Goal: Communication & Community: Answer question/provide support

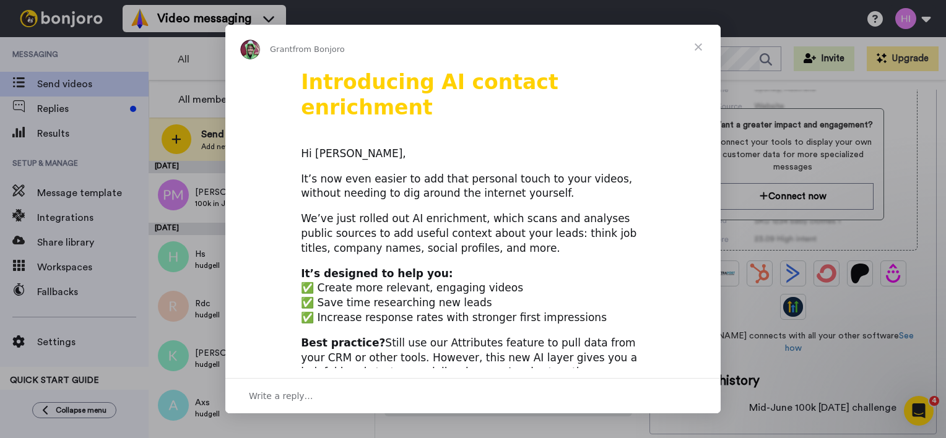
click at [705, 50] on span "Close" at bounding box center [698, 47] width 45 height 45
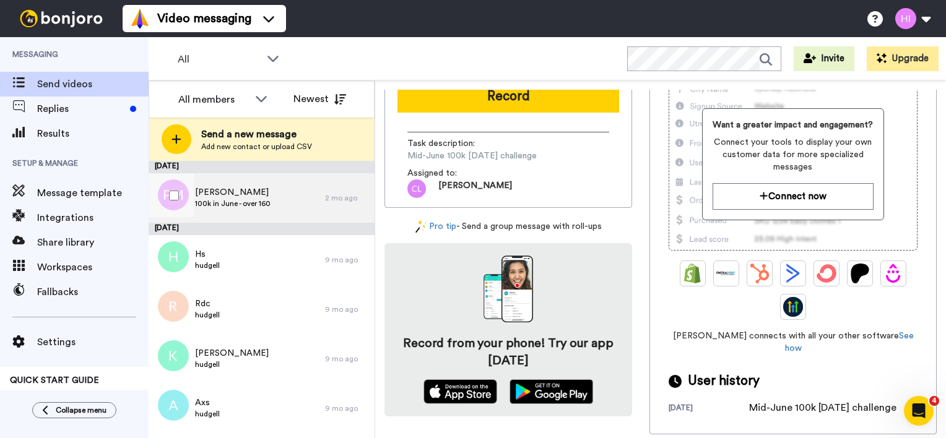
click at [256, 218] on div "Paul McClorry 100k in June - over 160" at bounding box center [237, 198] width 176 height 50
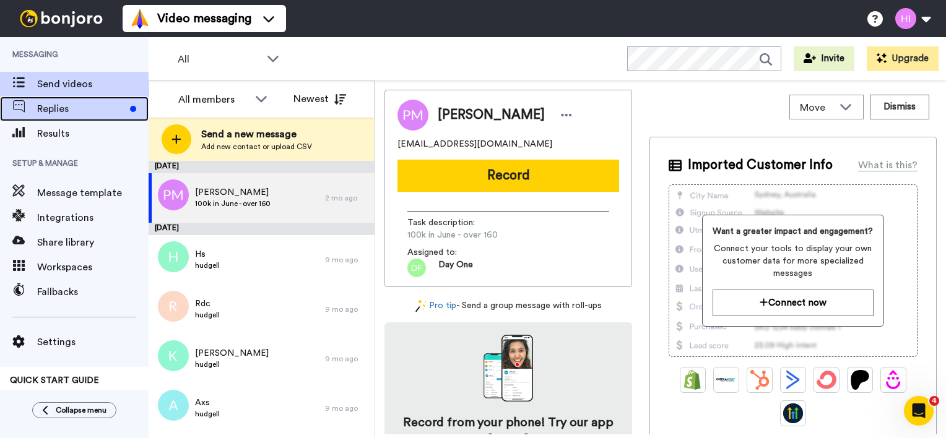
click at [69, 111] on span "Replies" at bounding box center [81, 108] width 88 height 15
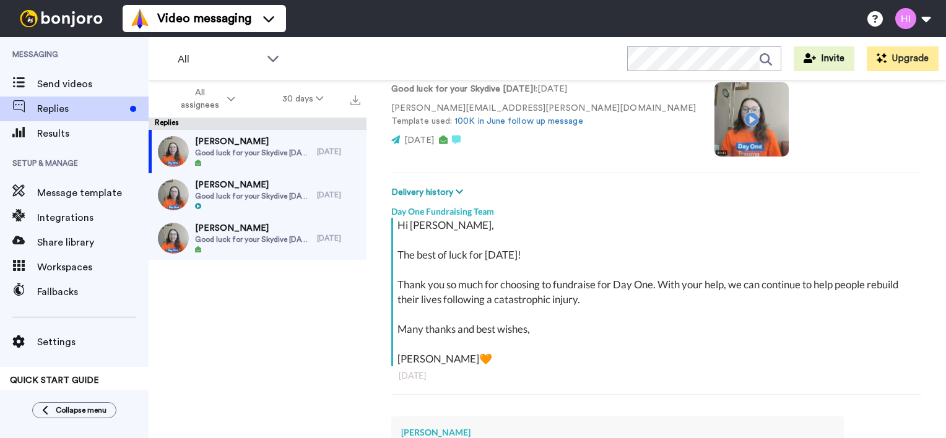
scroll to position [92, 0]
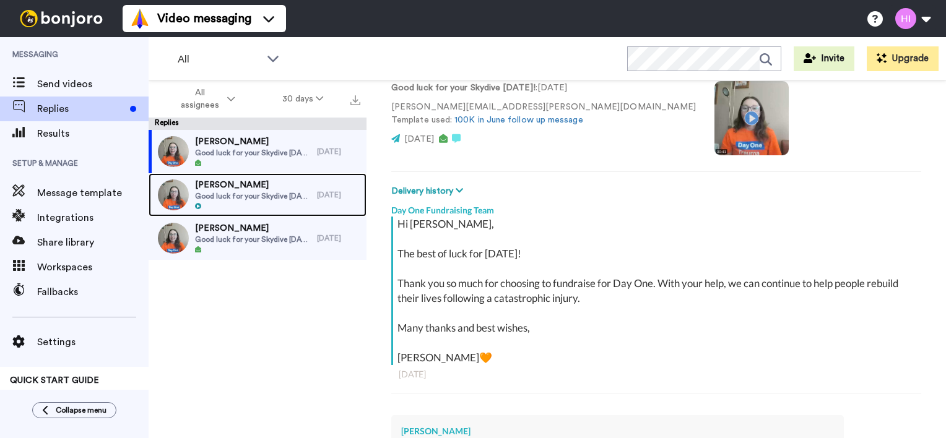
click at [239, 199] on span "Good luck for your Skydive on Sunday!" at bounding box center [253, 196] width 116 height 10
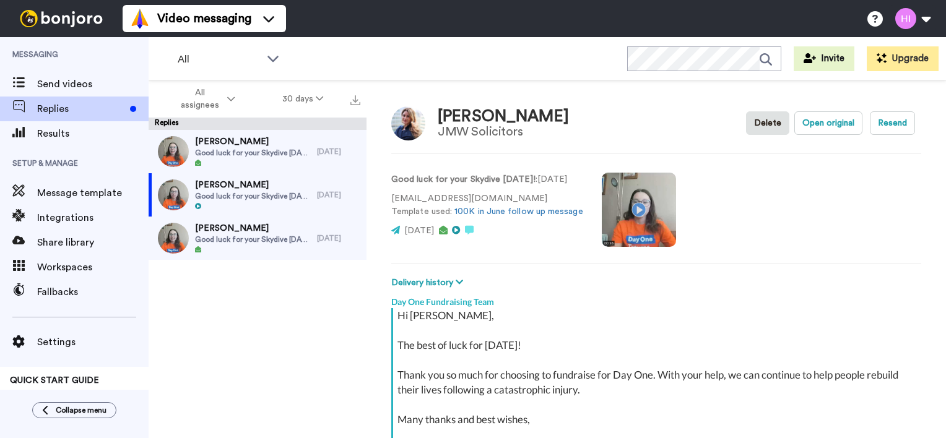
scroll to position [134, 0]
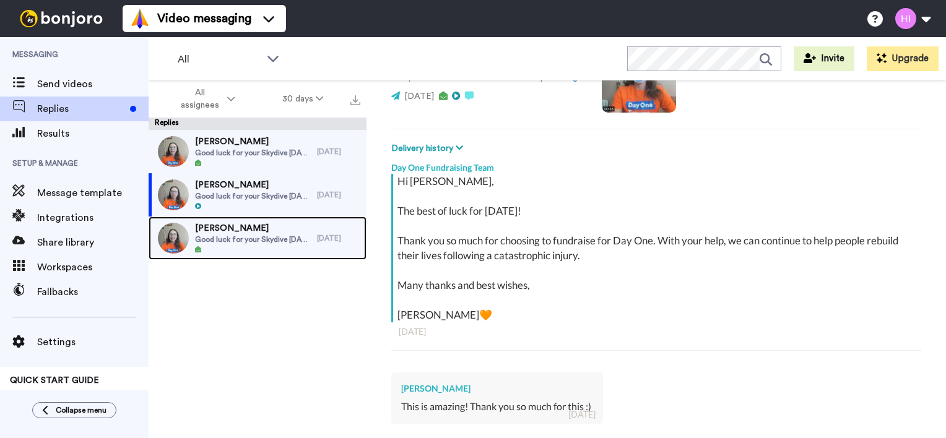
click at [239, 237] on span "Good luck for your Skydive on Sunday!" at bounding box center [253, 240] width 116 height 10
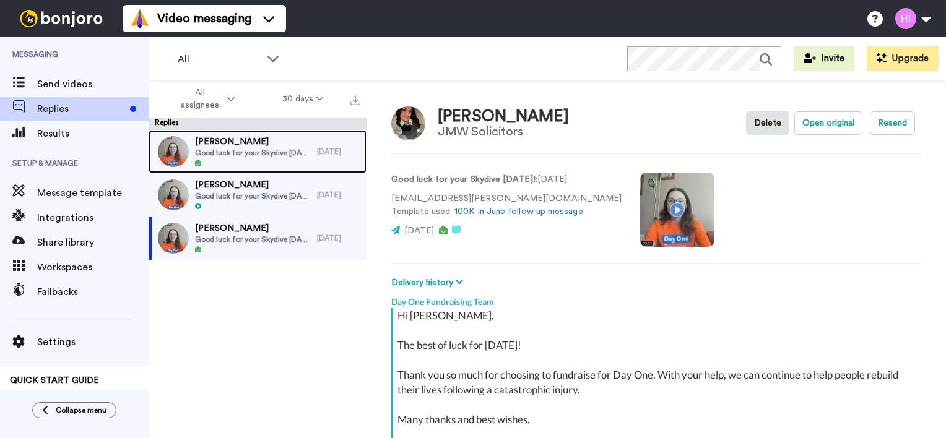
click at [270, 157] on span "Good luck for your Skydive on Sunday!" at bounding box center [253, 153] width 116 height 10
type textarea "x"
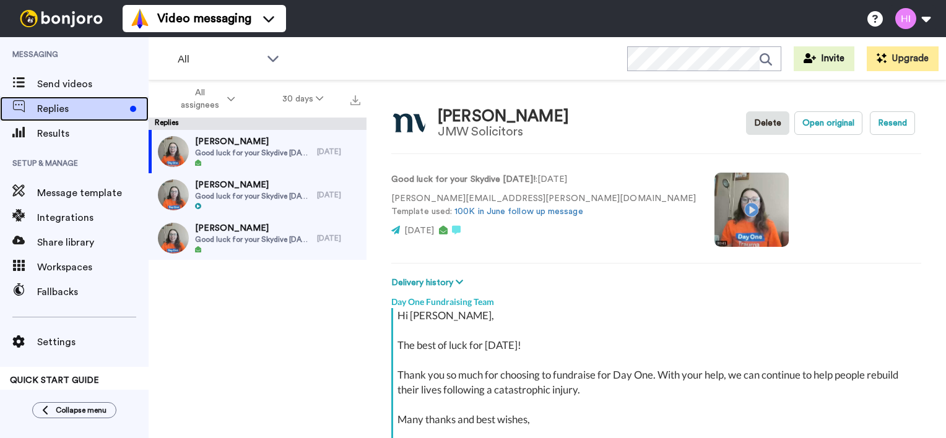
click at [57, 109] on span "Replies" at bounding box center [81, 108] width 88 height 15
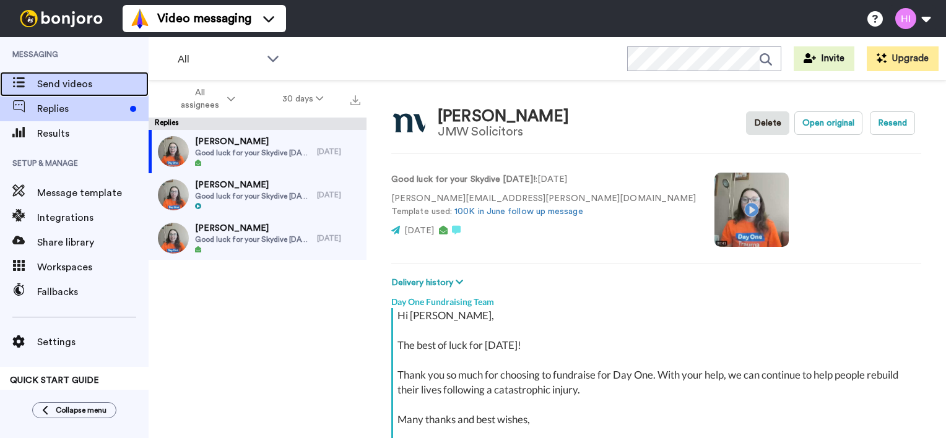
click at [76, 92] on div "Send videos" at bounding box center [74, 84] width 149 height 25
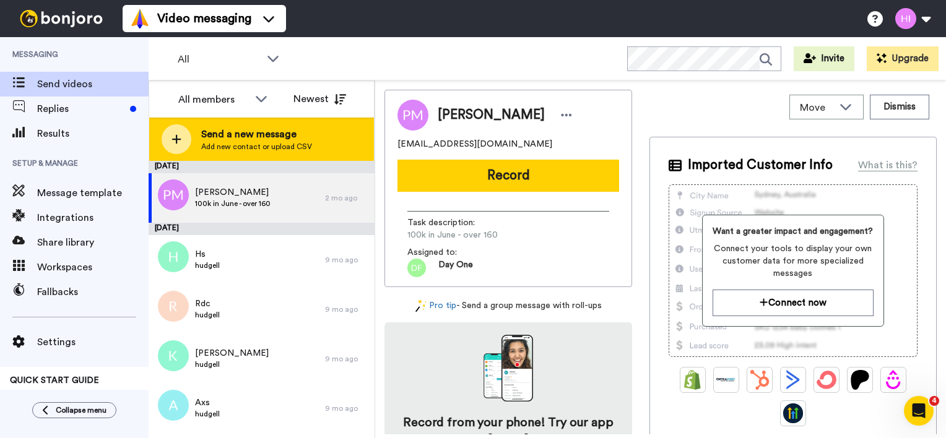
click at [236, 134] on span "Send a new message" at bounding box center [256, 134] width 111 height 15
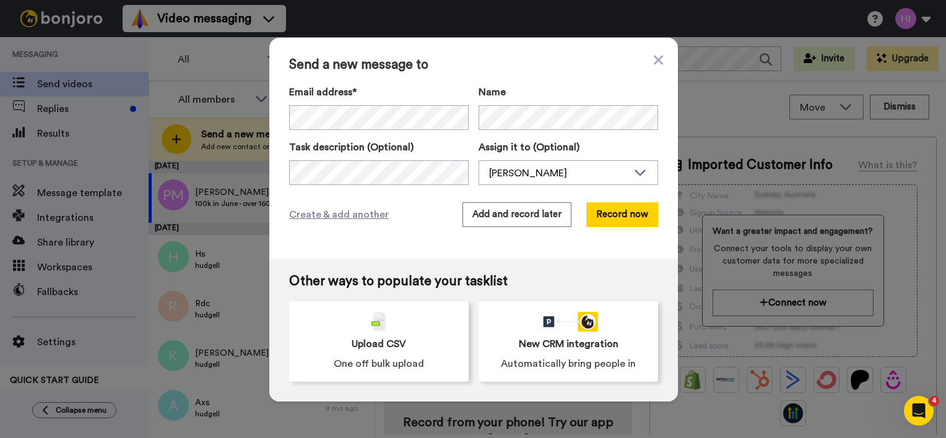
click at [647, 53] on div "Send a new message to Email address* Jane Braslavsky <janebraslavsky@hotmail.co…" at bounding box center [473, 149] width 408 height 222
click at [656, 54] on icon at bounding box center [657, 60] width 9 height 15
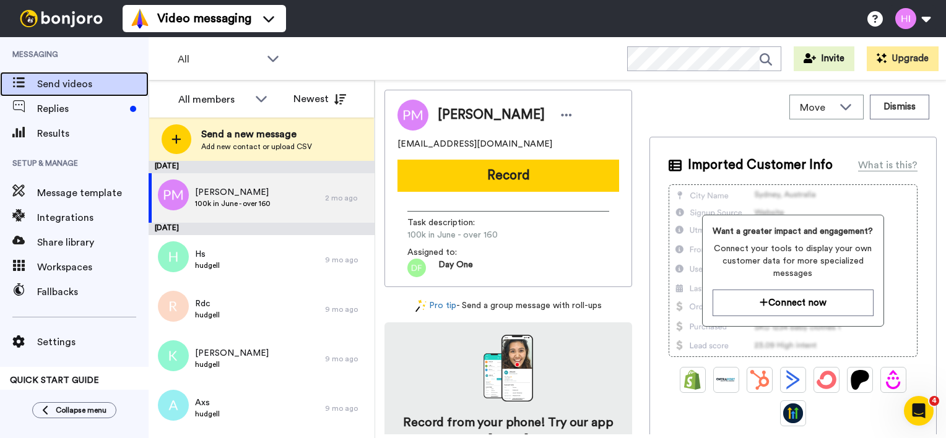
click at [45, 90] on span "Send videos" at bounding box center [92, 84] width 111 height 15
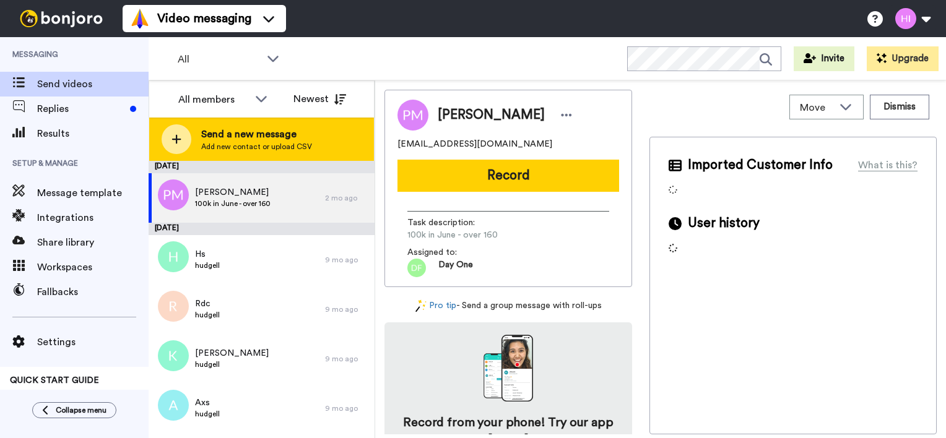
click at [244, 136] on span "Send a new message" at bounding box center [256, 134] width 111 height 15
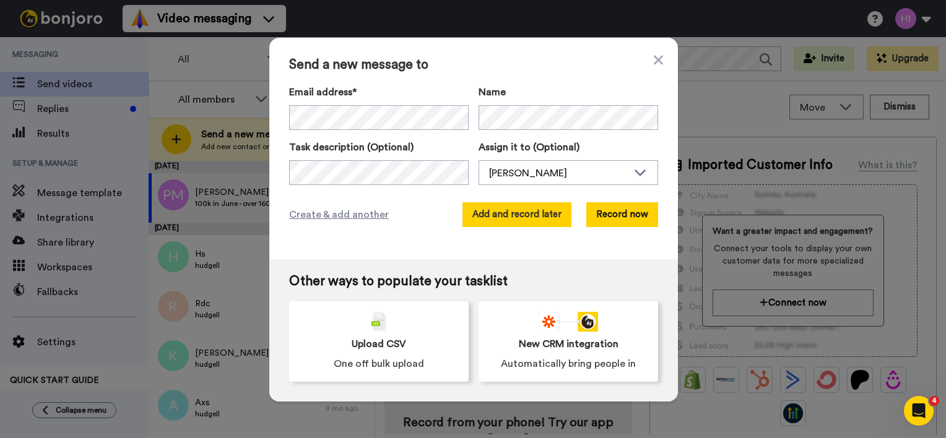
click at [545, 225] on button "Add and record later" at bounding box center [516, 214] width 109 height 25
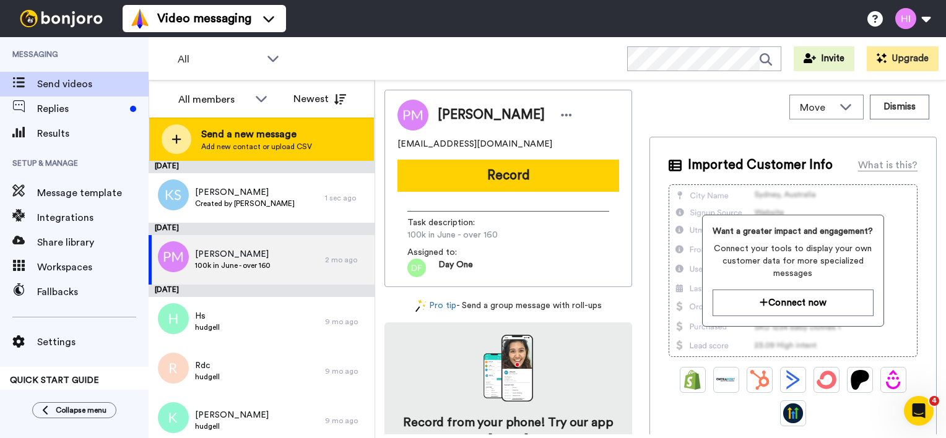
click at [249, 138] on span "Send a new message" at bounding box center [256, 134] width 111 height 15
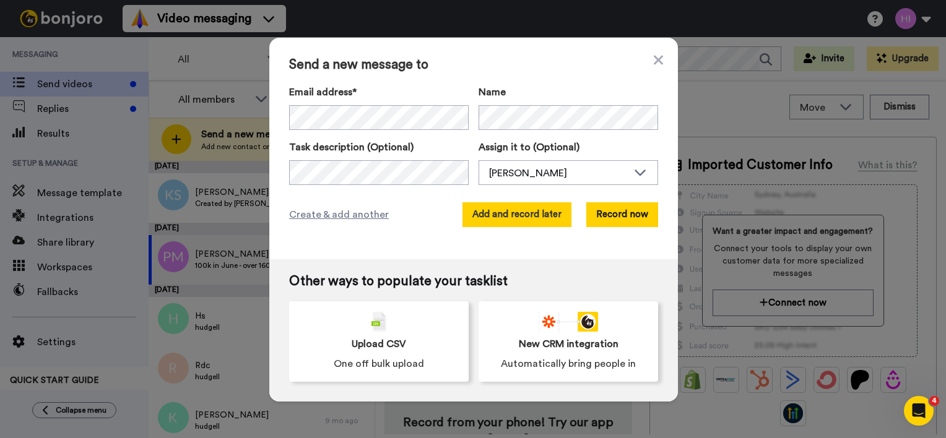
click at [537, 220] on button "Add and record later" at bounding box center [516, 214] width 109 height 25
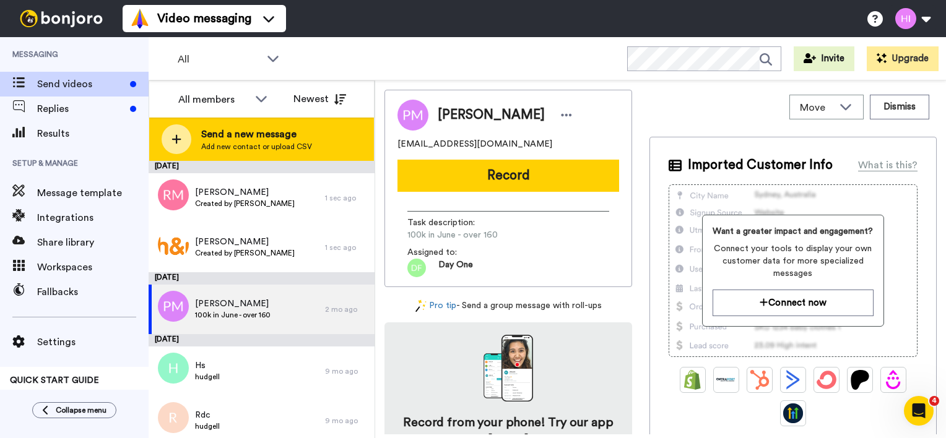
click at [239, 140] on span "Send a new message" at bounding box center [256, 134] width 111 height 15
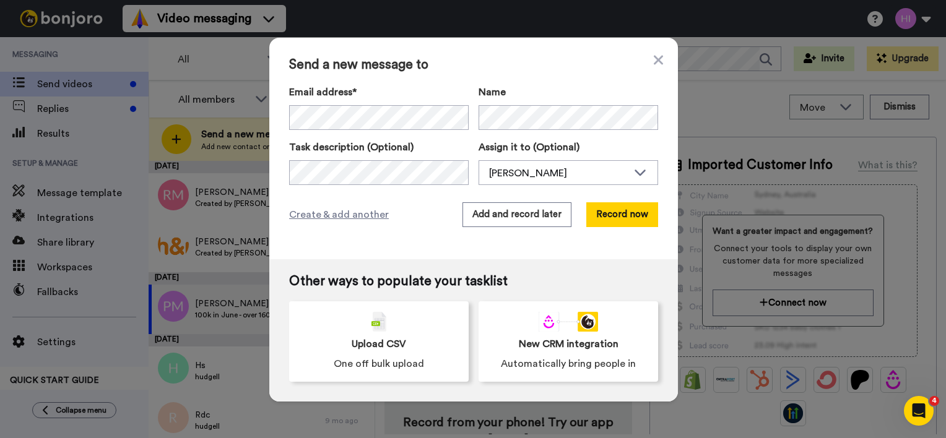
click at [501, 102] on div "Name" at bounding box center [567, 107] width 179 height 45
click at [491, 210] on button "Add and record later" at bounding box center [516, 214] width 109 height 25
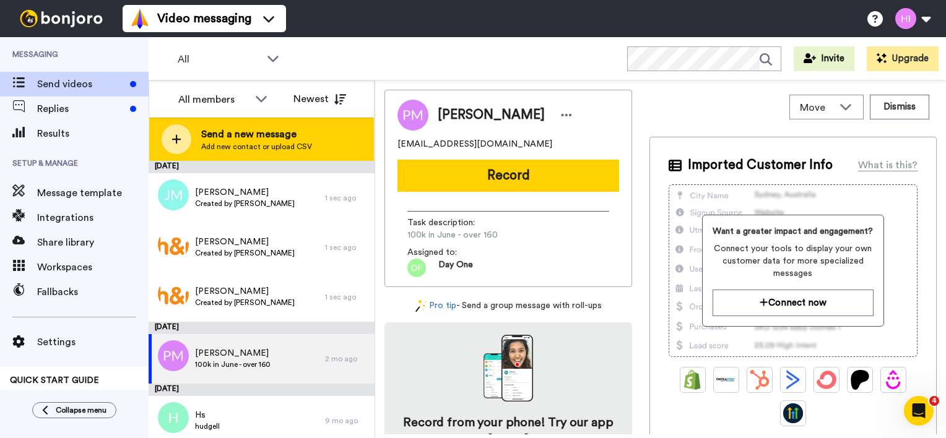
click at [262, 153] on div "Send a new message Add new contact or upload CSV" at bounding box center [261, 139] width 225 height 43
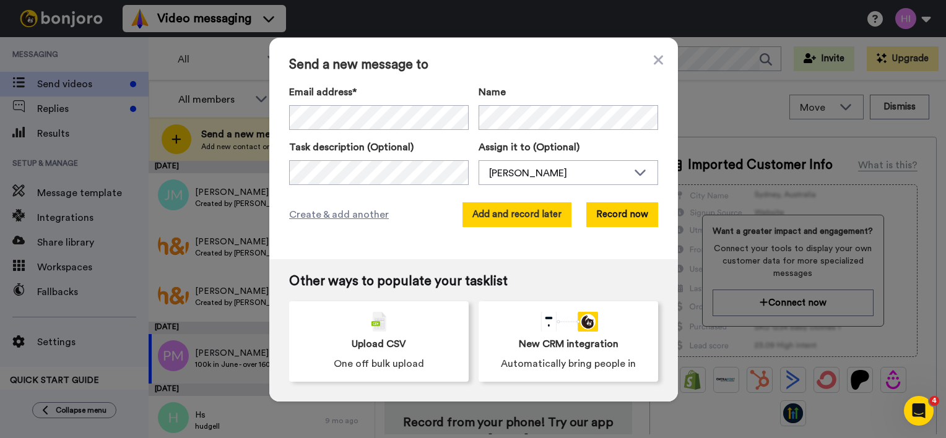
click at [525, 213] on button "Add and record later" at bounding box center [516, 214] width 109 height 25
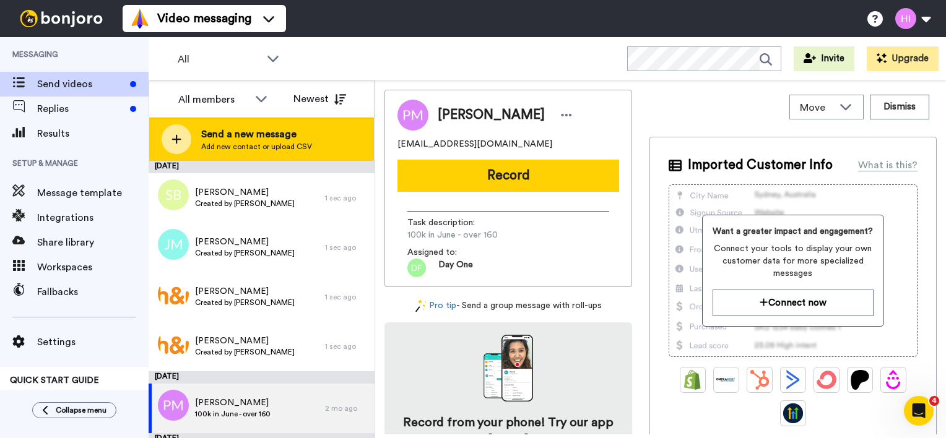
click at [220, 153] on div "Send a new message Add new contact or upload CSV" at bounding box center [261, 139] width 225 height 43
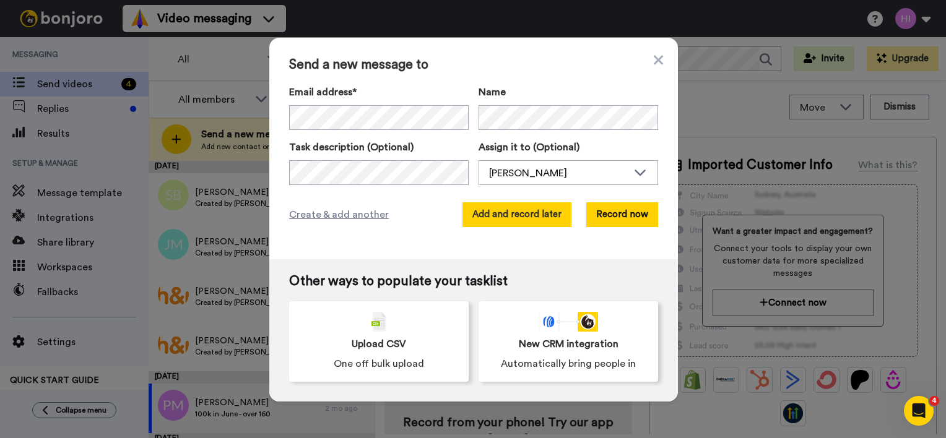
click at [475, 223] on button "Add and record later" at bounding box center [516, 214] width 109 height 25
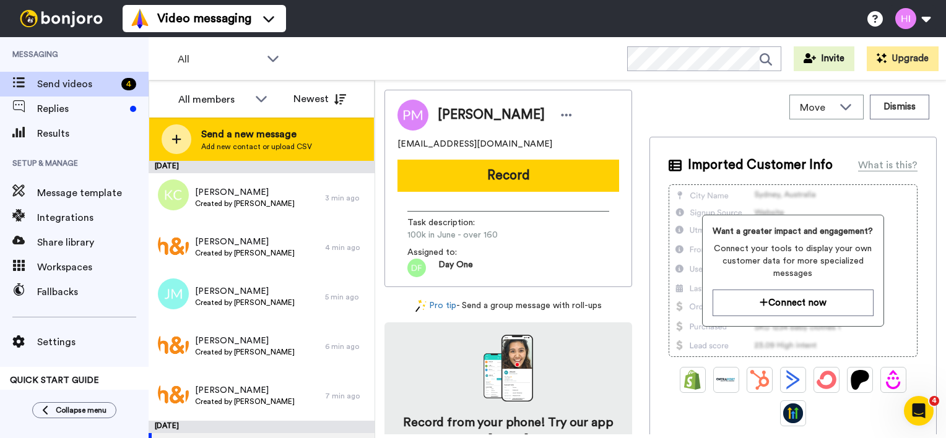
click at [279, 141] on span "Send a new message" at bounding box center [256, 134] width 111 height 15
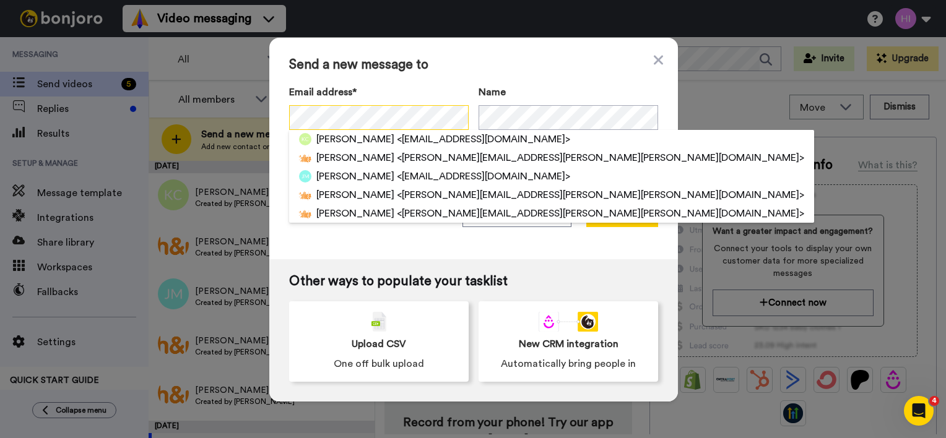
scroll to position [0, 3]
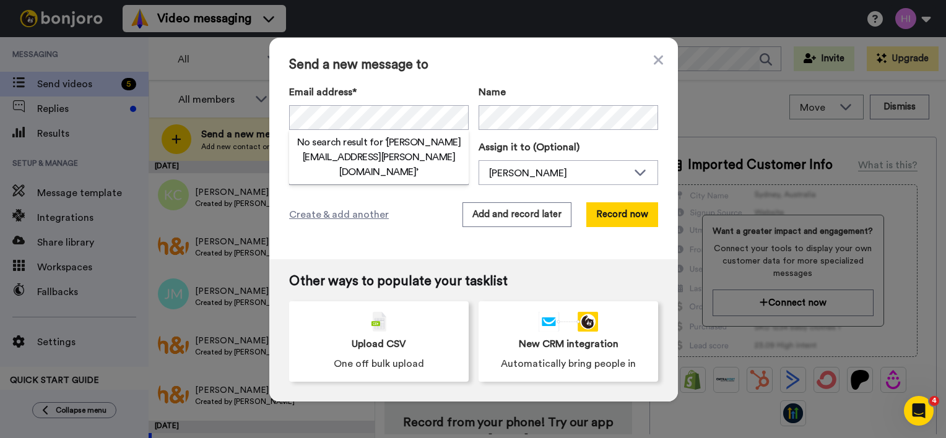
click at [564, 101] on div "Name" at bounding box center [567, 107] width 179 height 45
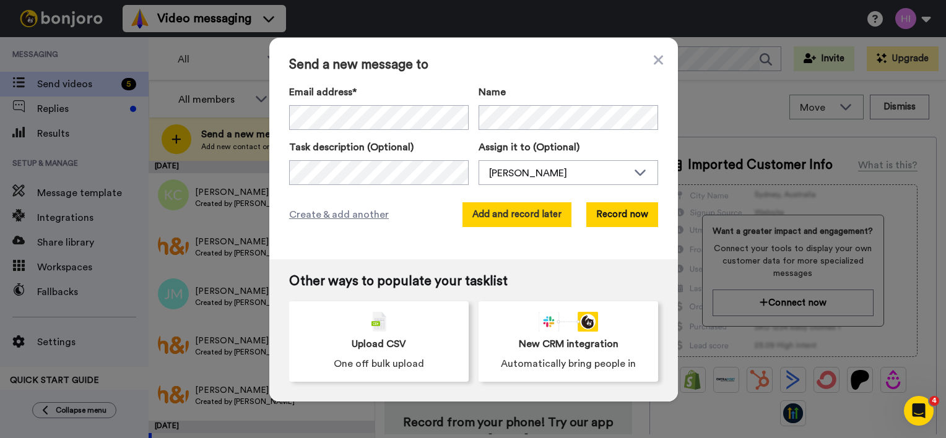
click at [524, 220] on button "Add and record later" at bounding box center [516, 214] width 109 height 25
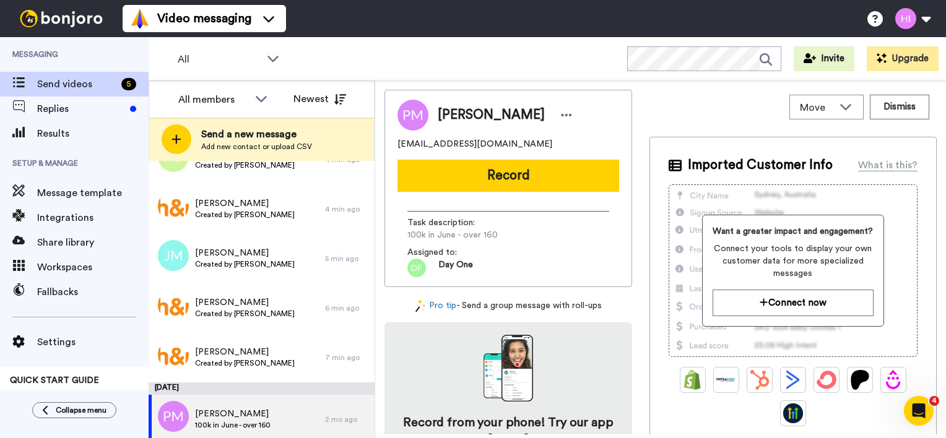
scroll to position [90, 0]
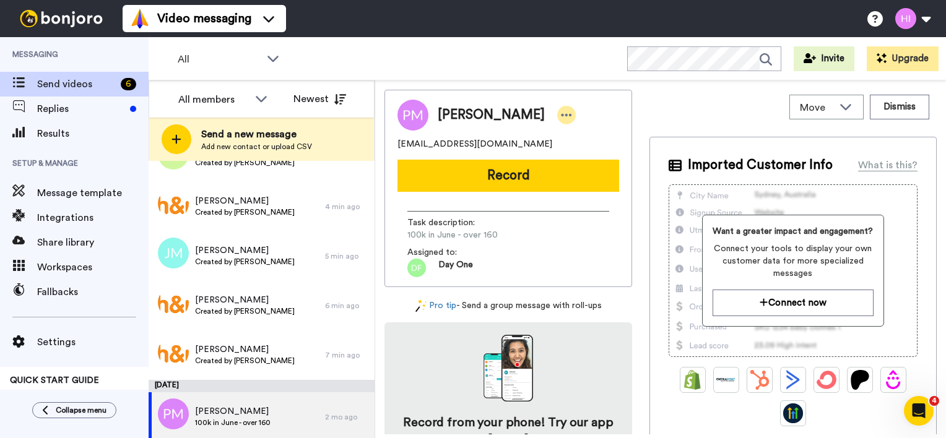
click at [561, 111] on icon at bounding box center [566, 115] width 11 height 12
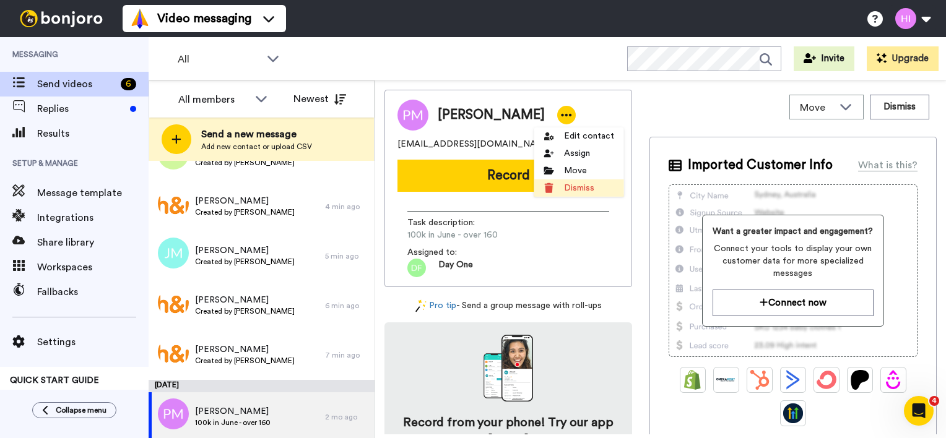
click at [566, 185] on li "Dismiss" at bounding box center [579, 187] width 90 height 17
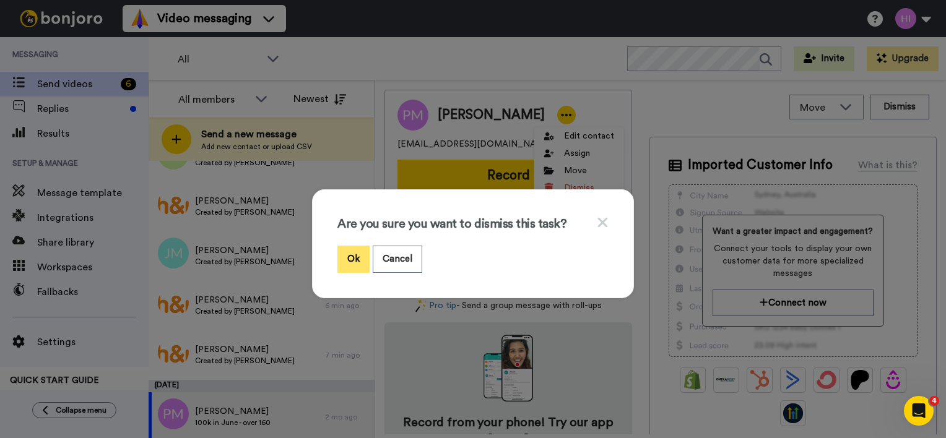
click at [350, 264] on button "Ok" at bounding box center [353, 259] width 32 height 27
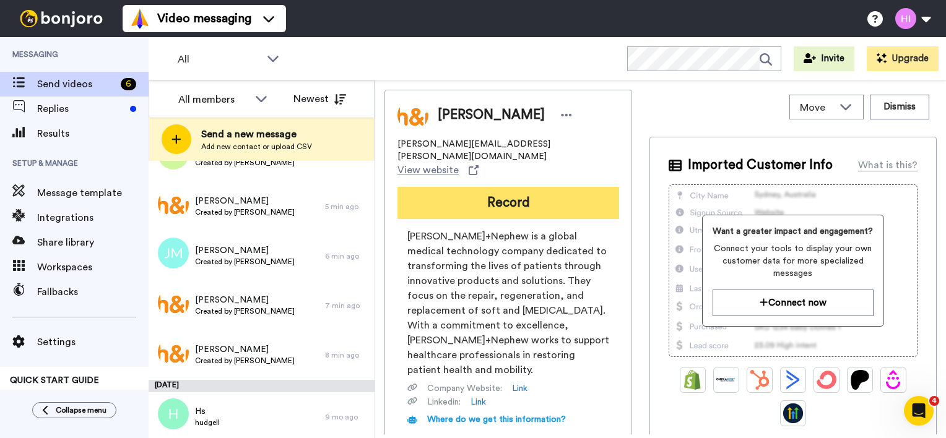
click at [507, 192] on button "Record" at bounding box center [508, 203] width 222 height 32
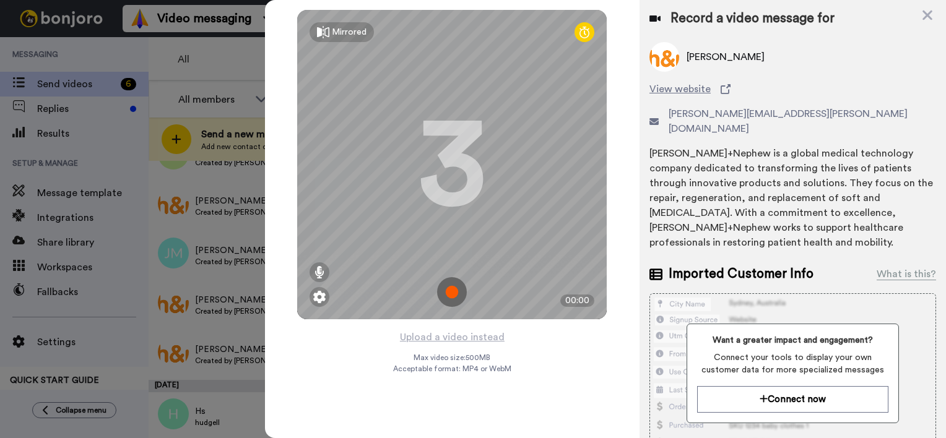
click at [453, 294] on img at bounding box center [452, 292] width 30 height 30
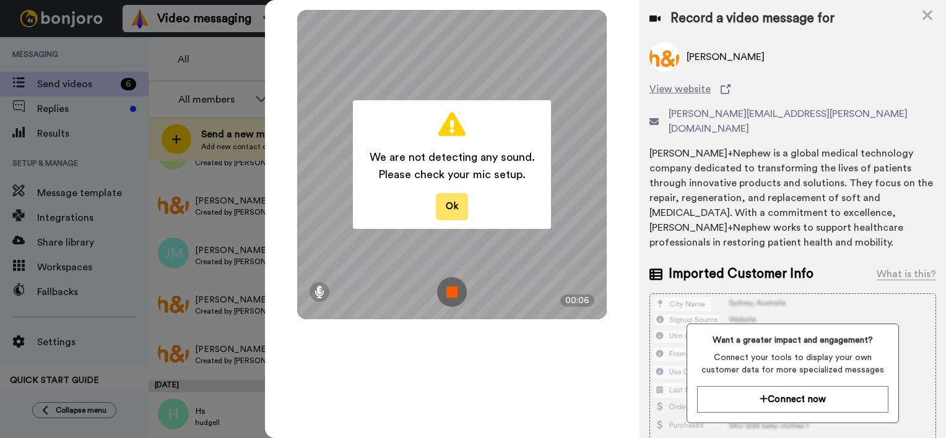
click at [449, 210] on button "Ok" at bounding box center [452, 206] width 32 height 27
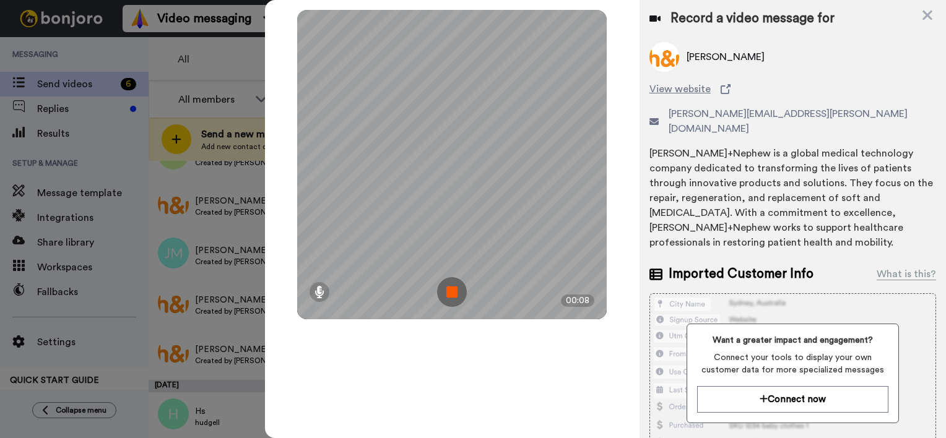
click at [449, 289] on img at bounding box center [452, 292] width 30 height 30
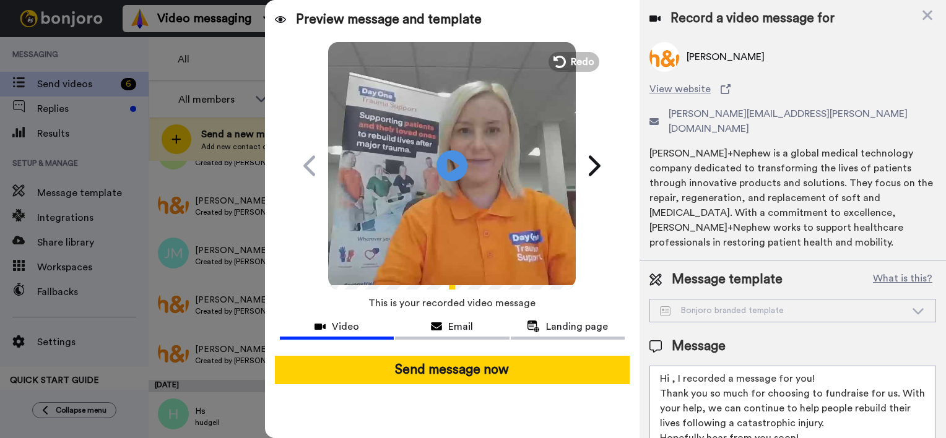
click at [577, 49] on div "Play/Pause" at bounding box center [451, 166] width 309 height 248
click at [576, 53] on span "Redo" at bounding box center [584, 61] width 26 height 16
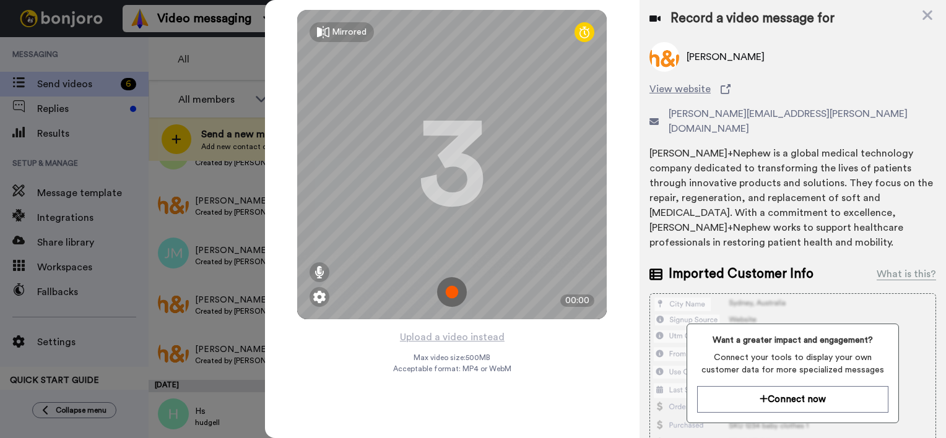
click at [458, 292] on img at bounding box center [452, 292] width 30 height 30
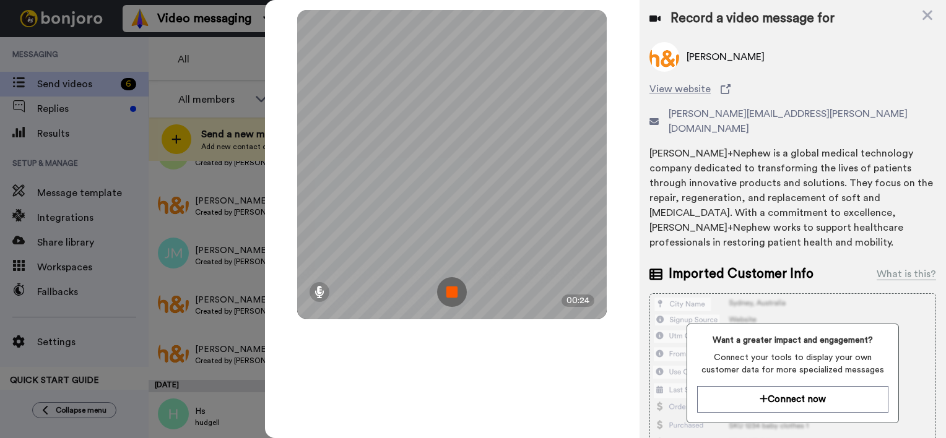
click at [452, 303] on img at bounding box center [452, 292] width 30 height 30
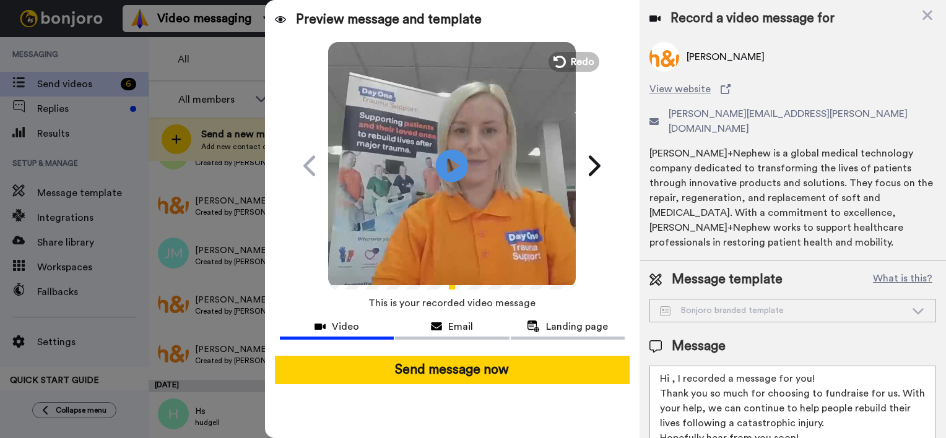
click at [454, 161] on icon at bounding box center [452, 165] width 33 height 33
click at [587, 64] on span "Redo" at bounding box center [584, 61] width 26 height 16
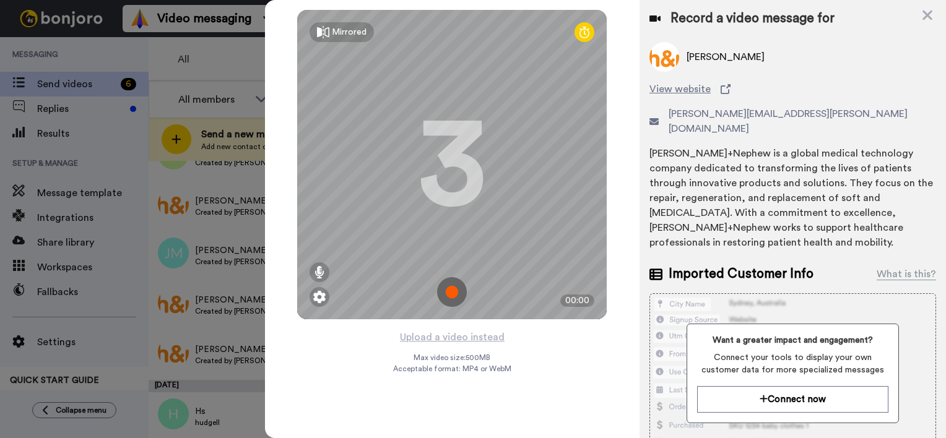
click at [441, 296] on img at bounding box center [452, 292] width 30 height 30
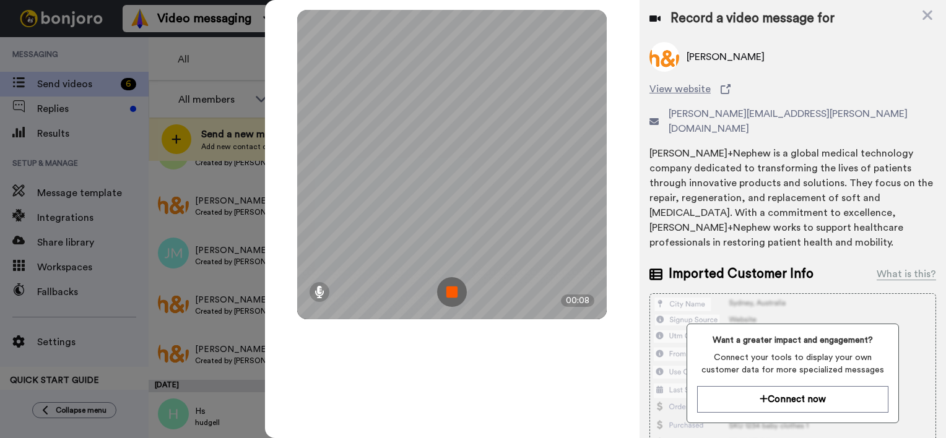
click at [441, 296] on img at bounding box center [452, 292] width 30 height 30
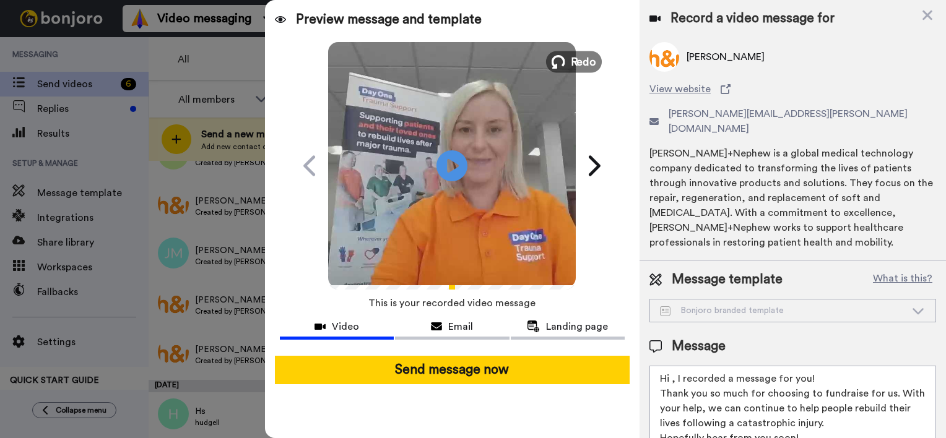
click at [571, 60] on span "Redo" at bounding box center [584, 61] width 26 height 16
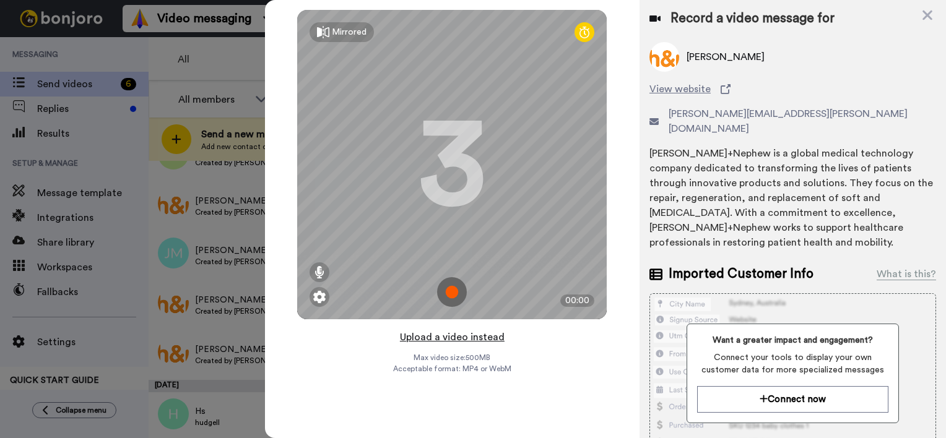
click at [451, 290] on img at bounding box center [452, 292] width 30 height 30
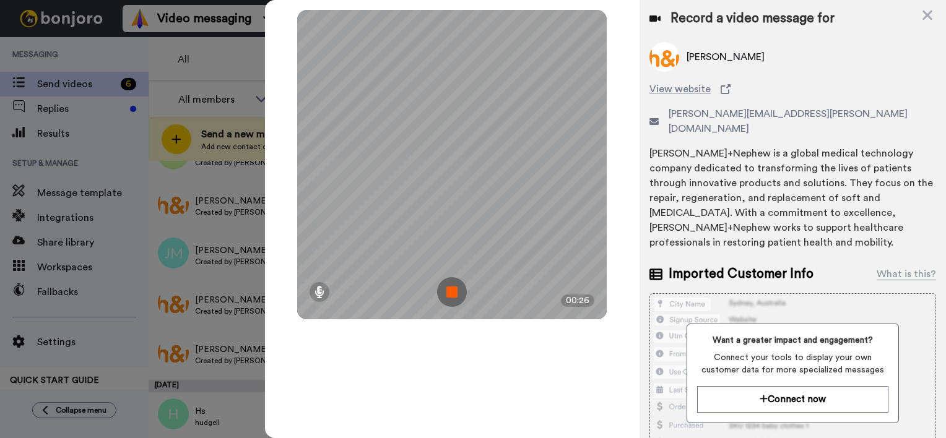
click at [451, 290] on img at bounding box center [452, 292] width 30 height 30
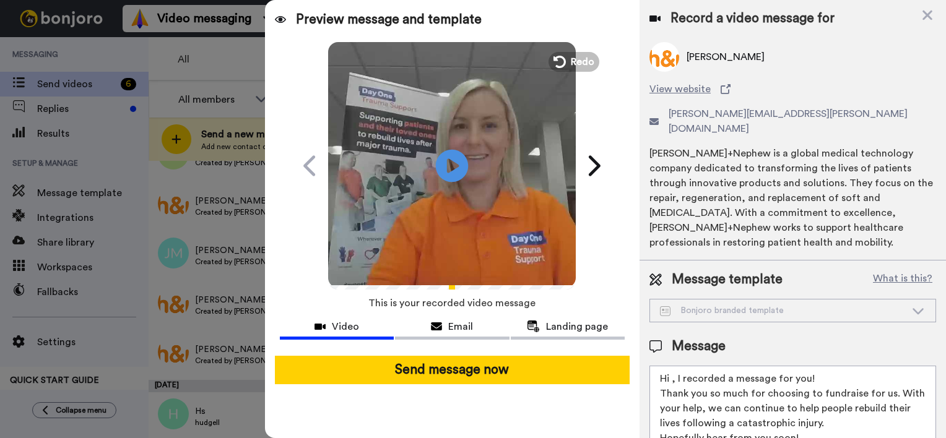
click at [448, 176] on icon at bounding box center [452, 165] width 33 height 33
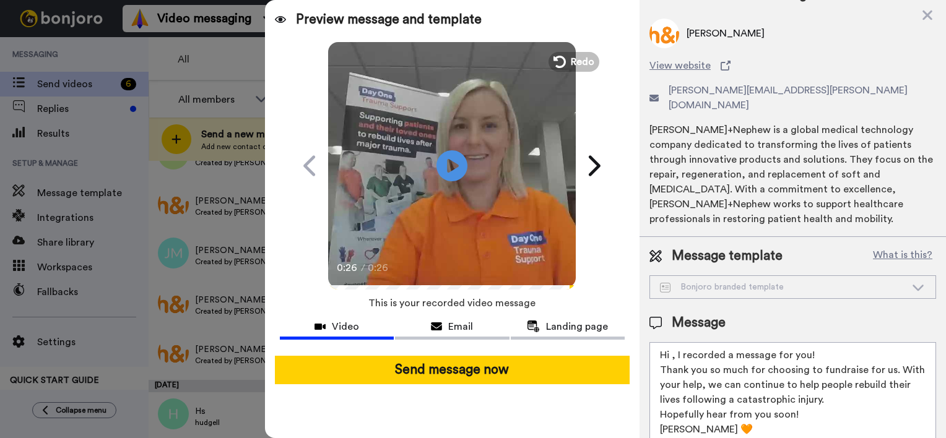
scroll to position [33, 0]
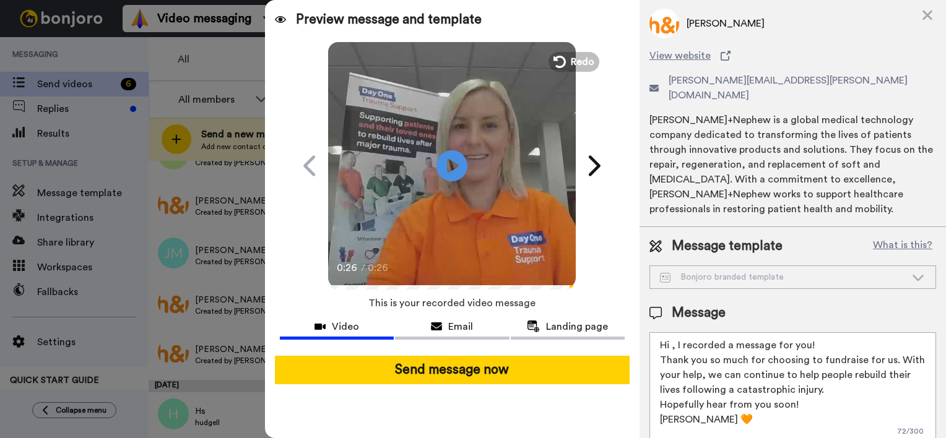
click at [671, 332] on textarea "Hi , I recorded a message for you! Thank you so much for choosing to fundraise …" at bounding box center [792, 387] width 287 height 111
drag, startPoint x: 834, startPoint y: 332, endPoint x: 701, endPoint y: 332, distance: 133.7
click at [701, 332] on textarea "Hi Scott, I recorded a message for you! Thank you so much for choosing to fundr…" at bounding box center [792, 387] width 287 height 111
click at [658, 343] on textarea "Hi Scott, Thank you so much for choosing to fundraise for us. With your help, w…" at bounding box center [792, 387] width 287 height 111
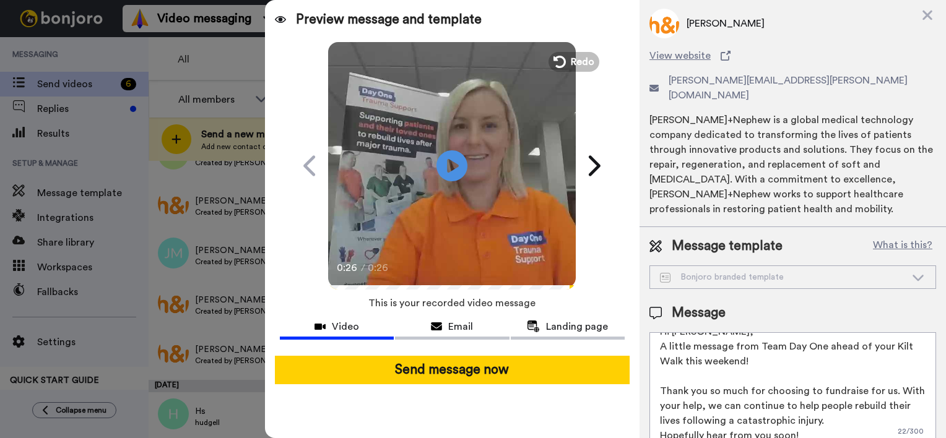
scroll to position [15, 0]
click at [785, 332] on textarea "Hi Scott, A little message from Team Day One ahead of your Kilt Walk this weeke…" at bounding box center [792, 387] width 287 height 111
click at [875, 332] on textarea "Hi Scott, A little message from everyone here at Day One ahead of your Kilt Wal…" at bounding box center [792, 387] width 287 height 111
click at [820, 332] on textarea "Hi Scott, A little message from everyone here at Day One Trauma Supahead of you…" at bounding box center [792, 387] width 287 height 111
click at [679, 343] on textarea "Hi Scott, A little message from everyone at Day One Trauma Supahead of your Kil…" at bounding box center [792, 387] width 287 height 111
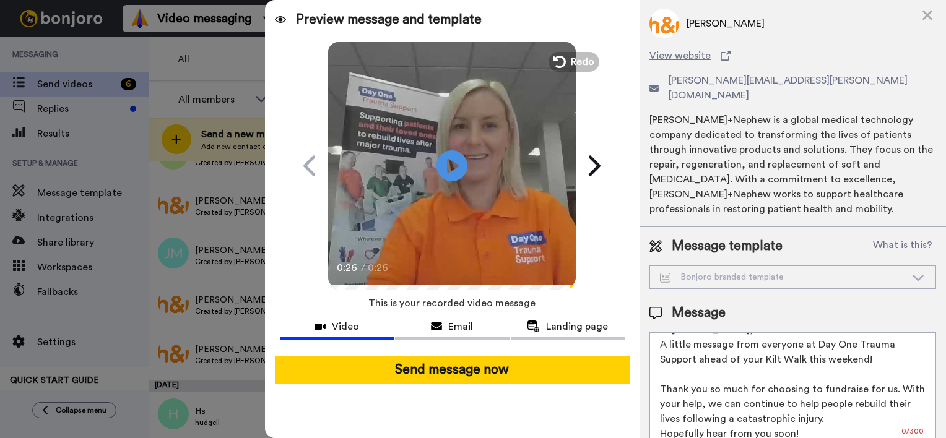
scroll to position [0, 0]
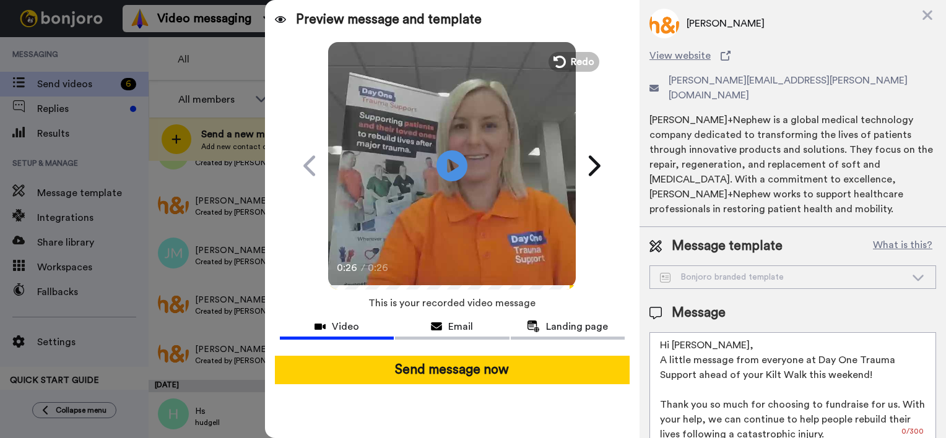
drag, startPoint x: 914, startPoint y: 352, endPoint x: 914, endPoint y: 363, distance: 10.5
click at [914, 363] on textarea "Hi Scott, A little message from everyone at Day One Trauma Support ahead of you…" at bounding box center [792, 387] width 287 height 111
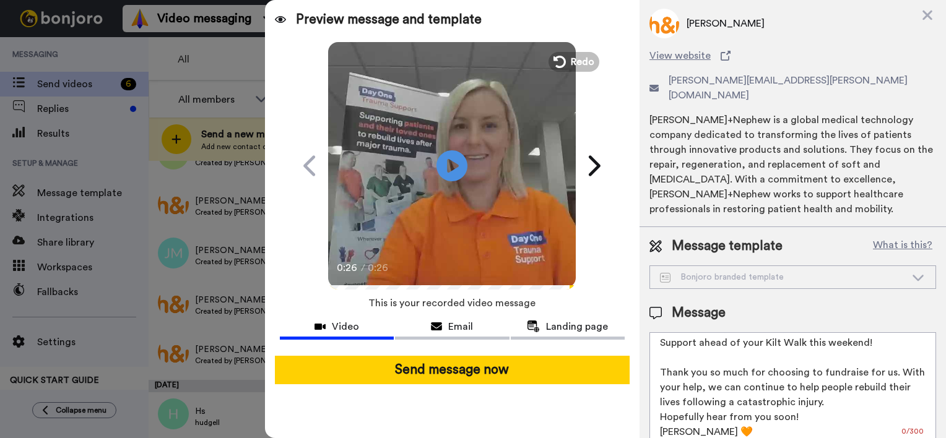
scroll to position [33, 0]
click at [702, 340] on textarea "Hi Scott, A little message from everyone at Day One Trauma Support ahead of you…" at bounding box center [792, 387] width 287 height 111
drag, startPoint x: 698, startPoint y: 413, endPoint x: 621, endPoint y: 418, distance: 76.9
click at [621, 418] on div "Preview message and template Play/Pause 0:26 / 0:26 Here's a personal video I r…" at bounding box center [605, 219] width 681 height 438
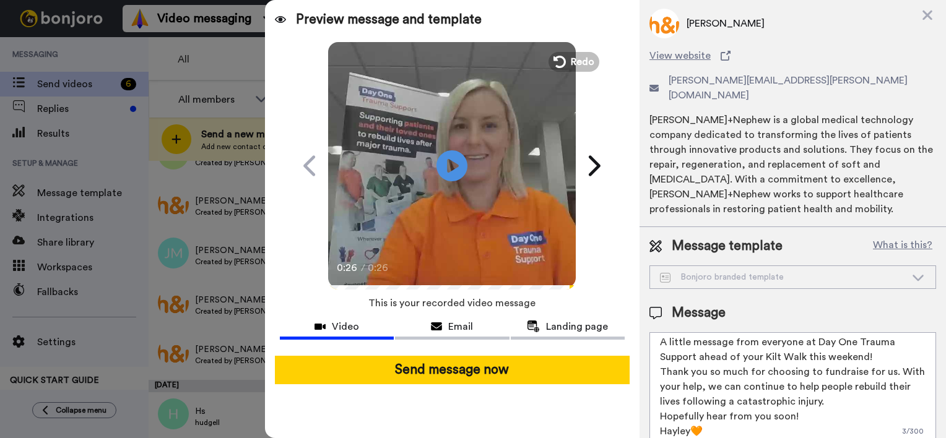
click at [738, 370] on textarea "Hi Scott, A little message from everyone at Day One Trauma Support ahead of you…" at bounding box center [792, 387] width 287 height 111
drag, startPoint x: 792, startPoint y: 398, endPoint x: 660, endPoint y: 401, distance: 131.8
click at [660, 401] on textarea "Hi Scott, A little message from everyone at Day One Trauma Support ahead of you…" at bounding box center [792, 387] width 287 height 111
click at [712, 416] on textarea "Hi Scott, A little message from everyone at Day One Trauma Support ahead of you…" at bounding box center [792, 387] width 287 height 111
drag, startPoint x: 708, startPoint y: 421, endPoint x: 689, endPoint y: 423, distance: 18.7
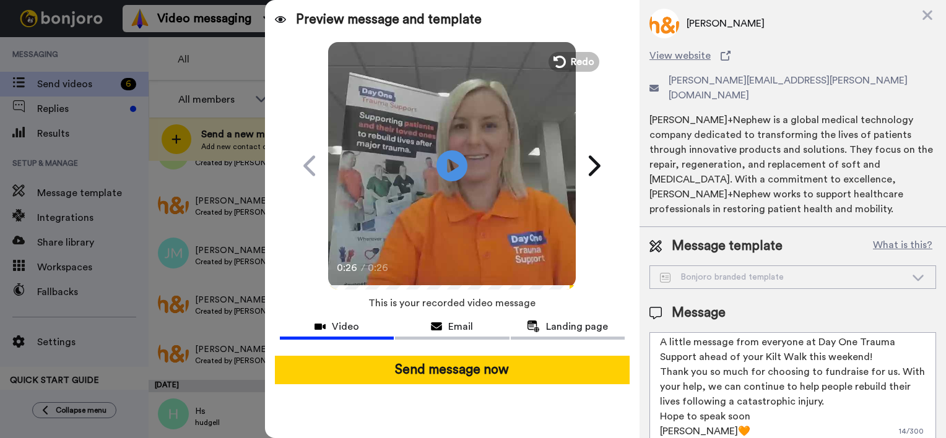
click at [689, 423] on textarea "Hi Scott, A little message from everyone at Day One Trauma Support ahead of you…" at bounding box center [792, 387] width 287 height 111
click at [861, 382] on textarea "Hi Scott, A little message from everyone at Day One Trauma Support ahead of you…" at bounding box center [792, 387] width 287 height 111
paste textarea "🧡"
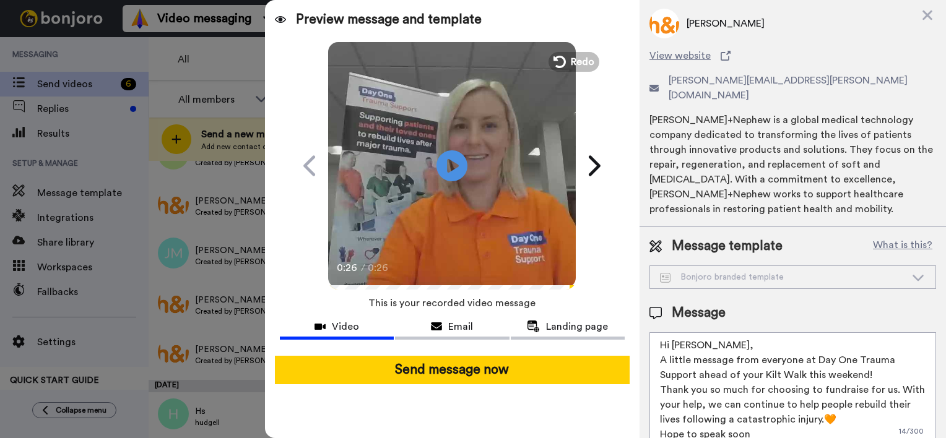
drag, startPoint x: 709, startPoint y: 415, endPoint x: 605, endPoint y: 248, distance: 196.3
click at [605, 248] on div "Preview message and template Play/Pause 0:26 / 0:26 Here's a personal video I r…" at bounding box center [605, 219] width 681 height 438
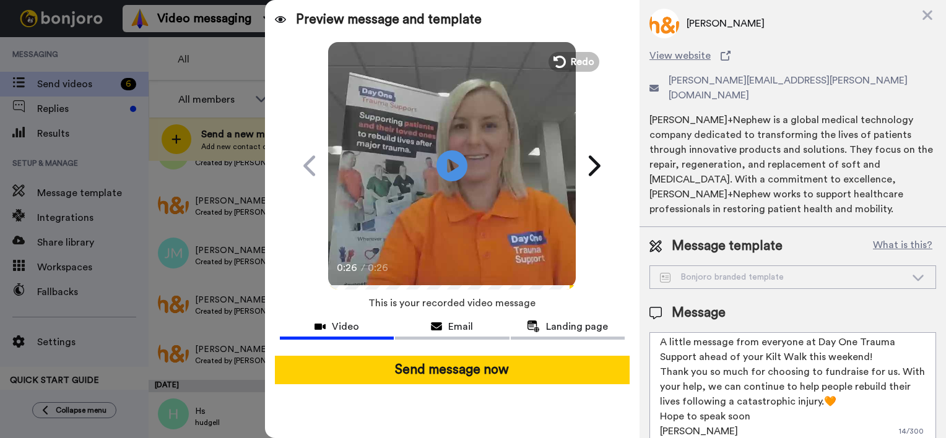
click at [850, 408] on textarea "Hi [PERSON_NAME], A little message from everyone at Day One Trauma Support ahea…" at bounding box center [792, 387] width 287 height 111
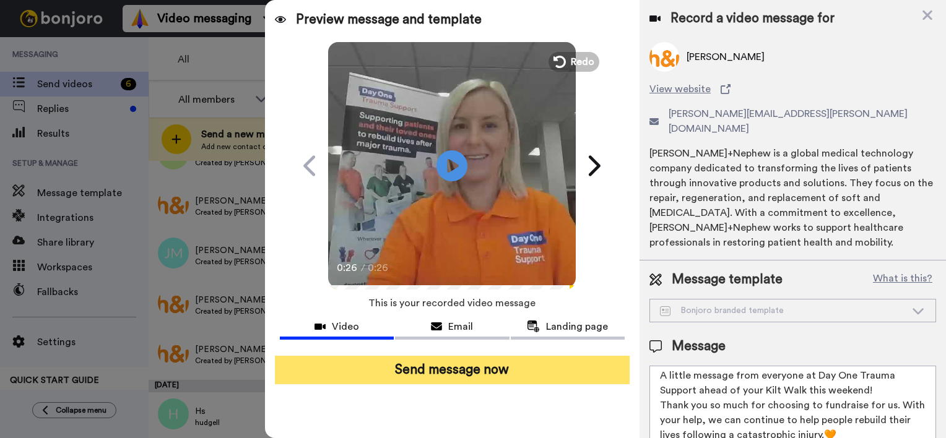
type textarea "Hi [PERSON_NAME], A little message from everyone at Day One Trauma Support ahea…"
click at [522, 376] on button "Send message now" at bounding box center [452, 370] width 355 height 28
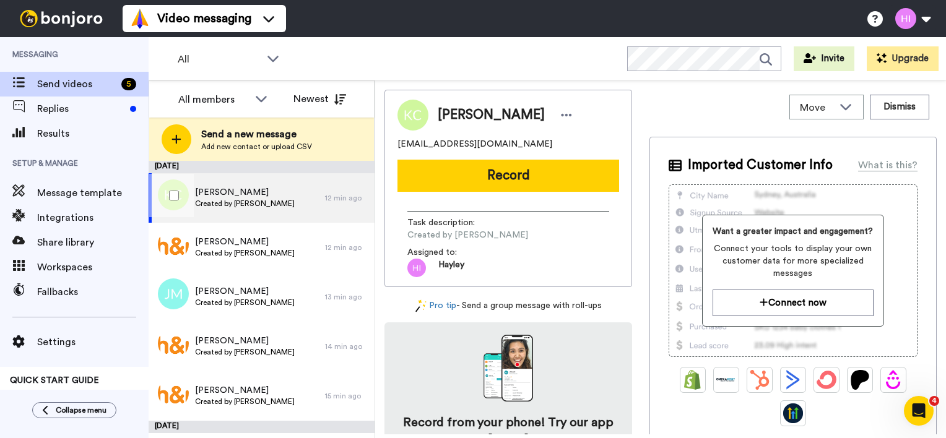
click at [227, 189] on span "[PERSON_NAME]" at bounding box center [245, 192] width 100 height 12
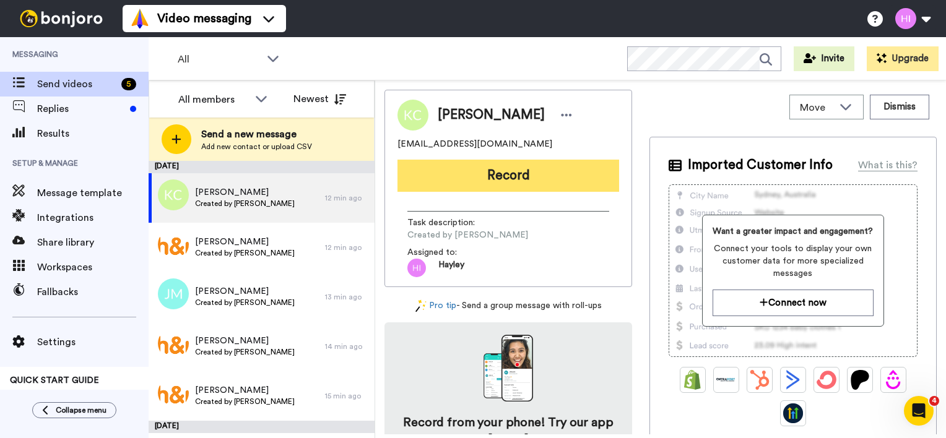
click at [492, 179] on button "Record" at bounding box center [508, 176] width 222 height 32
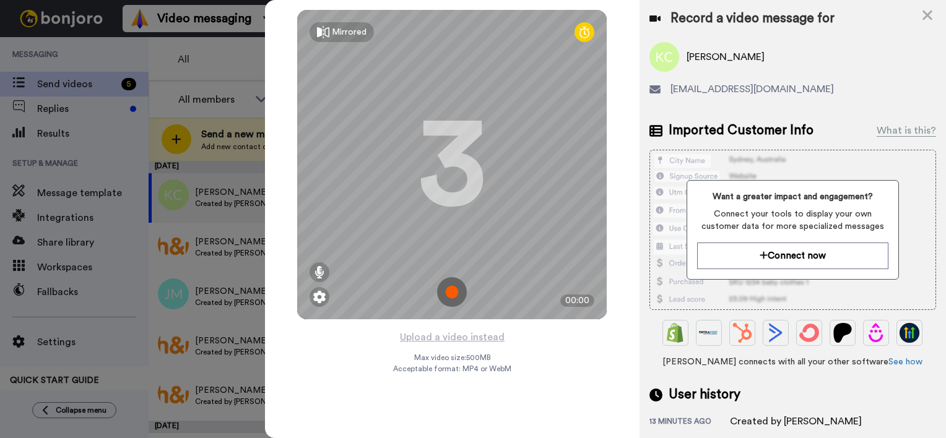
click at [458, 297] on img at bounding box center [452, 292] width 30 height 30
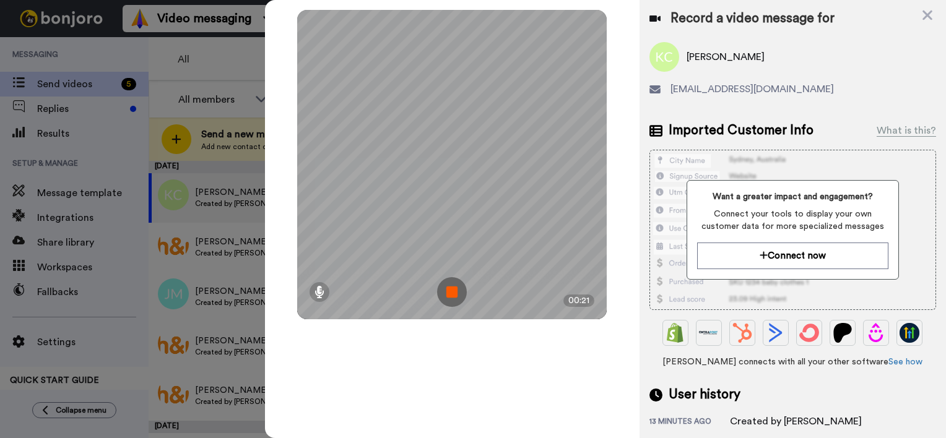
click at [444, 290] on img at bounding box center [452, 292] width 30 height 30
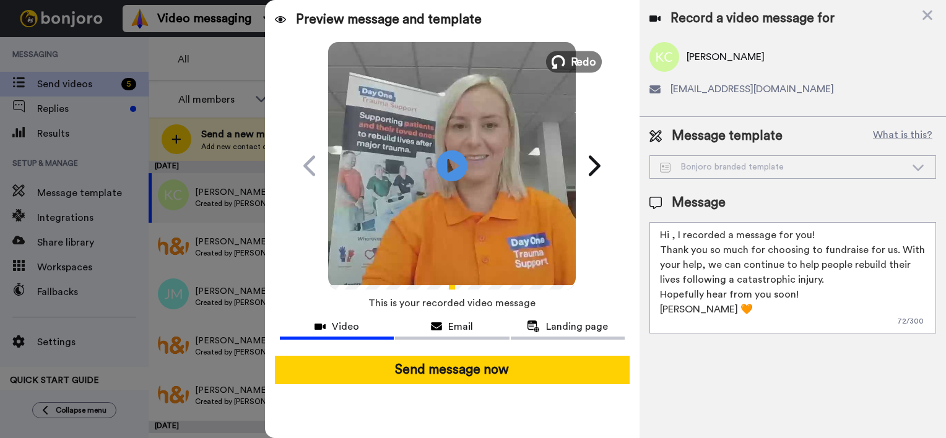
click at [574, 63] on span "Redo" at bounding box center [584, 61] width 26 height 16
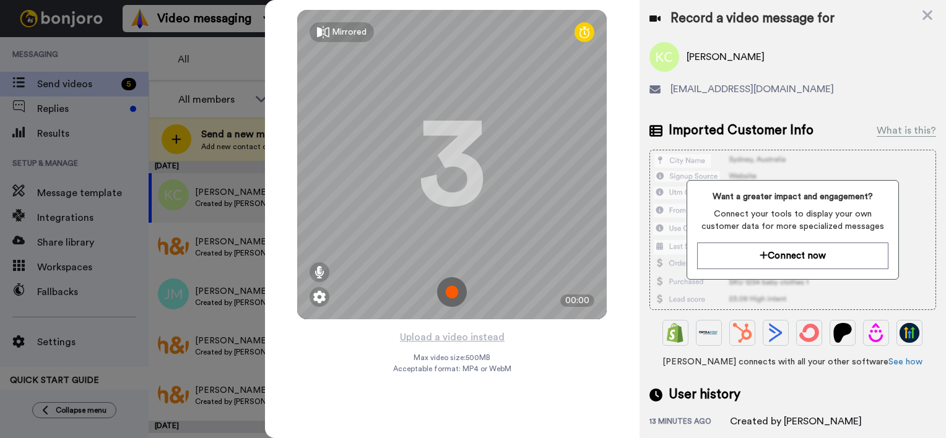
click at [453, 290] on img at bounding box center [452, 292] width 30 height 30
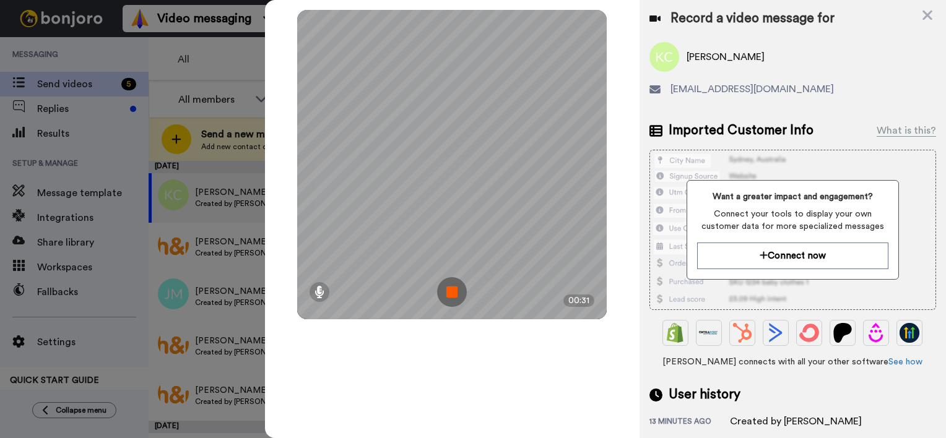
click at [447, 300] on img at bounding box center [452, 292] width 30 height 30
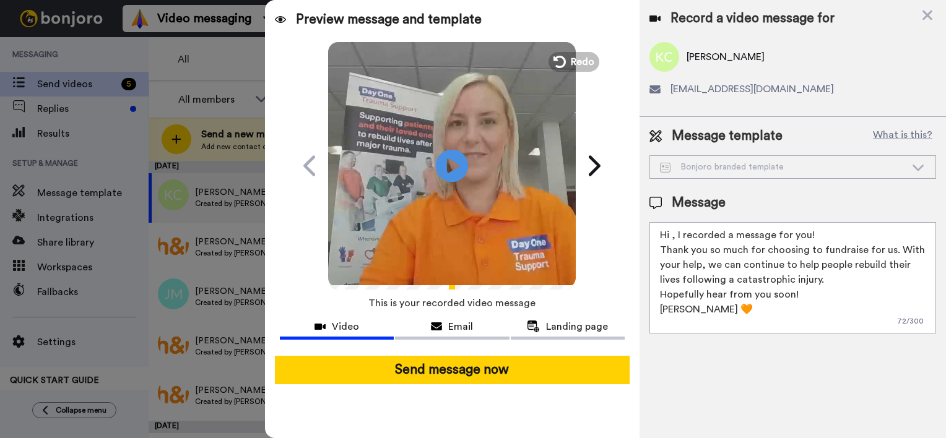
click at [450, 175] on icon at bounding box center [452, 165] width 33 height 33
click at [581, 60] on span "Redo" at bounding box center [584, 61] width 26 height 16
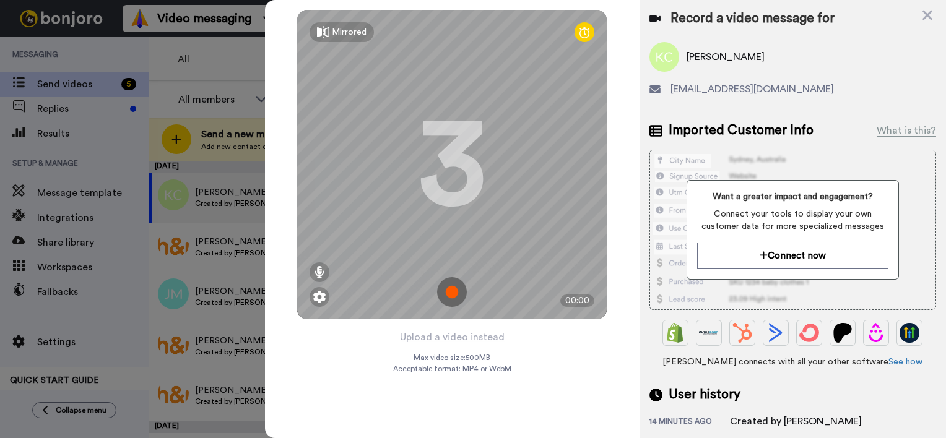
click at [458, 286] on img at bounding box center [452, 292] width 30 height 30
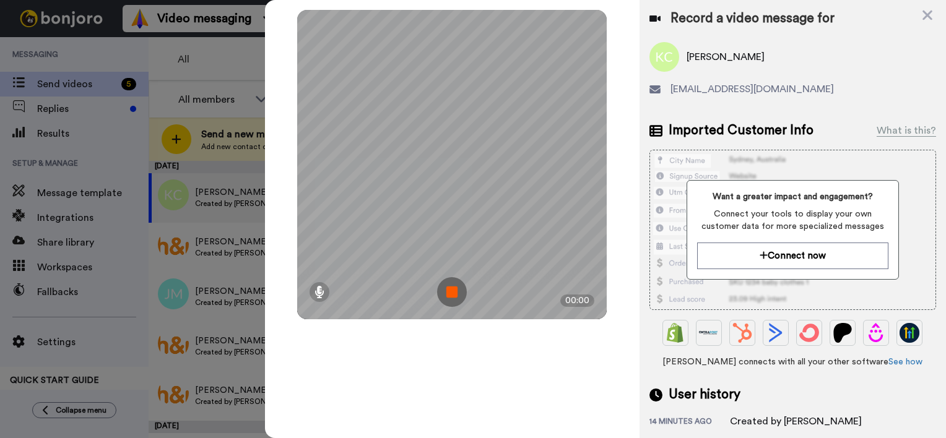
click at [458, 286] on img at bounding box center [452, 292] width 30 height 30
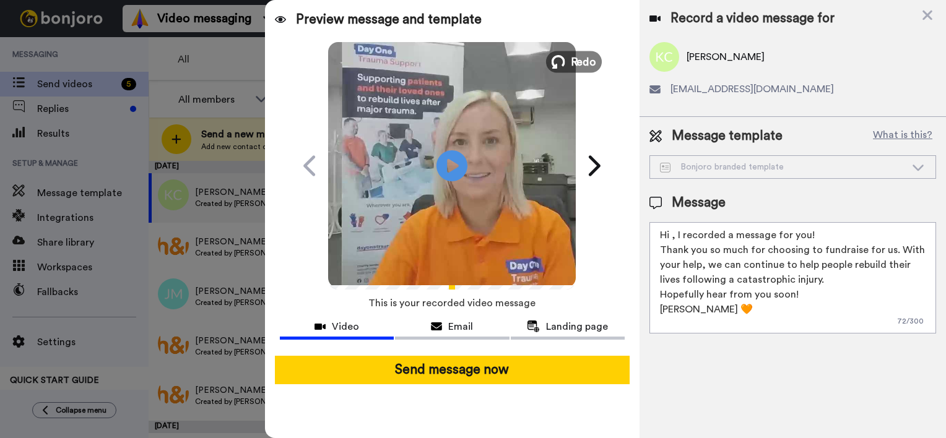
click at [582, 62] on span "Redo" at bounding box center [584, 61] width 26 height 16
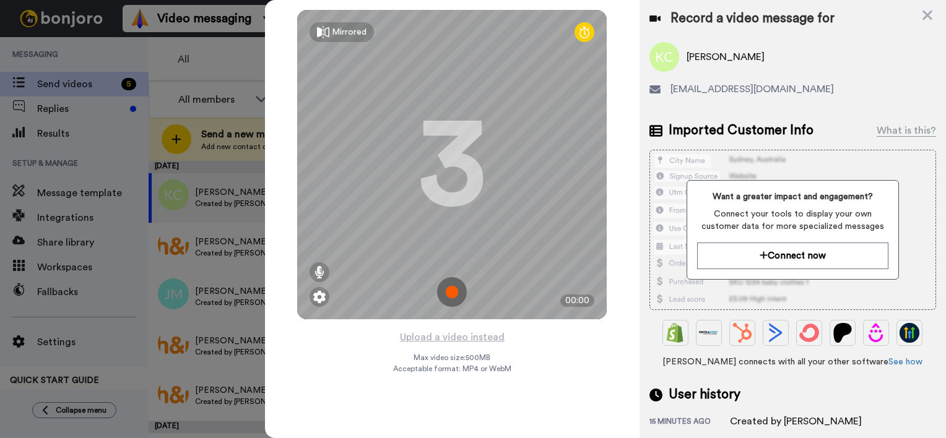
click at [449, 279] on img at bounding box center [452, 292] width 30 height 30
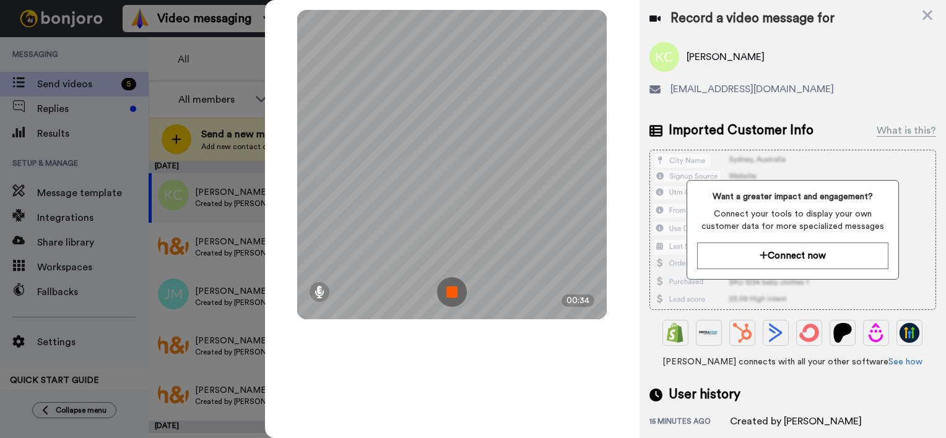
click at [449, 279] on img at bounding box center [452, 292] width 30 height 30
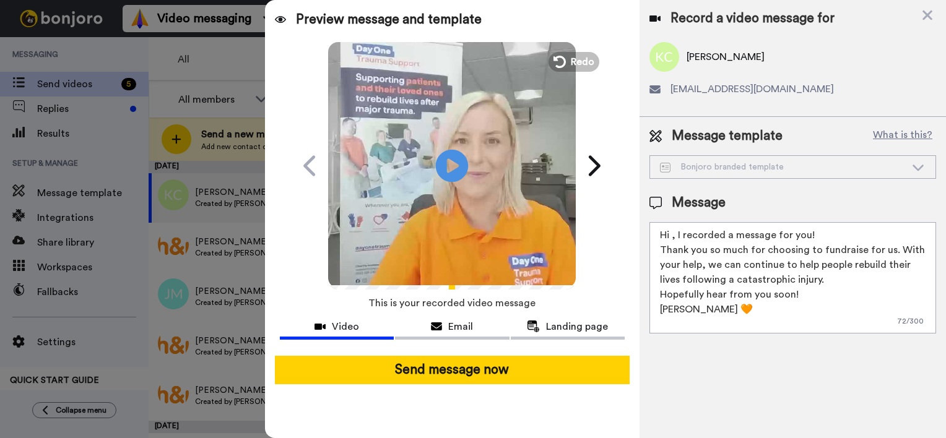
click at [449, 171] on icon "Play/Pause" at bounding box center [452, 165] width 33 height 59
drag, startPoint x: 728, startPoint y: 306, endPoint x: 626, endPoint y: 212, distance: 138.0
click at [626, 212] on div "Preview message and template Play/Pause Here's a personal video I recorded for …" at bounding box center [605, 219] width 681 height 438
paste textarea "[PERSON_NAME], A little message from everyone at Day One Trauma Support ahead o…"
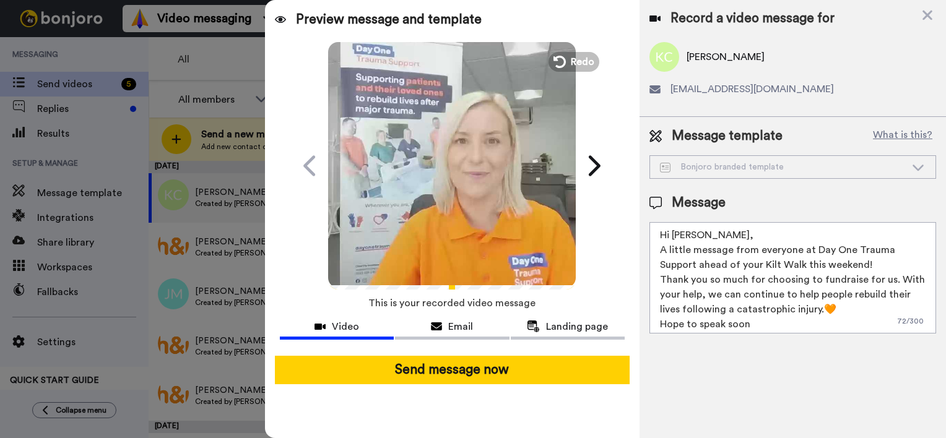
scroll to position [11, 0]
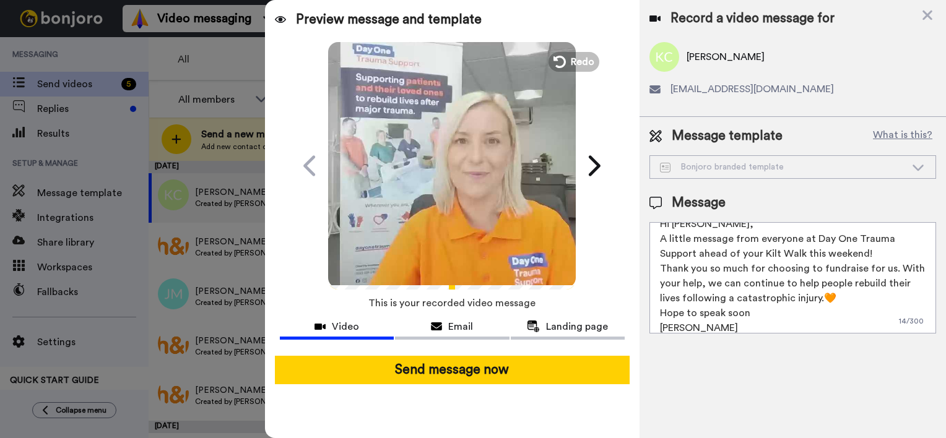
click at [697, 227] on textarea "Hi [PERSON_NAME], A little message from everyone at Day One Trauma Support ahea…" at bounding box center [792, 277] width 287 height 111
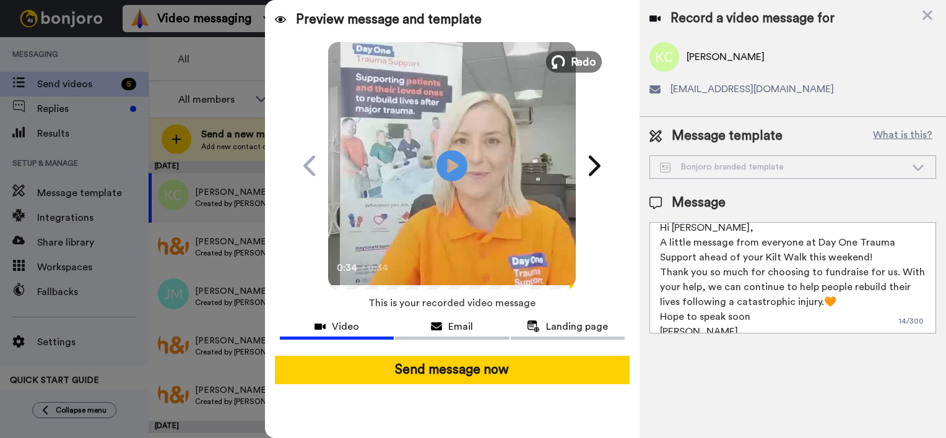
type textarea "Hi Katie, A little message from everyone at Day One Trauma Support ahead of you…"
click at [572, 66] on span "Redo" at bounding box center [584, 61] width 26 height 16
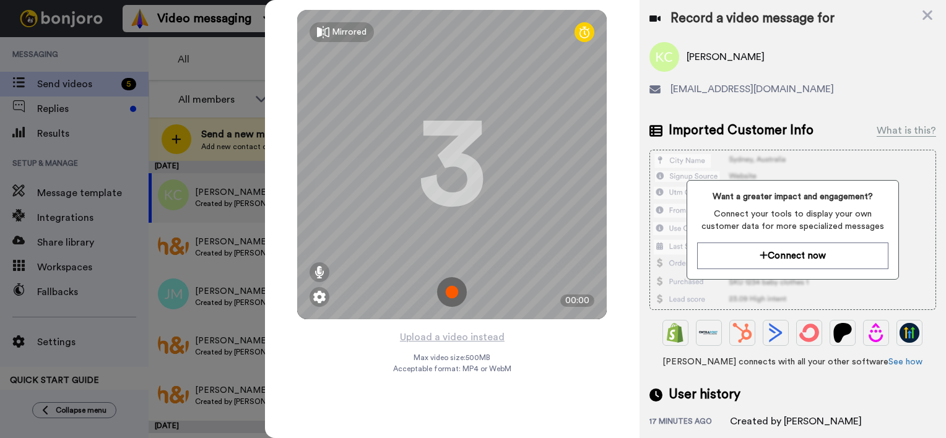
click at [452, 291] on img at bounding box center [452, 292] width 30 height 30
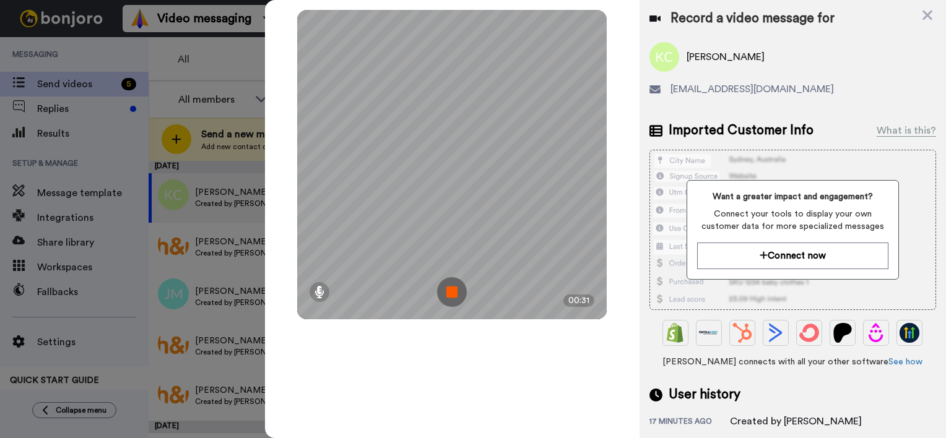
click at [452, 291] on img at bounding box center [452, 292] width 30 height 30
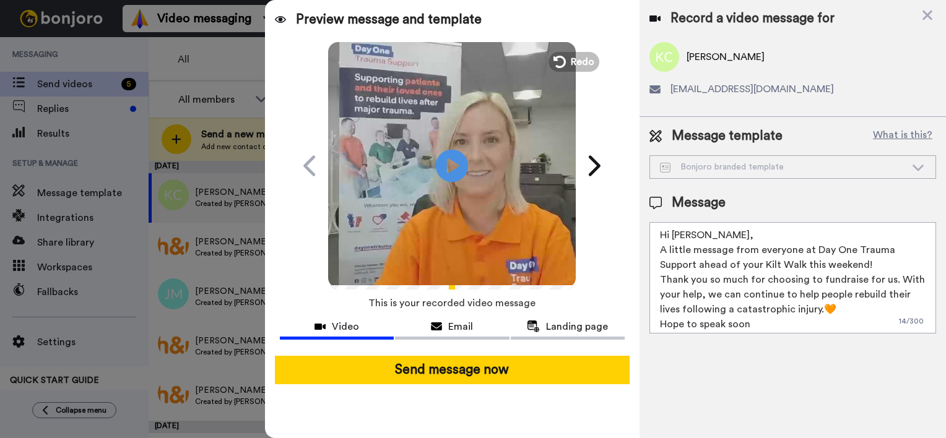
click at [460, 161] on icon at bounding box center [452, 165] width 33 height 33
click at [557, 59] on icon at bounding box center [558, 62] width 14 height 14
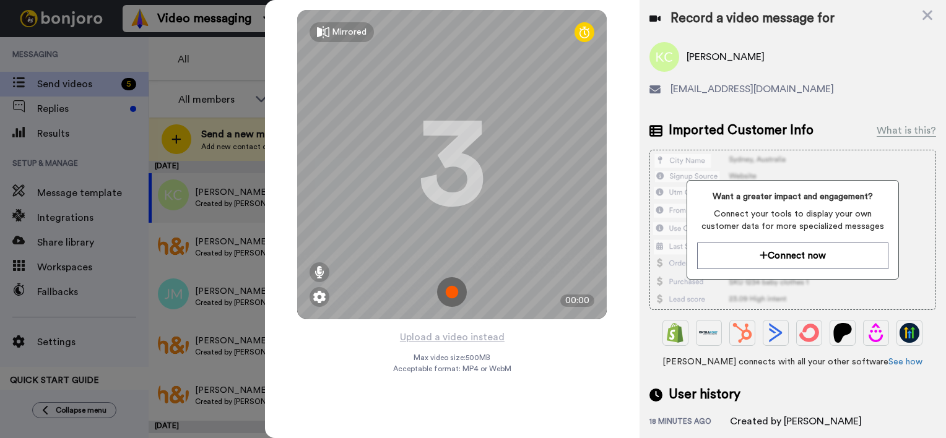
click at [444, 300] on img at bounding box center [452, 292] width 30 height 30
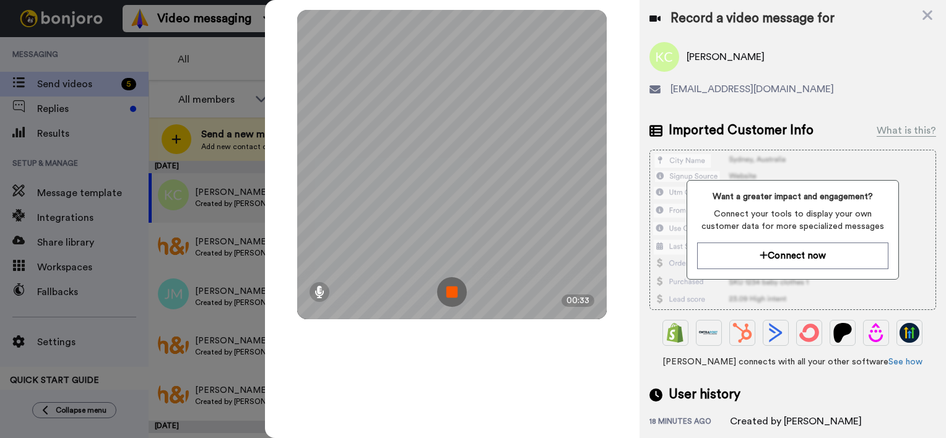
click at [437, 298] on img at bounding box center [452, 292] width 30 height 30
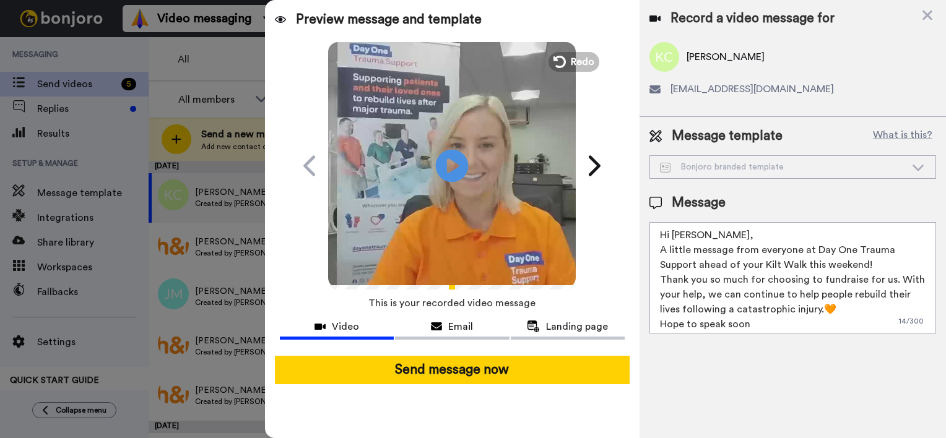
click at [460, 173] on icon at bounding box center [452, 165] width 33 height 33
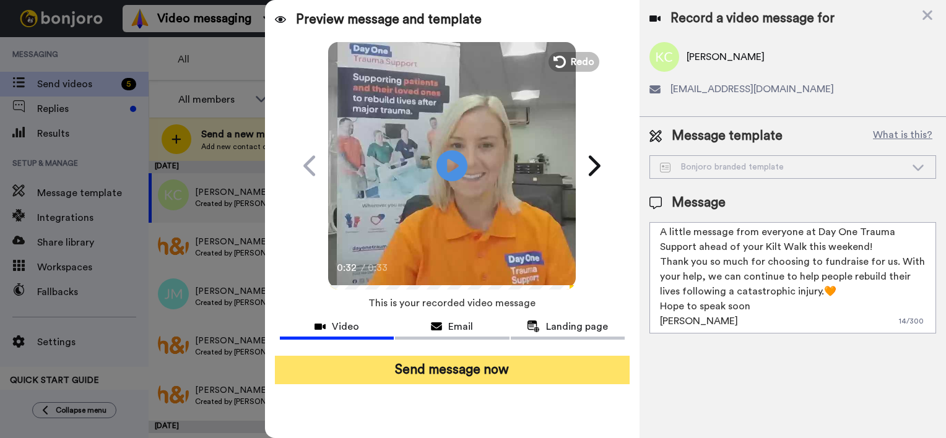
click at [436, 381] on button "Send message now" at bounding box center [452, 370] width 355 height 28
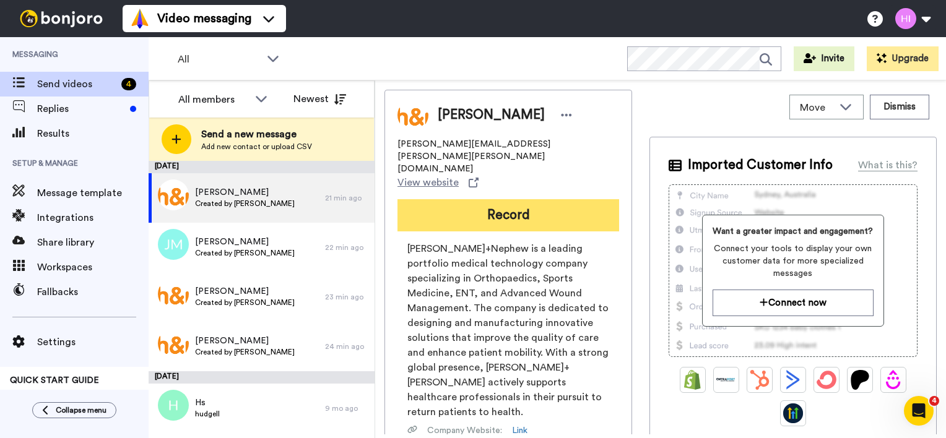
click at [431, 199] on button "Record" at bounding box center [508, 215] width 222 height 32
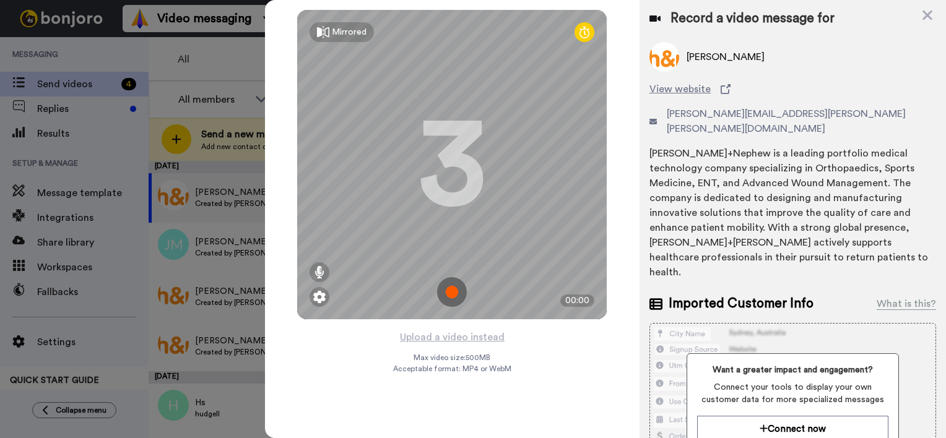
click at [458, 297] on img at bounding box center [452, 292] width 30 height 30
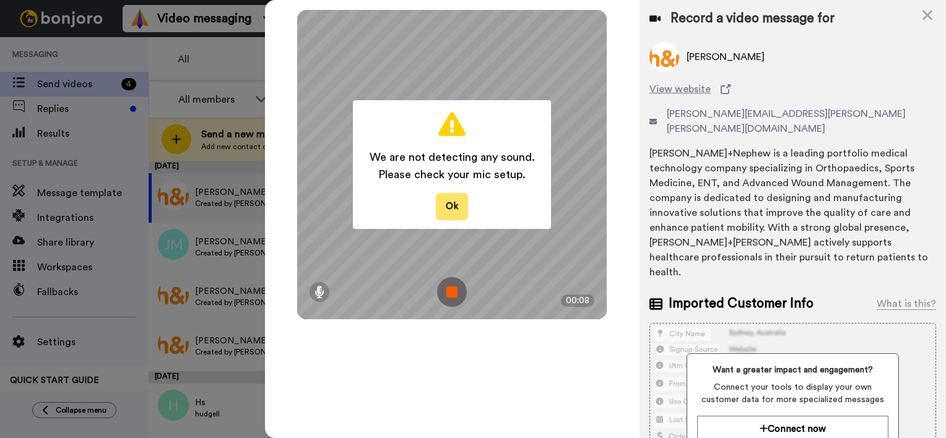
click at [464, 212] on button "Ok" at bounding box center [452, 206] width 32 height 27
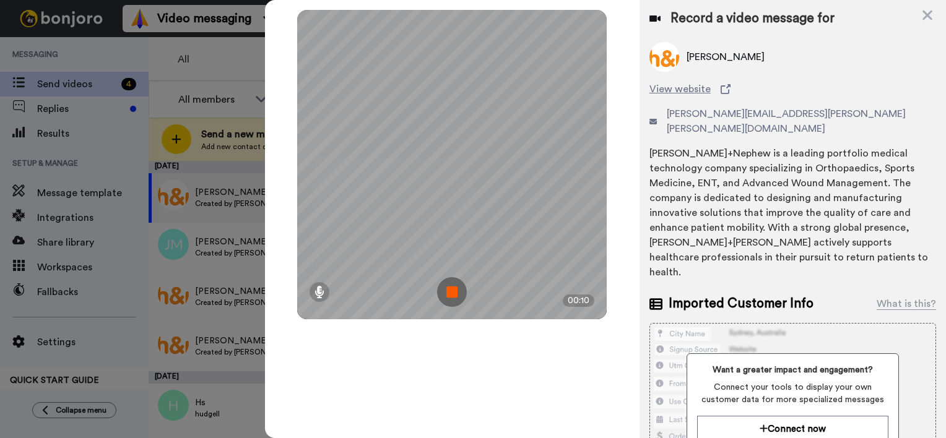
click at [457, 287] on img at bounding box center [452, 292] width 30 height 30
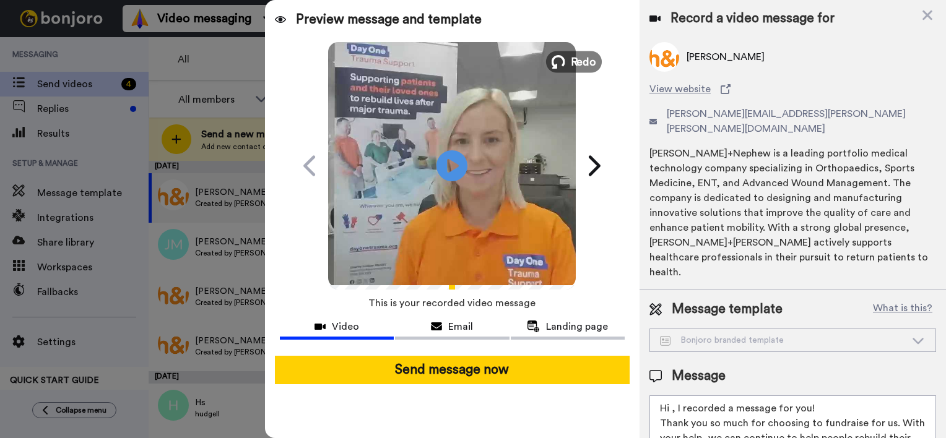
click at [572, 63] on span "Redo" at bounding box center [584, 61] width 26 height 16
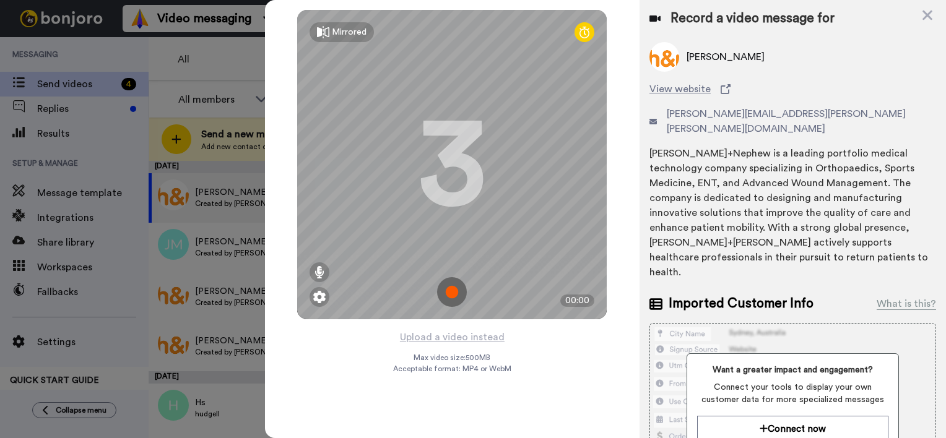
click at [458, 302] on img at bounding box center [452, 292] width 30 height 30
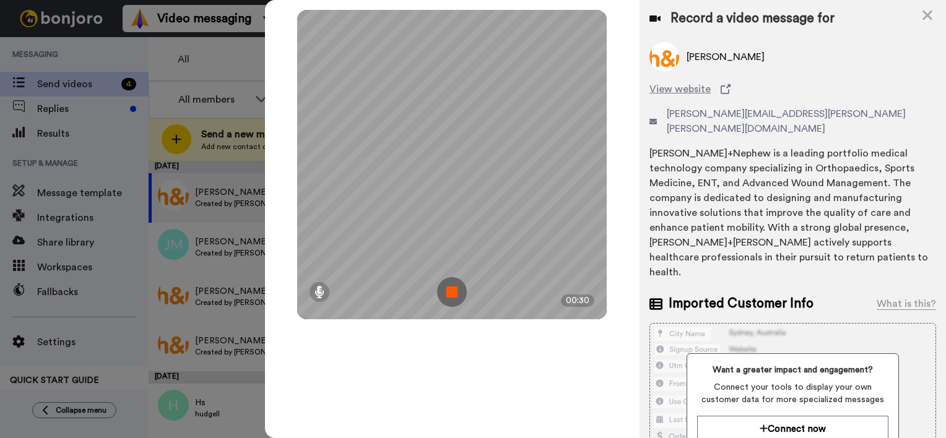
click at [459, 298] on img at bounding box center [452, 292] width 30 height 30
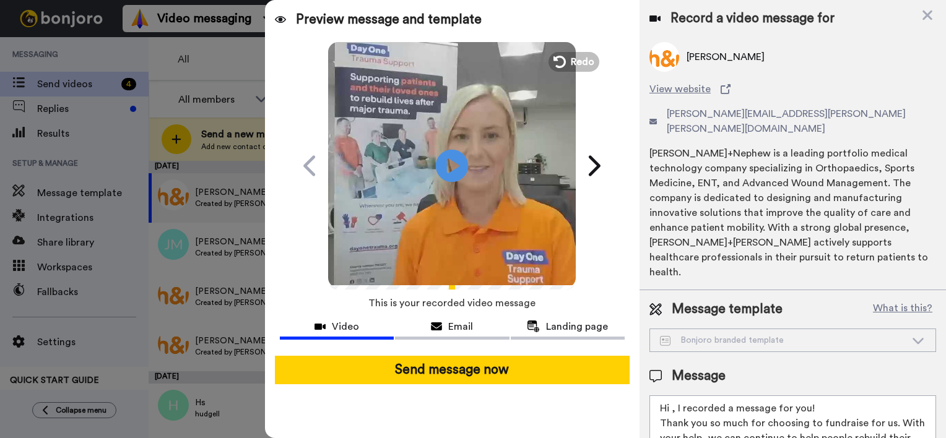
click at [441, 160] on icon at bounding box center [452, 165] width 33 height 33
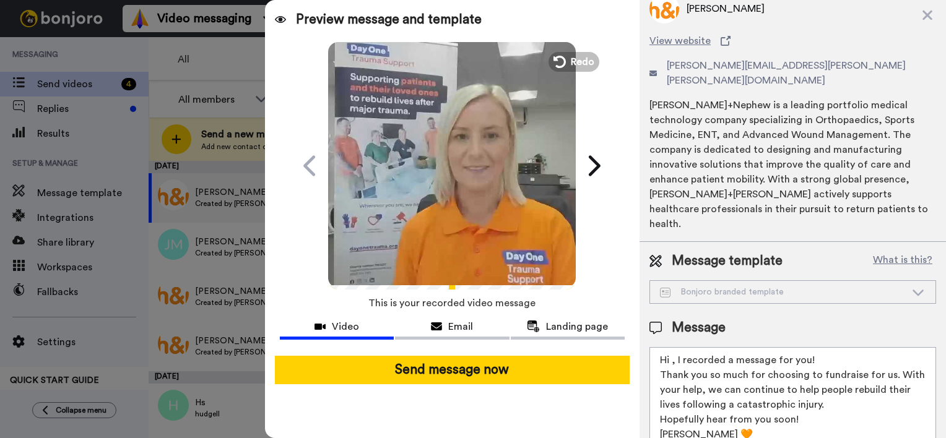
drag, startPoint x: 716, startPoint y: 400, endPoint x: 642, endPoint y: 325, distance: 105.5
click at [642, 325] on div "Message template What is this? Bonjoro branded template Bonjoro branded templat…" at bounding box center [792, 355] width 306 height 226
paste textarea "Scott, A little message from everyone at Day One Trauma Support ahead of your K…"
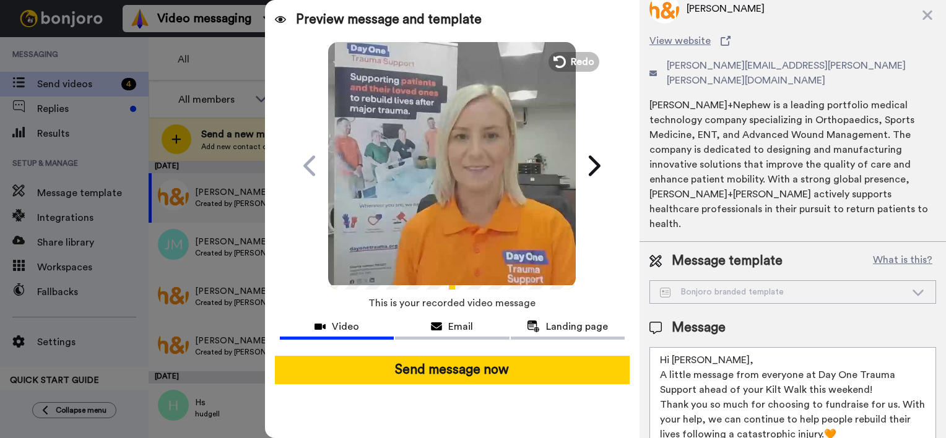
scroll to position [11, 0]
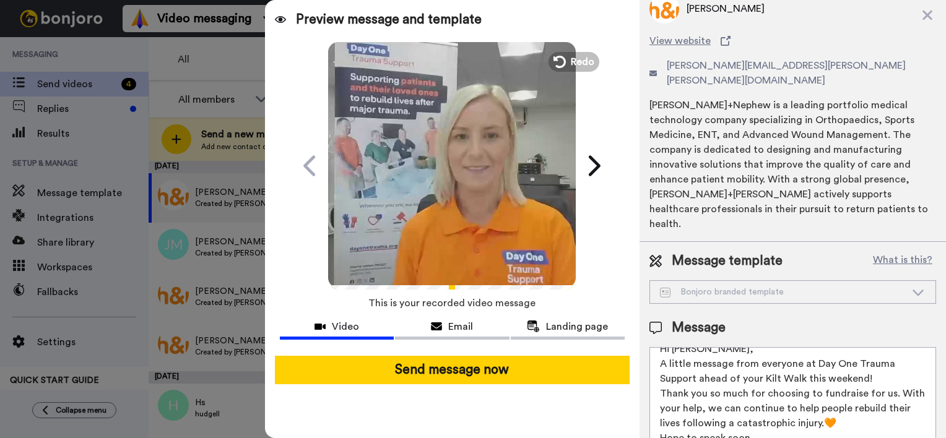
click at [696, 347] on textarea "Hi Scott, A little message from everyone at Day One Trauma Support ahead of you…" at bounding box center [792, 402] width 287 height 111
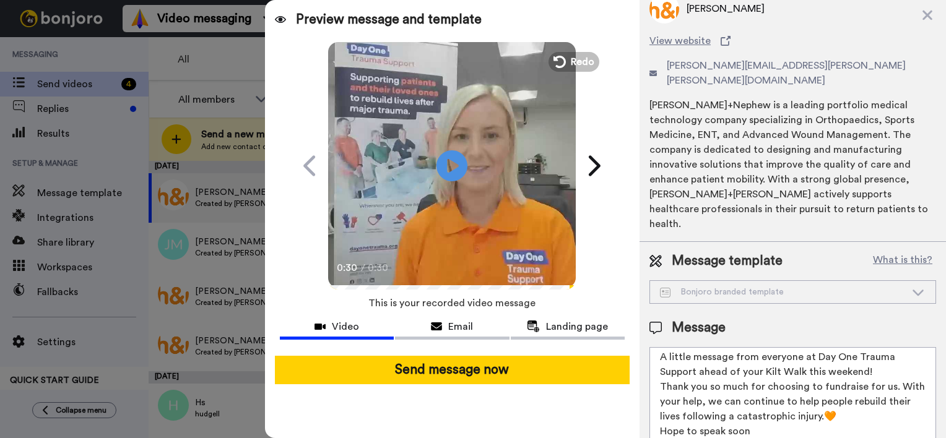
scroll to position [0, 0]
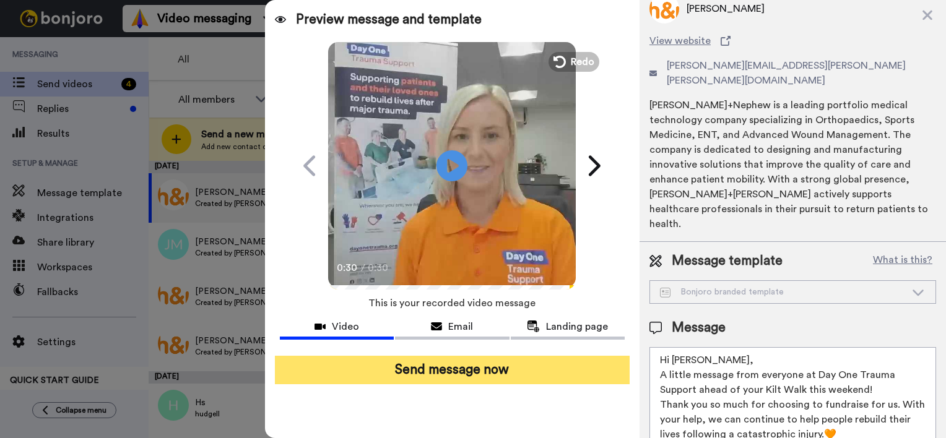
type textarea "Hi Sarah, A little message from everyone at Day One Trauma Support ahead of you…"
click at [506, 362] on button "Send message now" at bounding box center [452, 370] width 355 height 28
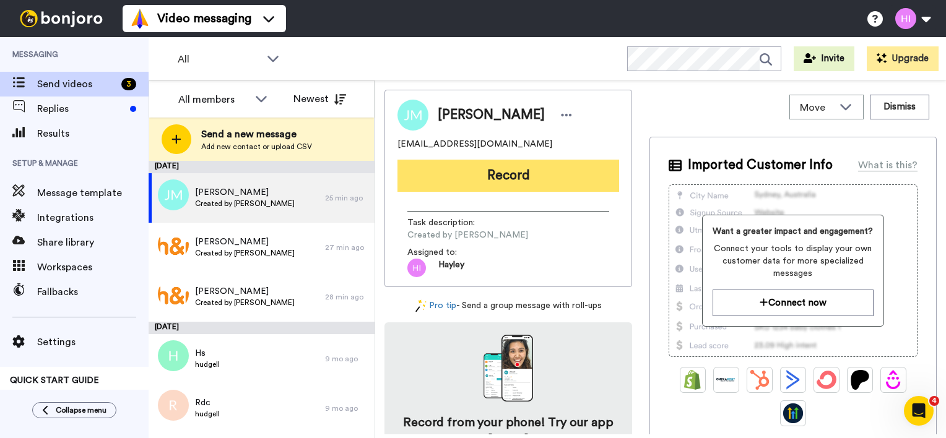
click at [529, 171] on button "Record" at bounding box center [508, 176] width 222 height 32
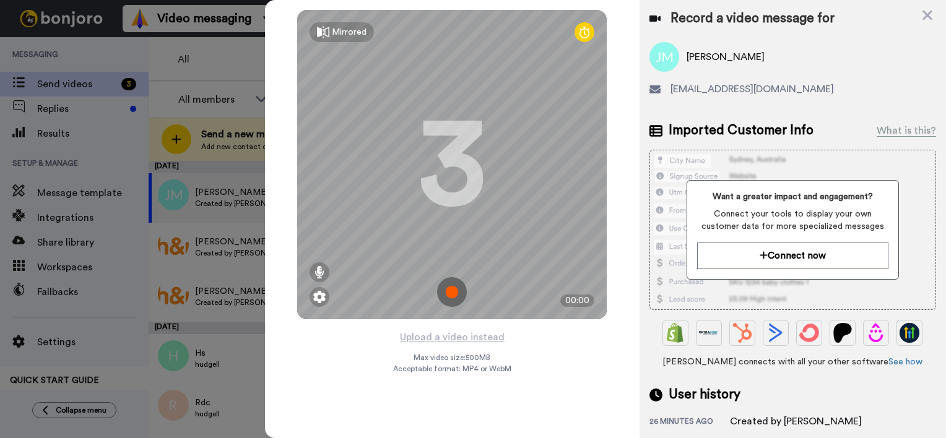
click at [451, 288] on img at bounding box center [452, 292] width 30 height 30
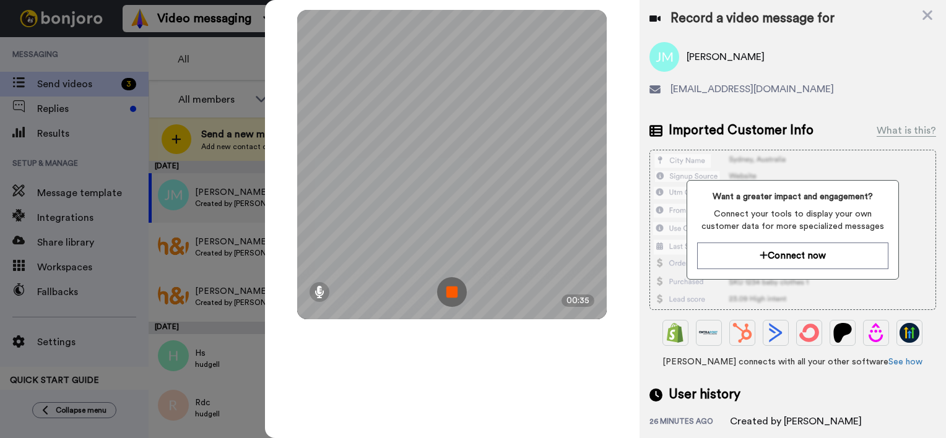
click at [452, 283] on img at bounding box center [452, 292] width 30 height 30
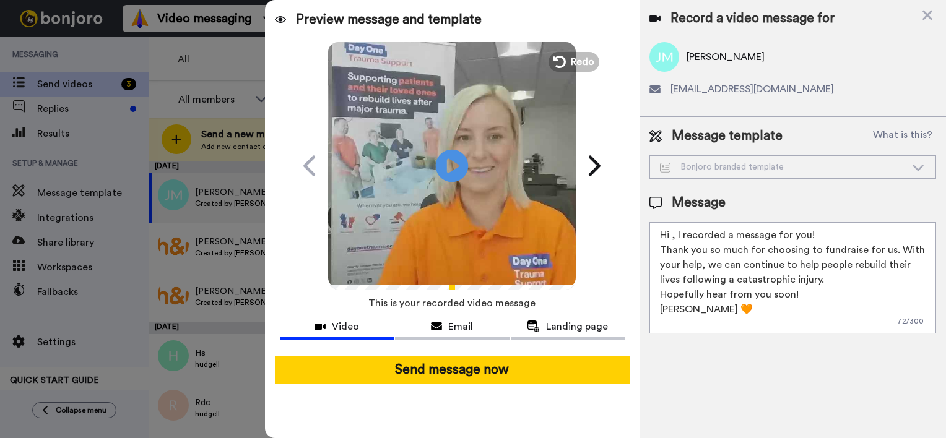
click at [443, 170] on icon at bounding box center [452, 165] width 33 height 33
drag, startPoint x: 733, startPoint y: 321, endPoint x: 610, endPoint y: 222, distance: 157.5
click at [610, 222] on div "Preview message and template Play/Pause Here's a personal video I recorded for …" at bounding box center [605, 219] width 681 height 438
click at [610, 222] on div "Preview message and template Play/Pause Here's a personal video I recorded for …" at bounding box center [452, 219] width 374 height 438
drag, startPoint x: 716, startPoint y: 304, endPoint x: 646, endPoint y: 226, distance: 104.7
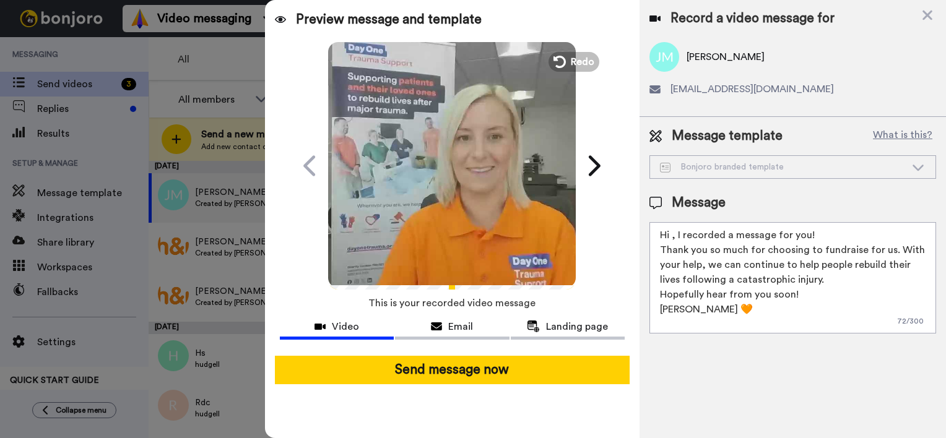
click at [646, 226] on div "Message template What is this? Bonjoro branded template Bonjoro branded templat…" at bounding box center [792, 230] width 306 height 226
paste textarea "[PERSON_NAME], A little message from everyone at Day One Trauma Support ahead o…"
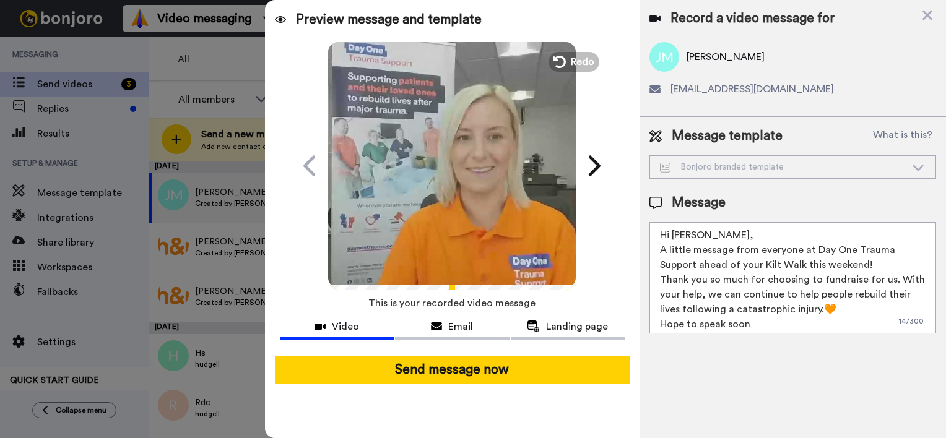
scroll to position [11, 0]
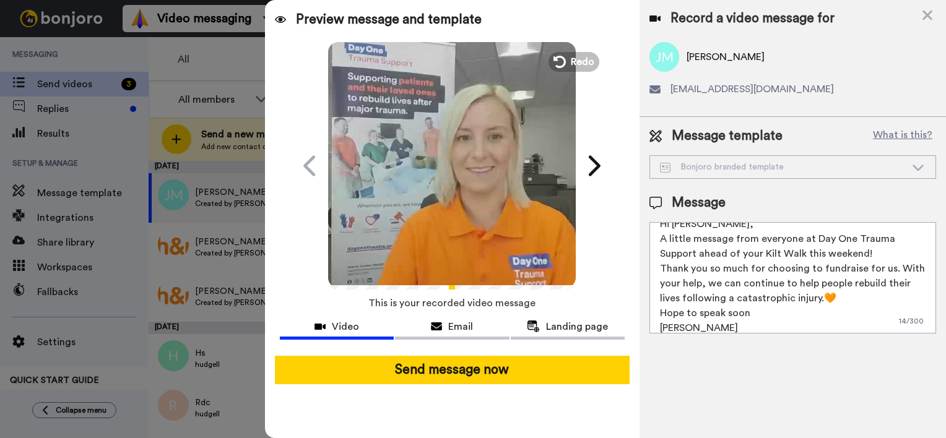
click at [695, 225] on textarea "Hi [PERSON_NAME], A little message from everyone at Day One Trauma Support ahea…" at bounding box center [792, 277] width 287 height 111
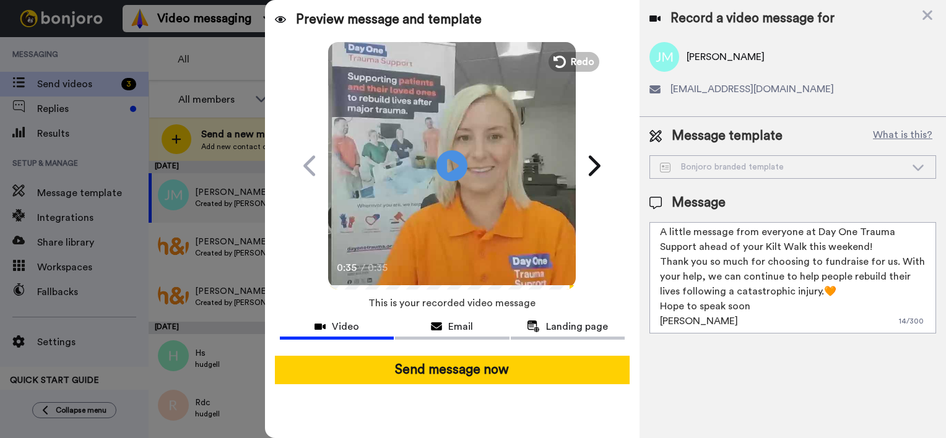
scroll to position [0, 0]
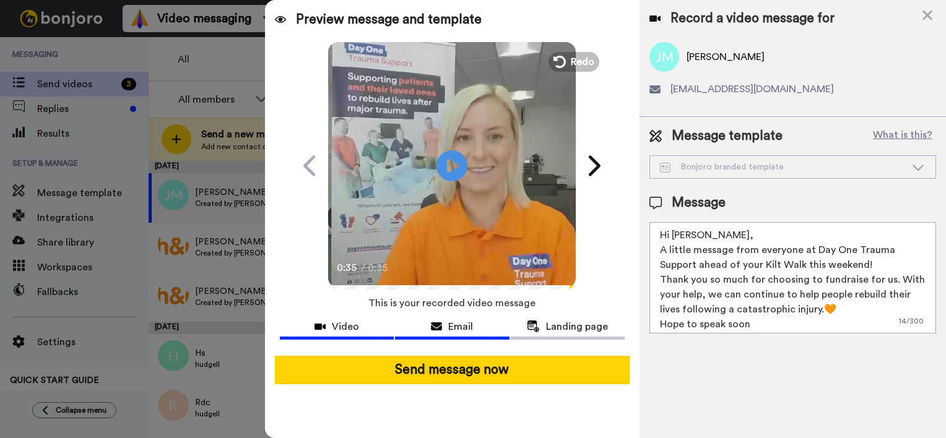
type textarea "Hi Jules, A little message from everyone at Day One Trauma Support ahead of you…"
click at [425, 335] on button "Email" at bounding box center [452, 328] width 114 height 23
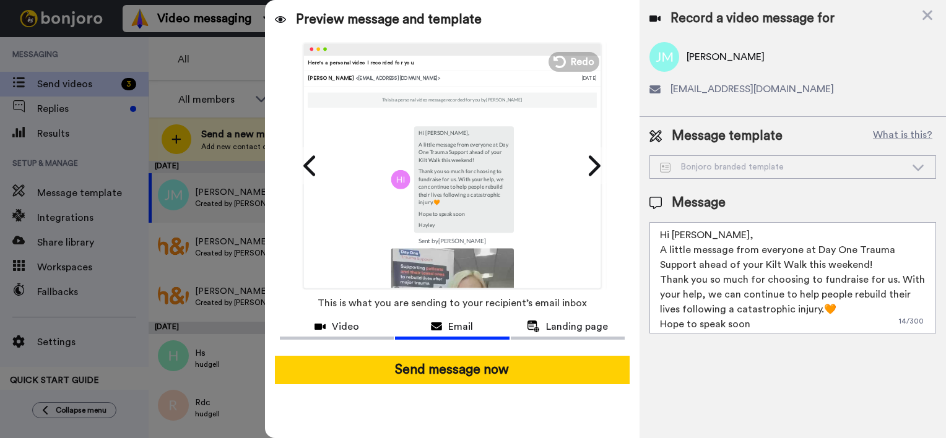
drag, startPoint x: 595, startPoint y: 131, endPoint x: 594, endPoint y: 228, distance: 97.2
click at [594, 228] on div "Hayley Ibbotson Hayley Hi Jules, A little message from everyone at Day One Trau…" at bounding box center [761, 166] width 342 height 246
click at [559, 326] on span "Landing page" at bounding box center [577, 326] width 62 height 15
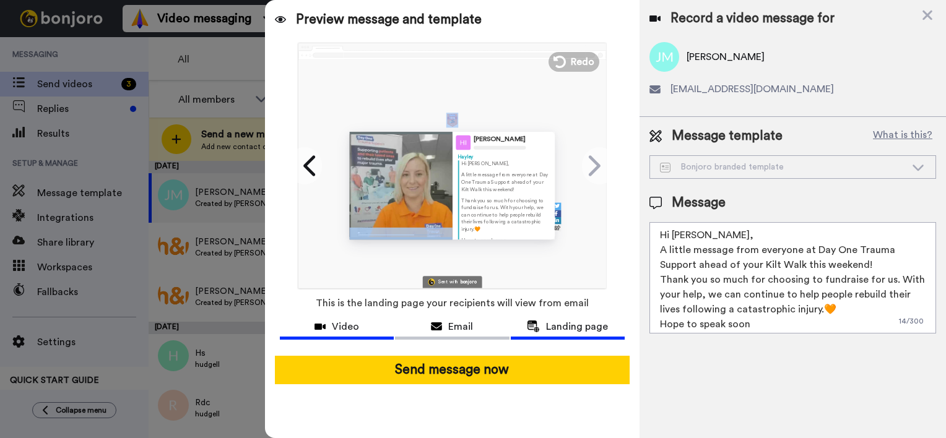
click at [363, 326] on div "Video" at bounding box center [337, 326] width 114 height 15
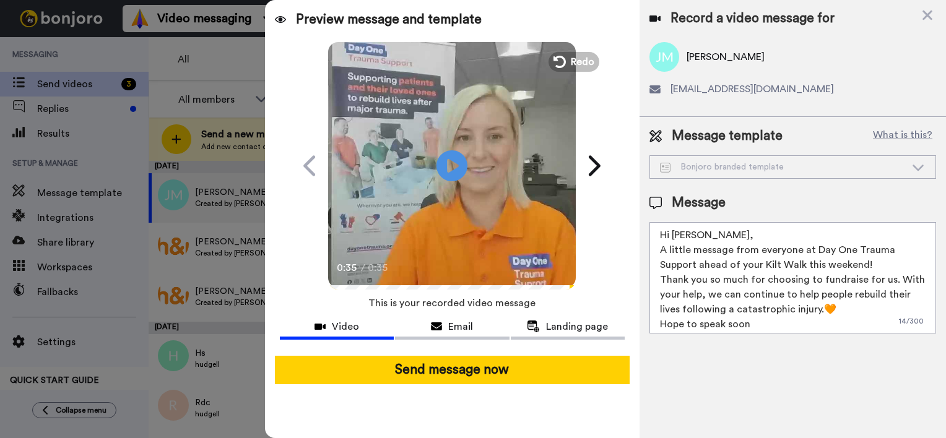
click at [775, 174] on div "Bonjoro branded template" at bounding box center [792, 167] width 285 height 22
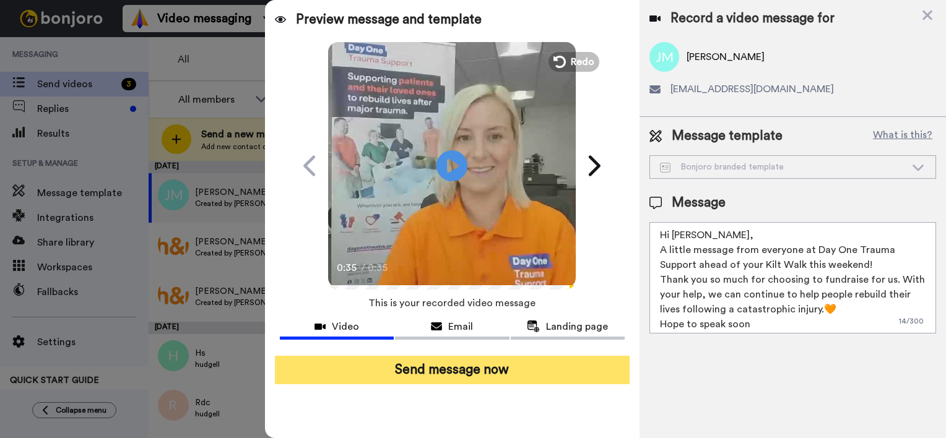
click at [397, 376] on button "Send message now" at bounding box center [452, 370] width 355 height 28
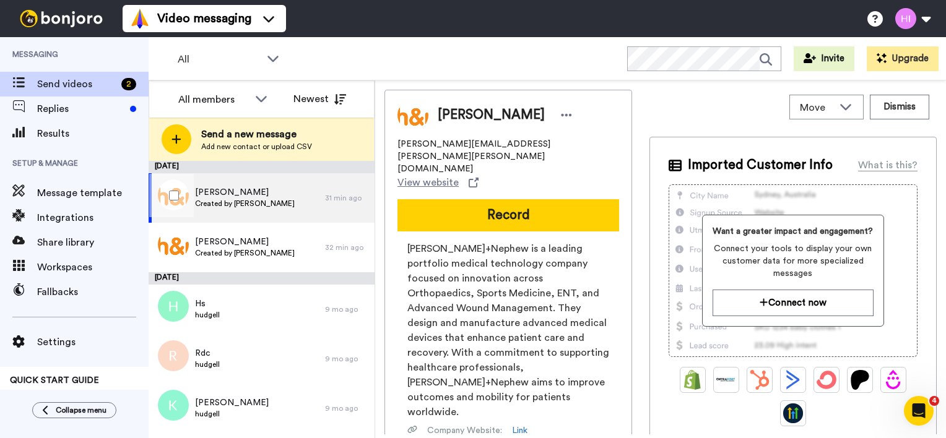
click at [272, 199] on span "Created by [PERSON_NAME]" at bounding box center [245, 204] width 100 height 10
click at [461, 208] on div "Reece Maclean [EMAIL_ADDRESS][PERSON_NAME][PERSON_NAME][DOMAIN_NAME] View websi…" at bounding box center [508, 322] width 248 height 464
click at [464, 208] on div "Reece Maclean [EMAIL_ADDRESS][PERSON_NAME][PERSON_NAME][DOMAIN_NAME] View websi…" at bounding box center [508, 322] width 248 height 464
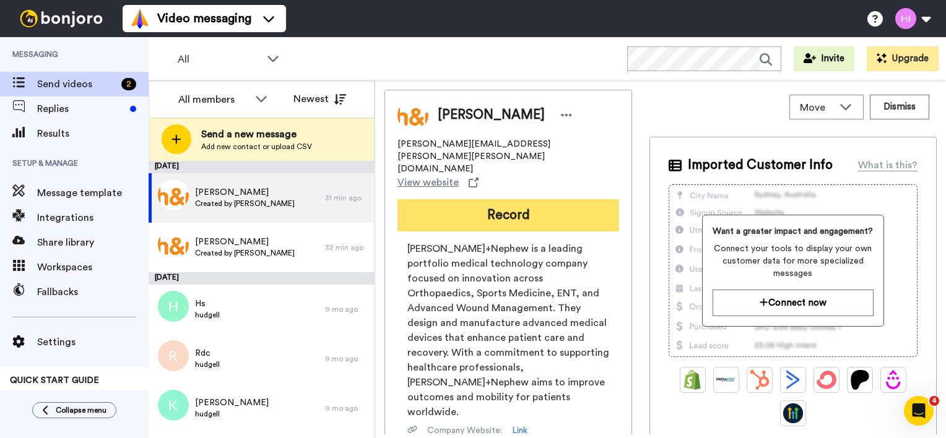
click at [463, 202] on button "Record" at bounding box center [508, 215] width 222 height 32
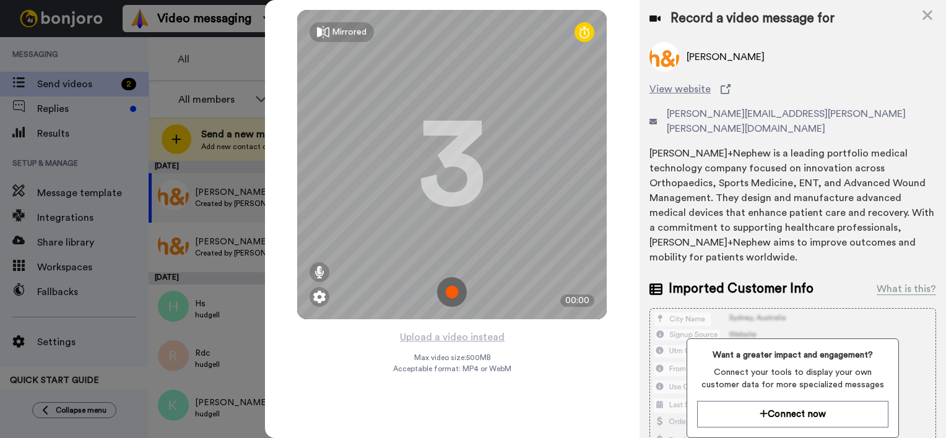
click at [451, 293] on img at bounding box center [452, 292] width 30 height 30
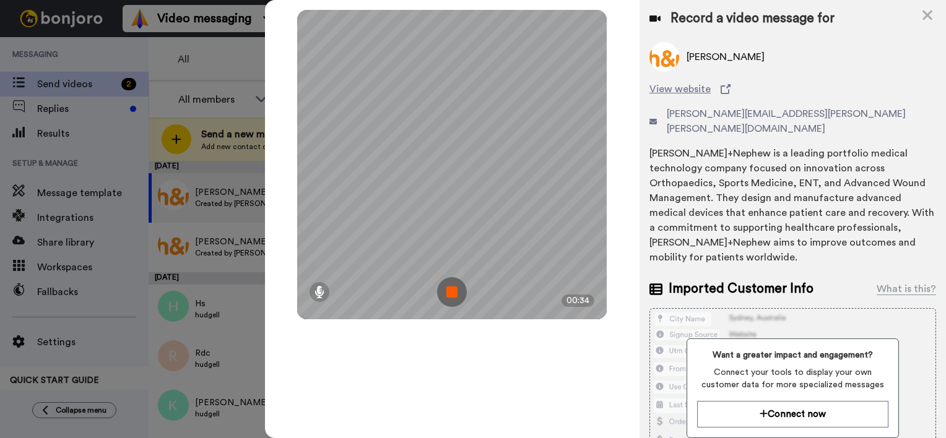
click at [542, 12] on div "Mirrored Redo 3 00:34" at bounding box center [451, 164] width 309 height 309
click at [448, 291] on img at bounding box center [452, 292] width 30 height 30
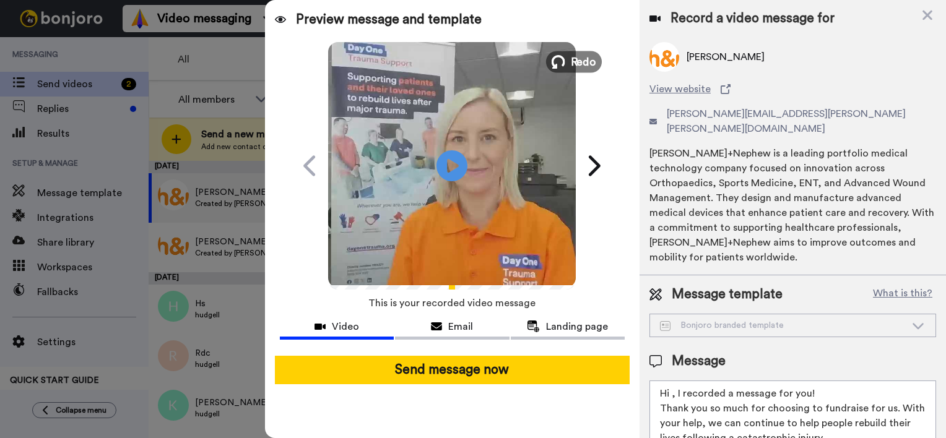
click at [579, 64] on span "Redo" at bounding box center [584, 61] width 26 height 16
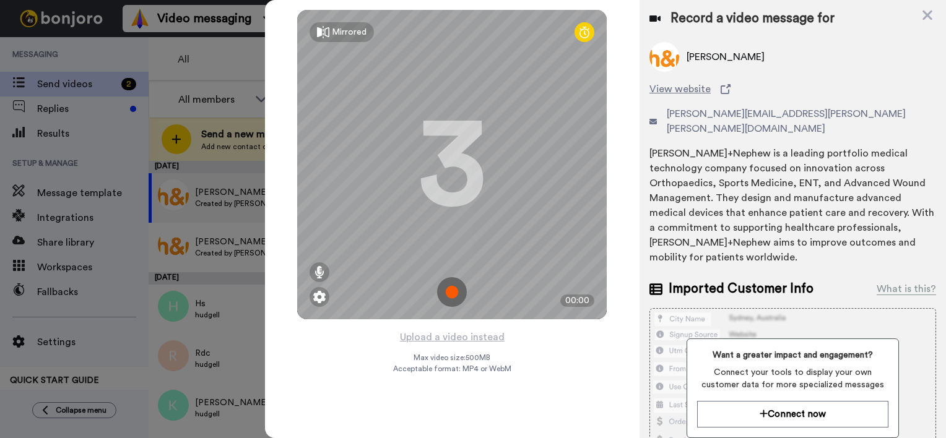
click at [454, 289] on img at bounding box center [452, 292] width 30 height 30
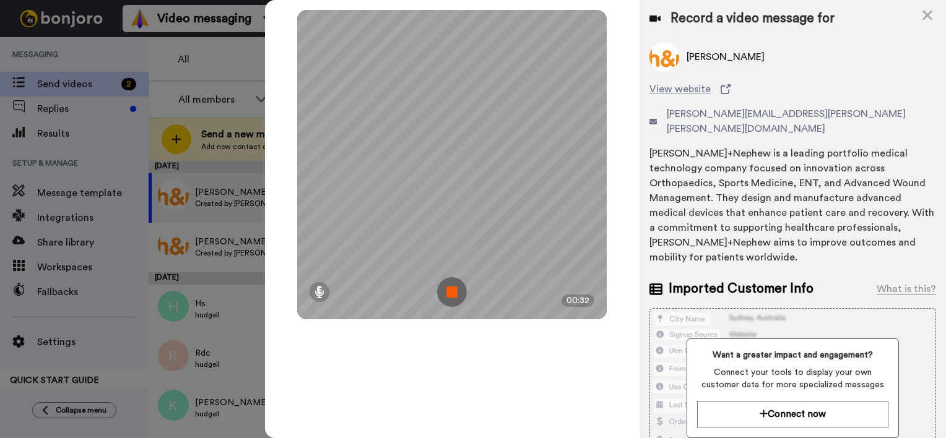
click at [454, 289] on img at bounding box center [452, 292] width 30 height 30
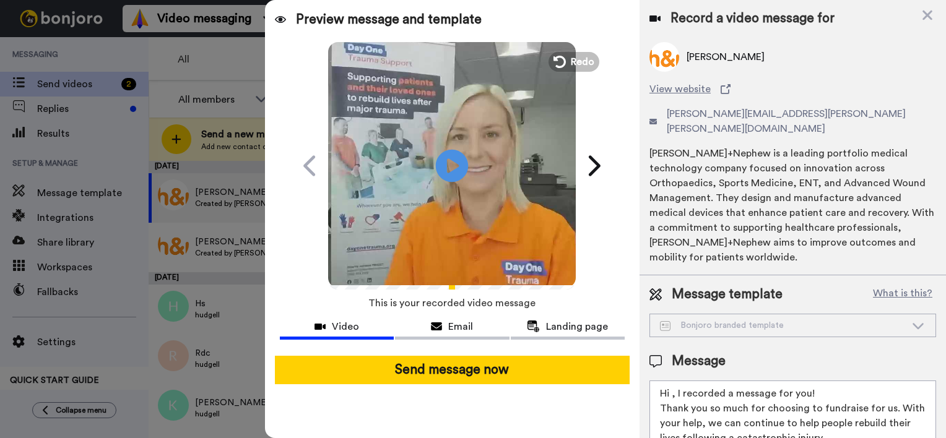
click at [457, 170] on icon at bounding box center [452, 165] width 33 height 33
click at [568, 65] on button "Redo" at bounding box center [574, 62] width 56 height 22
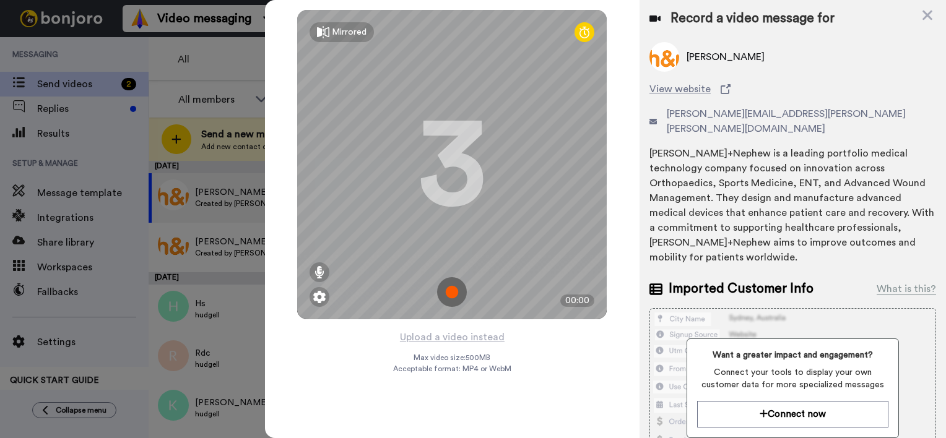
click at [451, 295] on img at bounding box center [452, 292] width 30 height 30
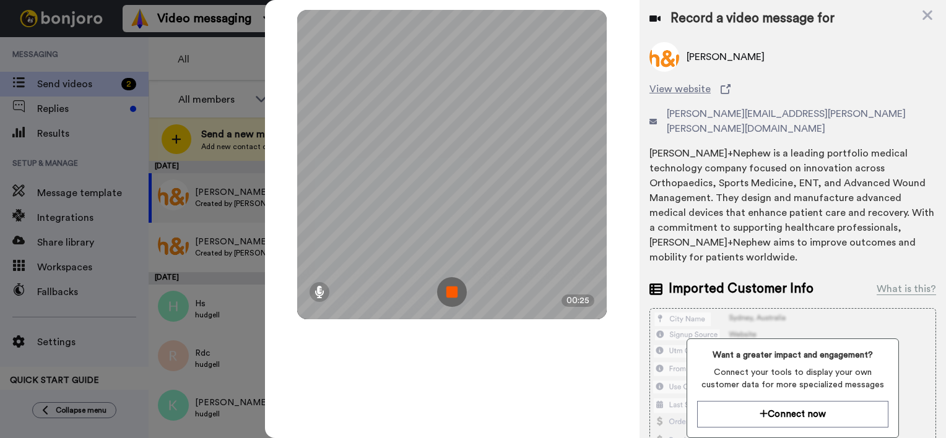
click at [452, 293] on img at bounding box center [452, 292] width 30 height 30
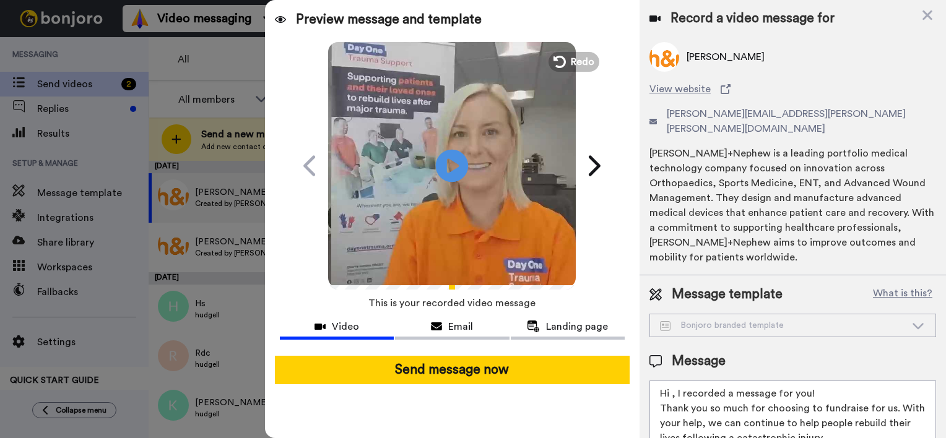
click at [449, 162] on icon "Play/Pause" at bounding box center [452, 165] width 33 height 59
click at [585, 56] on span "Redo" at bounding box center [584, 61] width 26 height 16
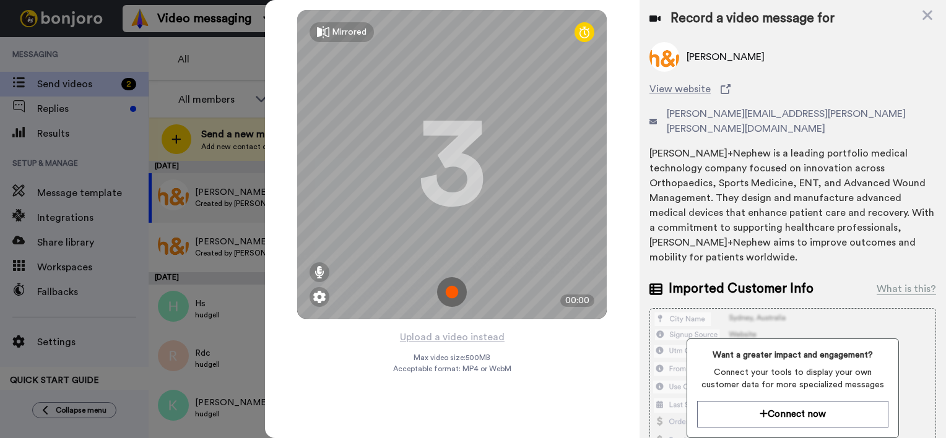
click at [453, 295] on img at bounding box center [452, 292] width 30 height 30
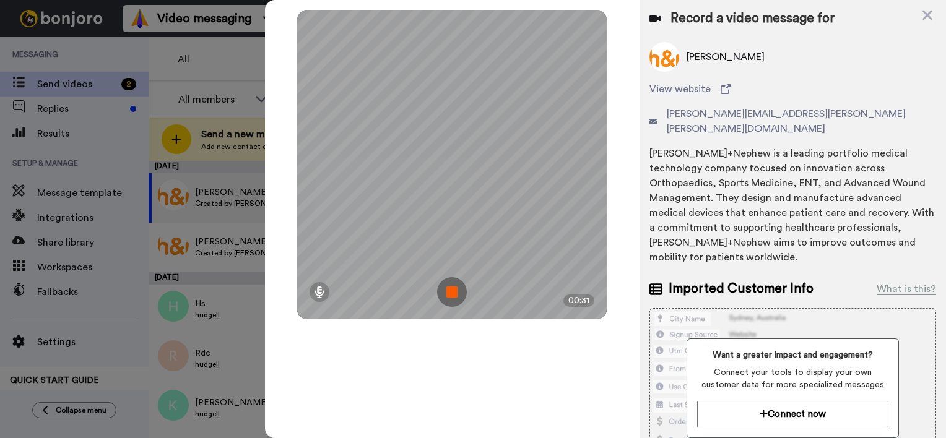
click at [453, 295] on img at bounding box center [452, 292] width 30 height 30
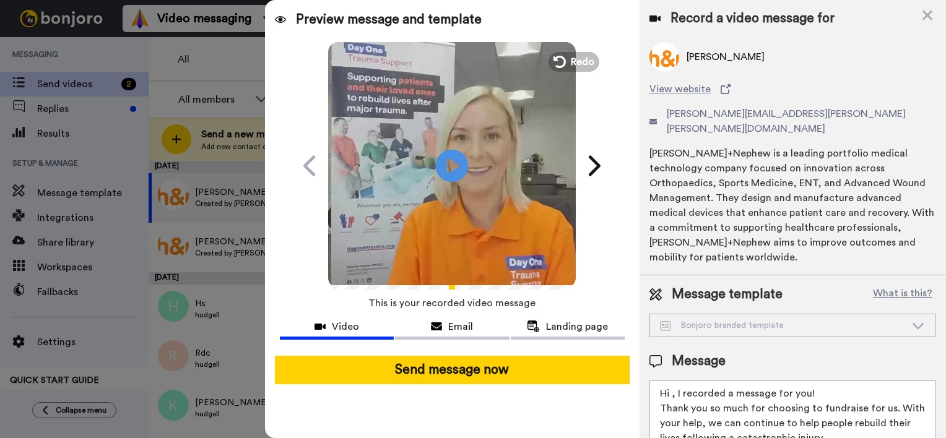
click at [448, 160] on icon "Play/Pause" at bounding box center [452, 165] width 33 height 59
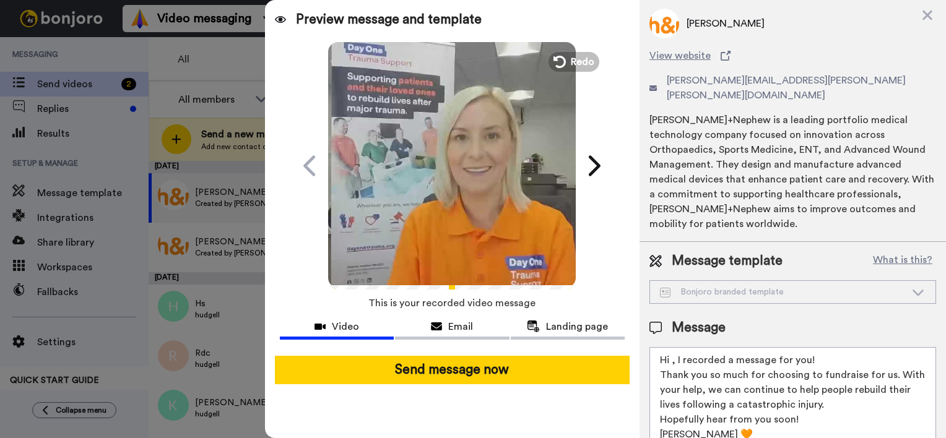
drag, startPoint x: 716, startPoint y: 407, endPoint x: 628, endPoint y: 278, distance: 156.4
click at [628, 278] on div "Preview message and template Play/Pause Here's a personal video I recorded for …" at bounding box center [605, 219] width 681 height 438
paste textarea "Scott, A little message from everyone at Day One Trauma Support ahead of your K…"
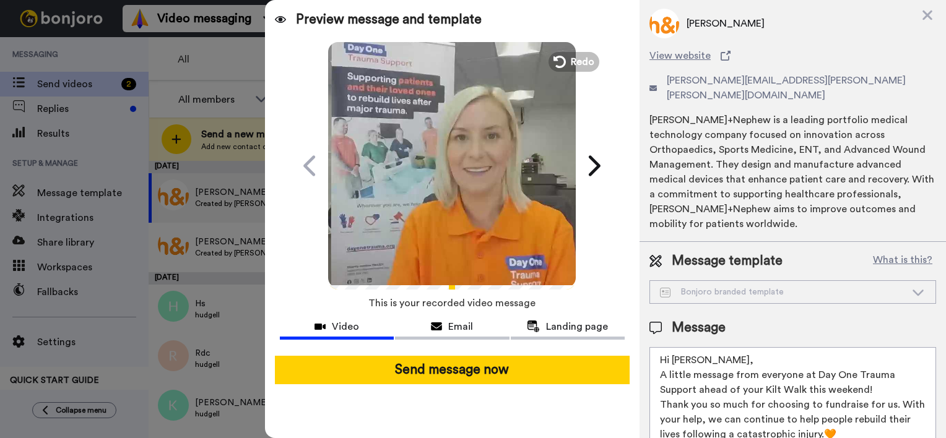
scroll to position [11, 0]
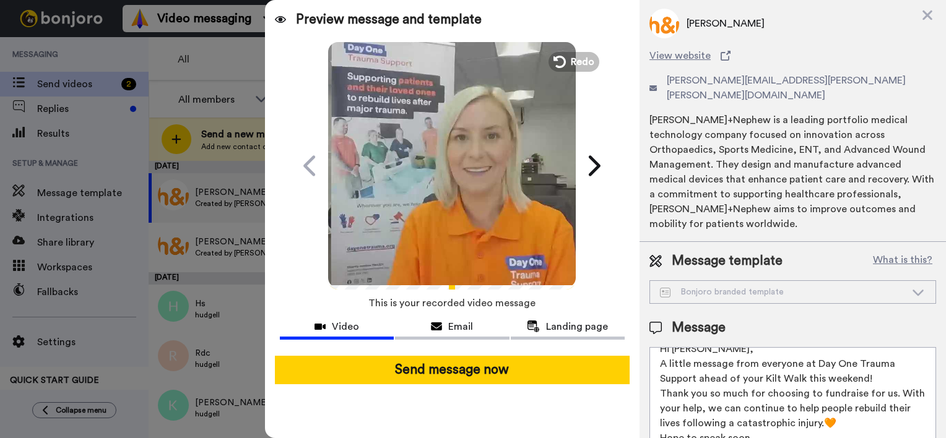
click at [698, 347] on textarea "Hi Scott, A little message from everyone at Day One Trauma Support ahead of you…" at bounding box center [792, 402] width 287 height 111
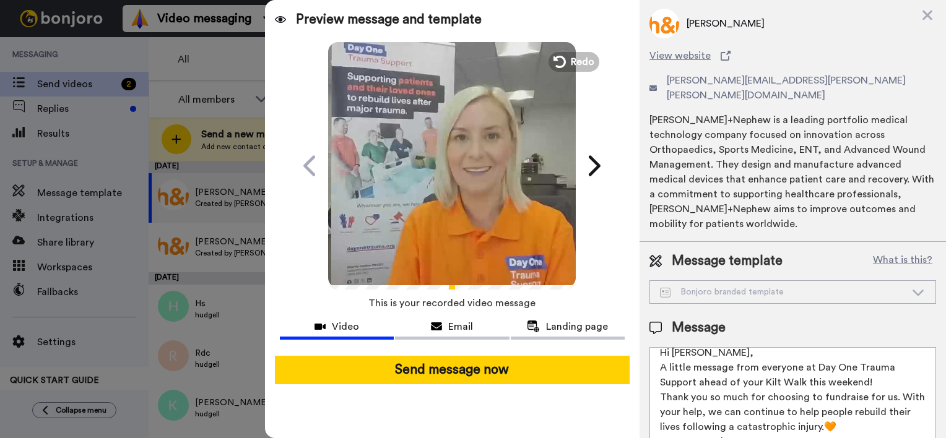
type textarea "Hi Reece, A little message from everyone at Day One Trauma Support ahead of you…"
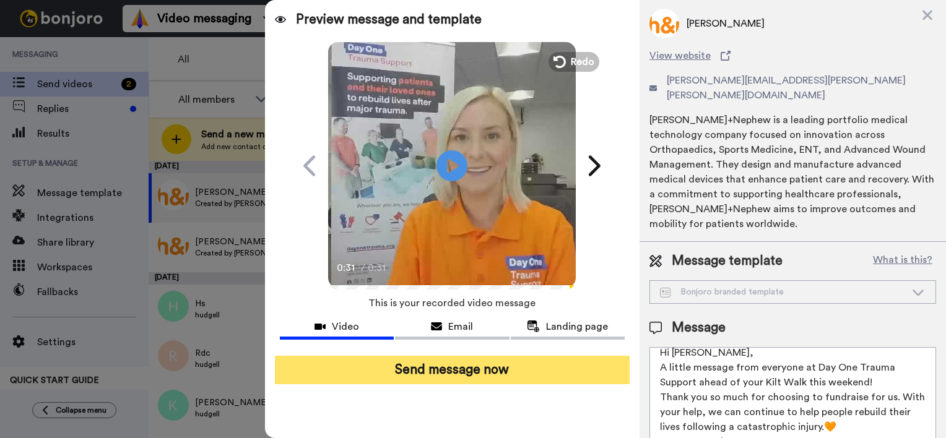
click at [531, 373] on button "Send message now" at bounding box center [452, 370] width 355 height 28
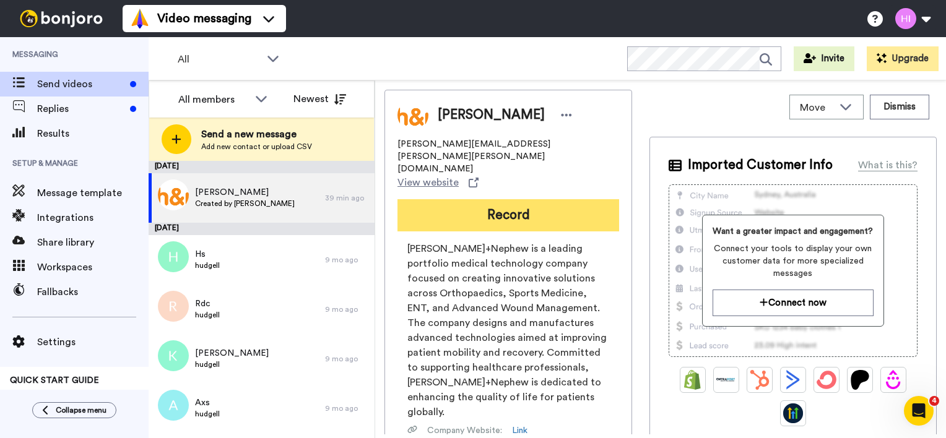
click at [499, 199] on button "Record" at bounding box center [508, 215] width 222 height 32
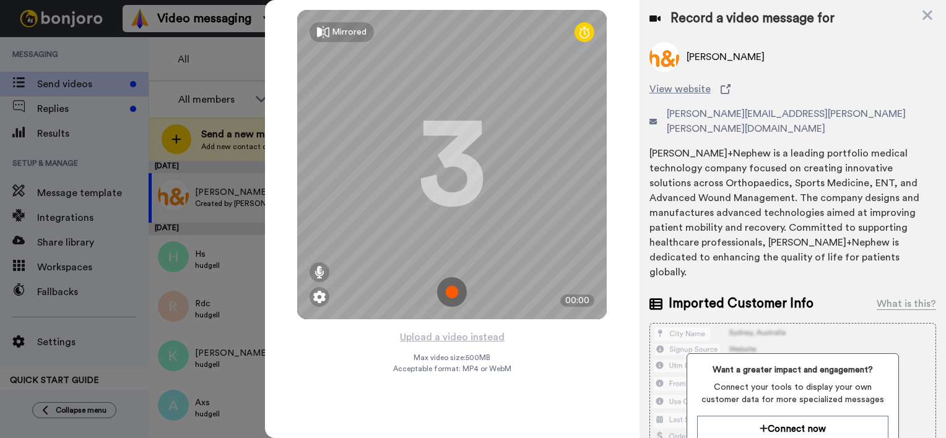
click at [447, 300] on img at bounding box center [452, 292] width 30 height 30
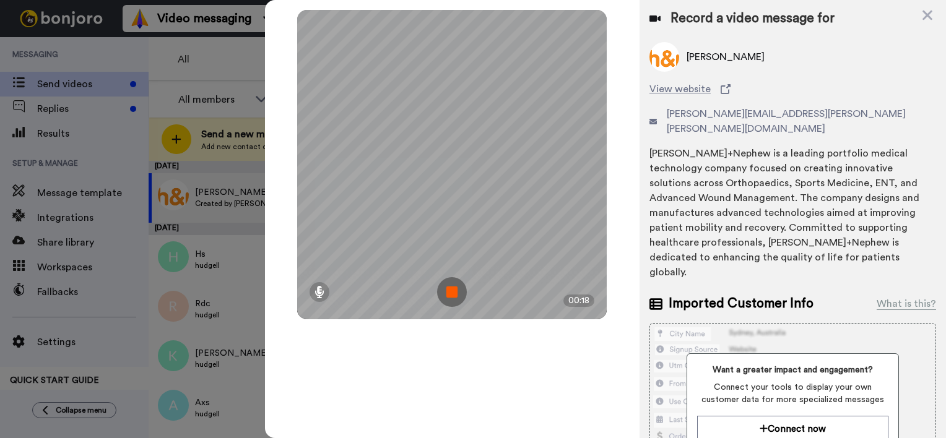
click at [447, 300] on img at bounding box center [452, 292] width 30 height 30
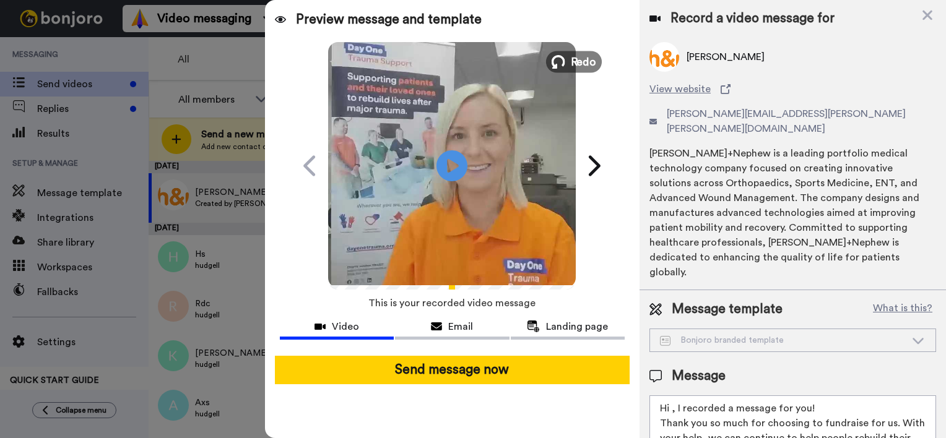
click at [579, 59] on span "Redo" at bounding box center [584, 61] width 26 height 16
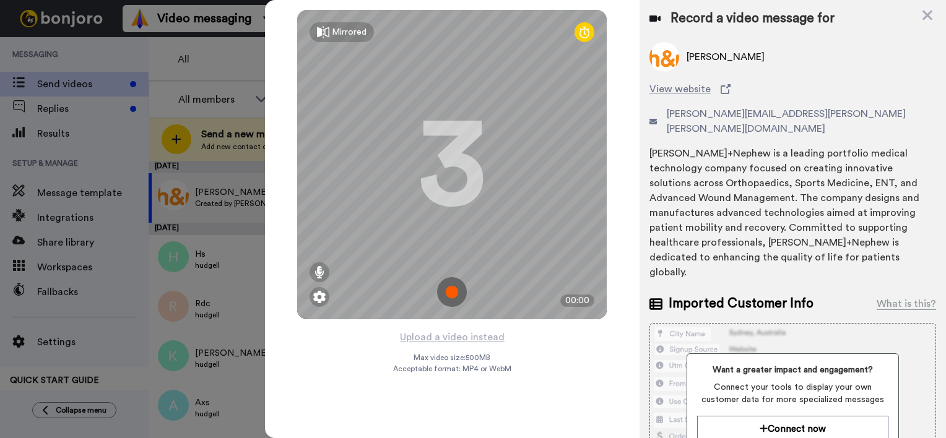
click at [451, 292] on img at bounding box center [452, 292] width 30 height 30
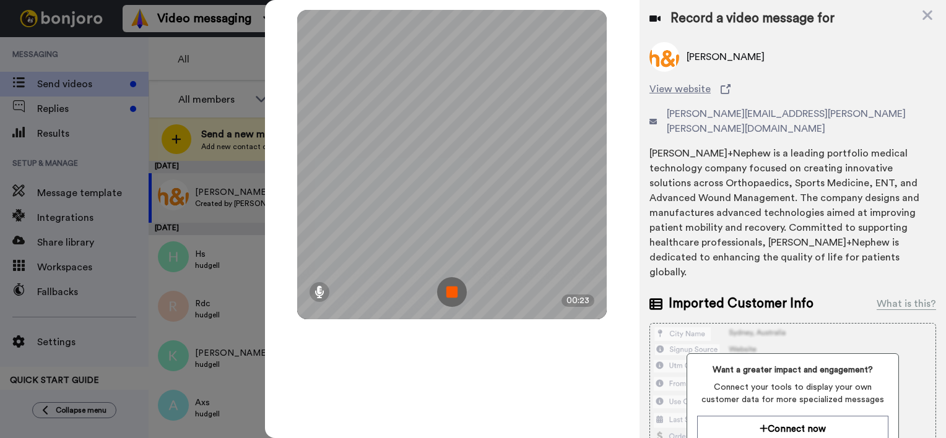
click at [453, 296] on img at bounding box center [452, 292] width 30 height 30
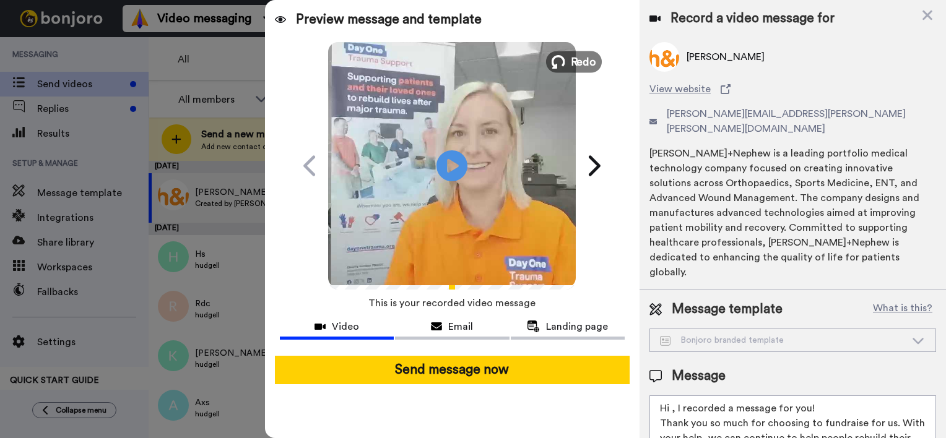
click at [584, 67] on span "Redo" at bounding box center [584, 61] width 26 height 16
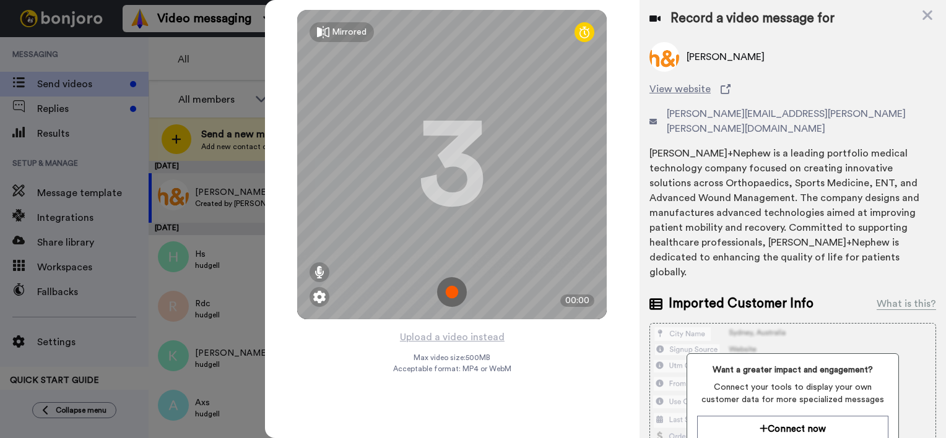
click at [451, 292] on img at bounding box center [452, 292] width 30 height 30
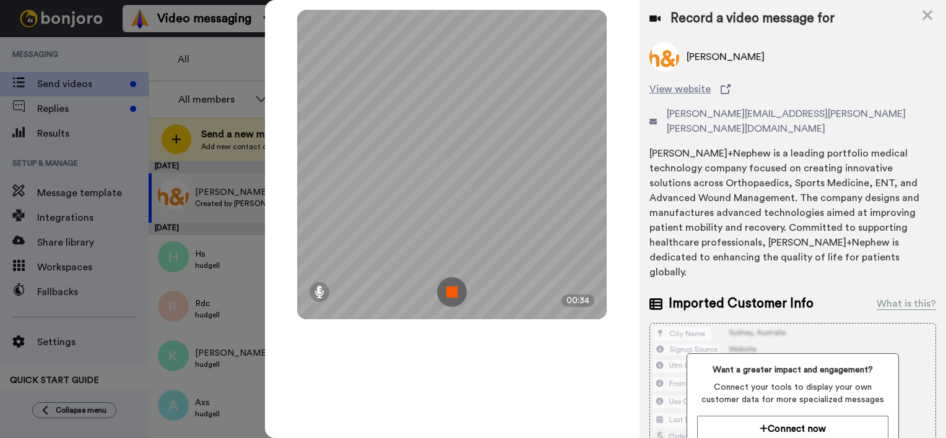
click at [451, 292] on img at bounding box center [452, 292] width 30 height 30
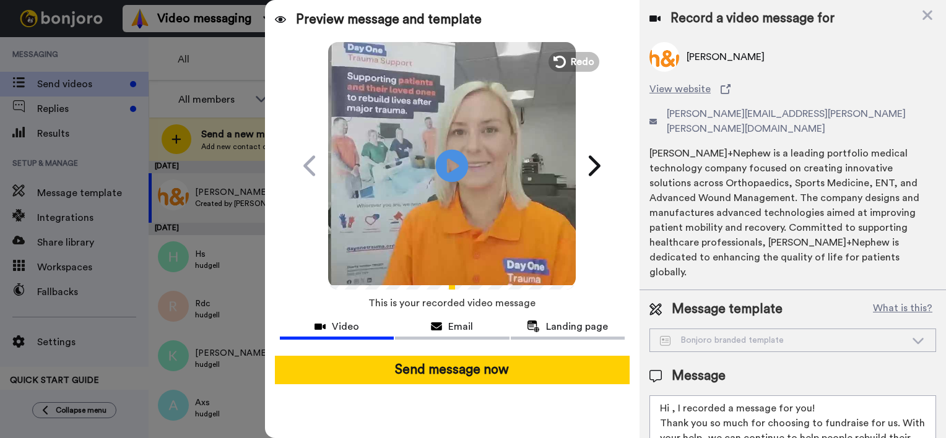
click at [452, 161] on icon "Play/Pause" at bounding box center [452, 165] width 33 height 59
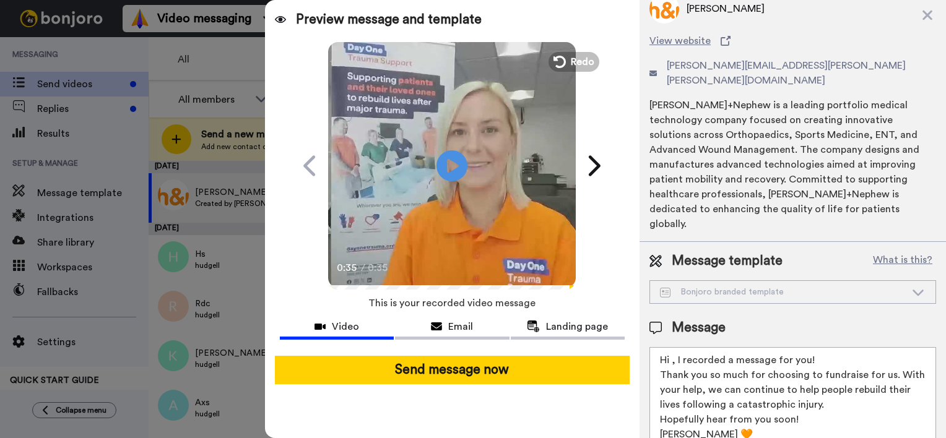
drag, startPoint x: 730, startPoint y: 408, endPoint x: 627, endPoint y: 313, distance: 141.0
click at [627, 313] on div "Preview message and template Play/Pause 0:35 / 0:35 Here's a personal video I r…" at bounding box center [605, 219] width 681 height 438
paste textarea "Scott, A little message from everyone at Day One Trauma Support ahead of your K…"
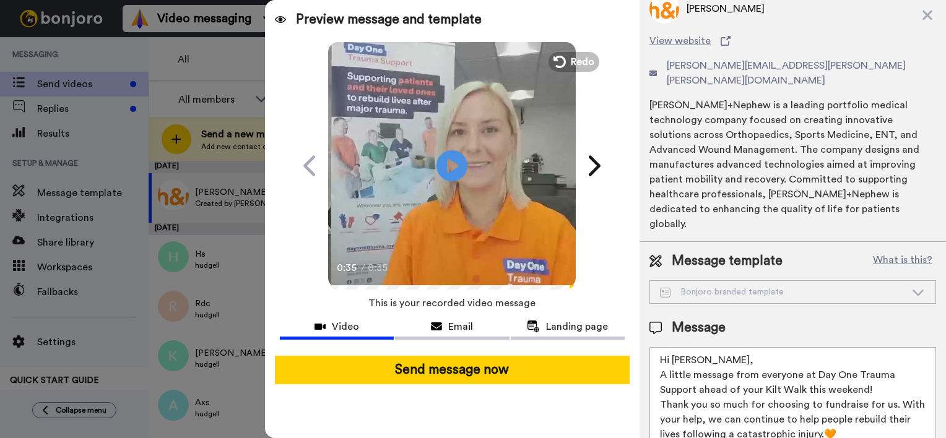
scroll to position [11, 0]
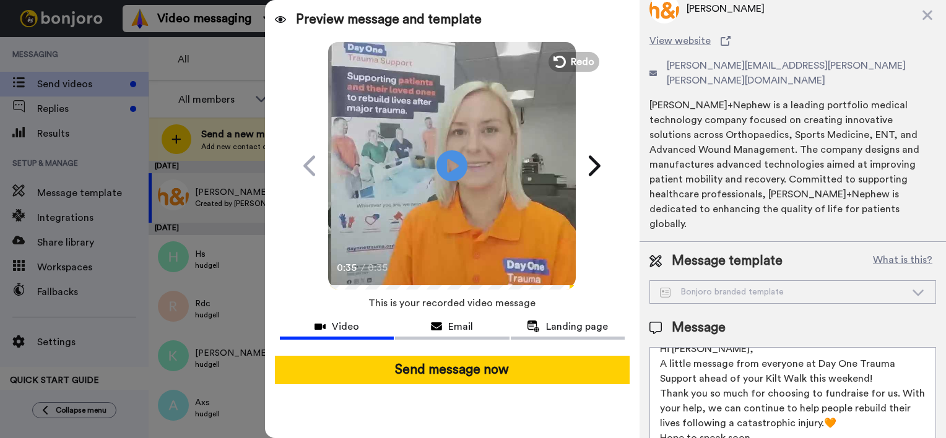
click at [695, 347] on textarea "Hi Scott, A little message from everyone at Day One Trauma Support ahead of you…" at bounding box center [792, 402] width 287 height 111
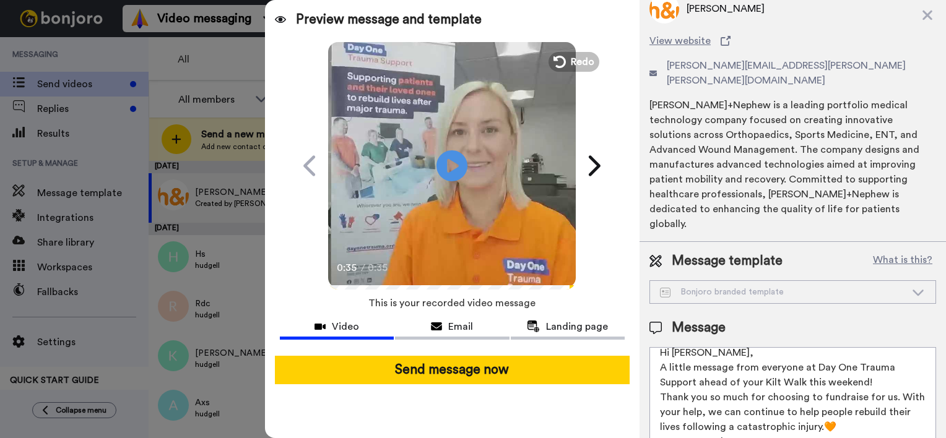
scroll to position [18, 0]
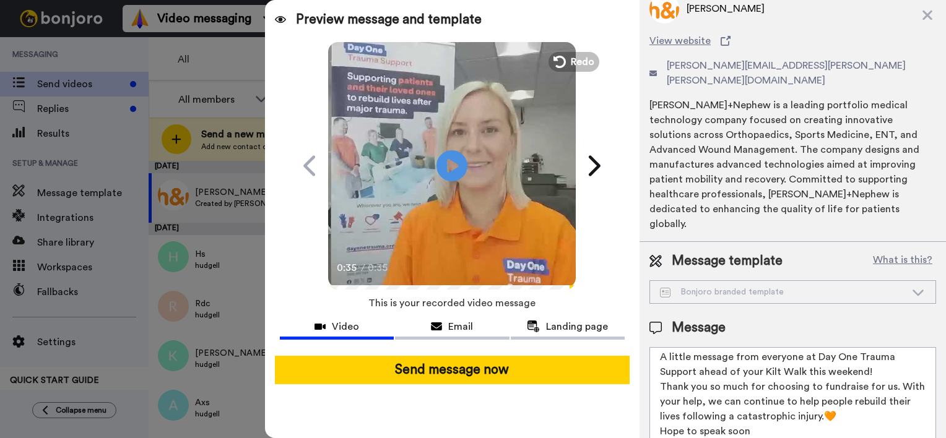
drag, startPoint x: 756, startPoint y: 398, endPoint x: 645, endPoint y: 406, distance: 111.1
click at [645, 406] on div "Message template What is this? Bonjoro branded template Bonjoro branded templat…" at bounding box center [792, 355] width 306 height 226
click at [717, 395] on textarea "Hi Kelly, A little message from everyone at Day One Trauma Support ahead of you…" at bounding box center [792, 402] width 287 height 111
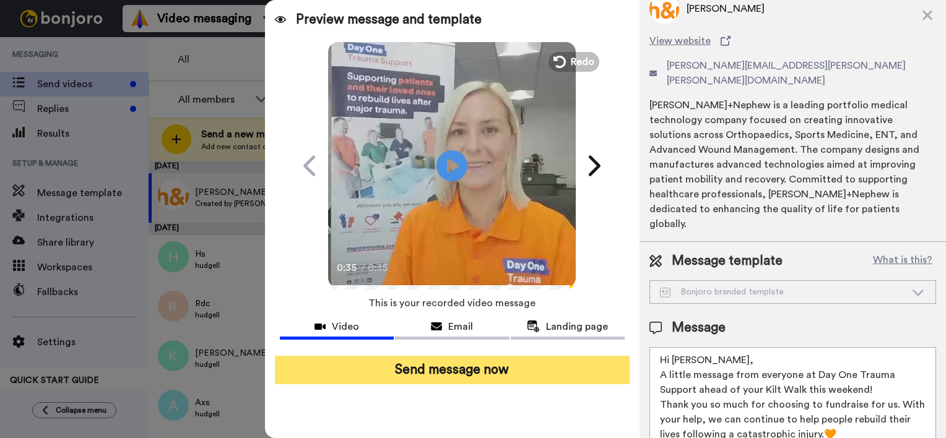
type textarea "Hi Kelly, A little message from everyone at Day One Trauma Support ahead of you…"
click at [491, 373] on button "Send message now" at bounding box center [452, 370] width 355 height 28
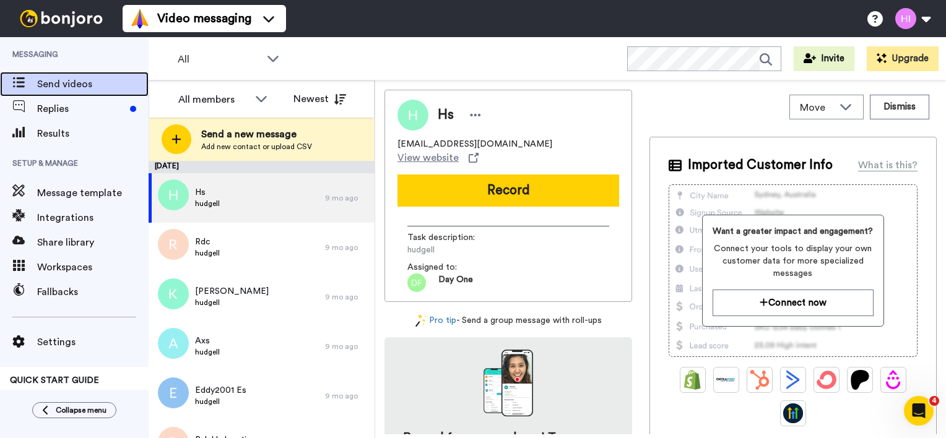
click at [22, 88] on span at bounding box center [18, 84] width 37 height 12
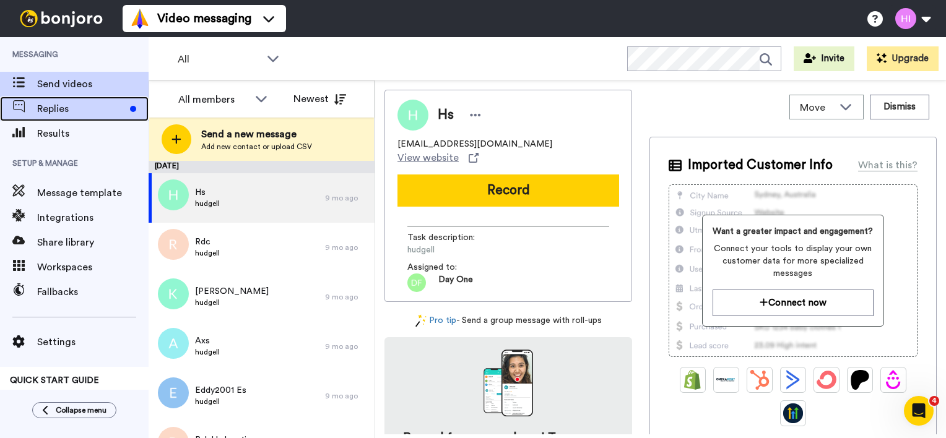
click at [60, 102] on span "Replies" at bounding box center [81, 108] width 88 height 15
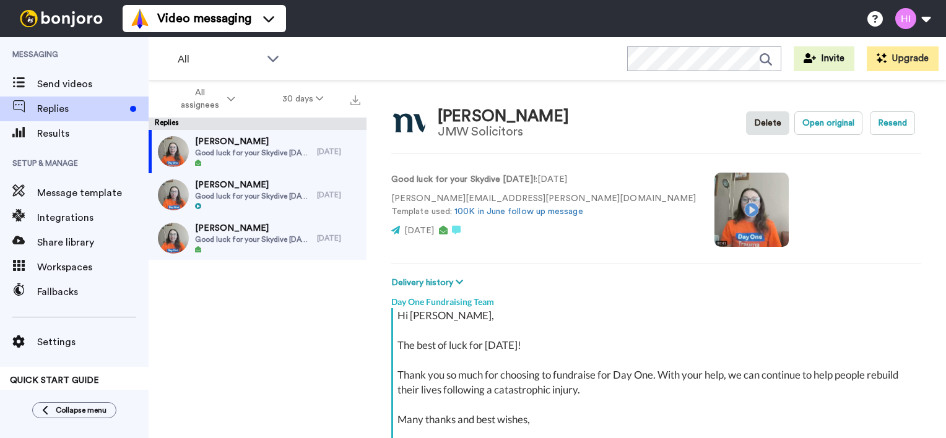
click at [714, 212] on video at bounding box center [751, 210] width 74 height 74
click at [278, 197] on span "Good luck for your Skydive on Sunday!" at bounding box center [253, 196] width 116 height 10
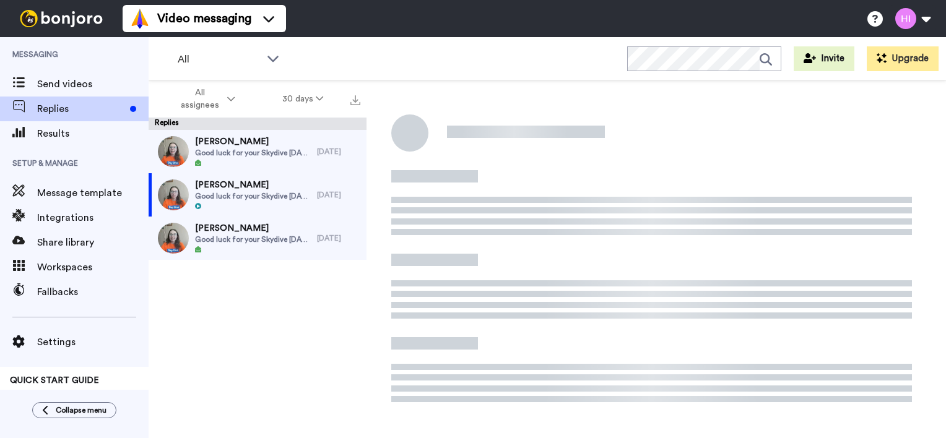
type textarea "x"
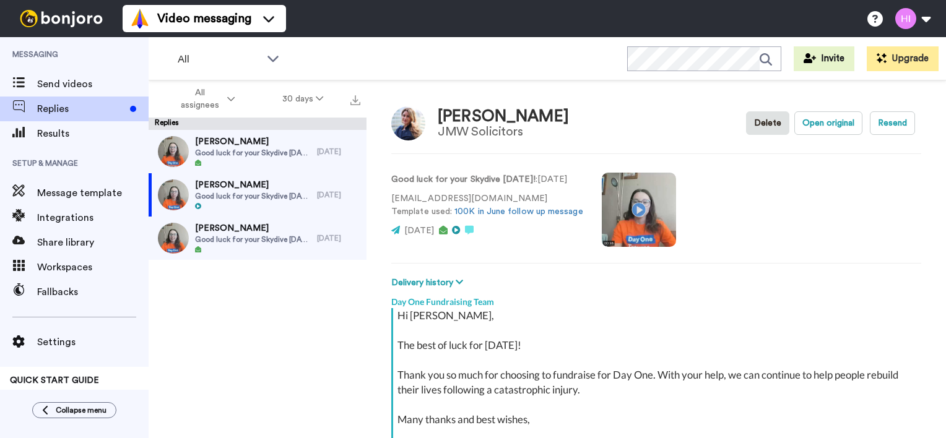
scroll to position [134, 0]
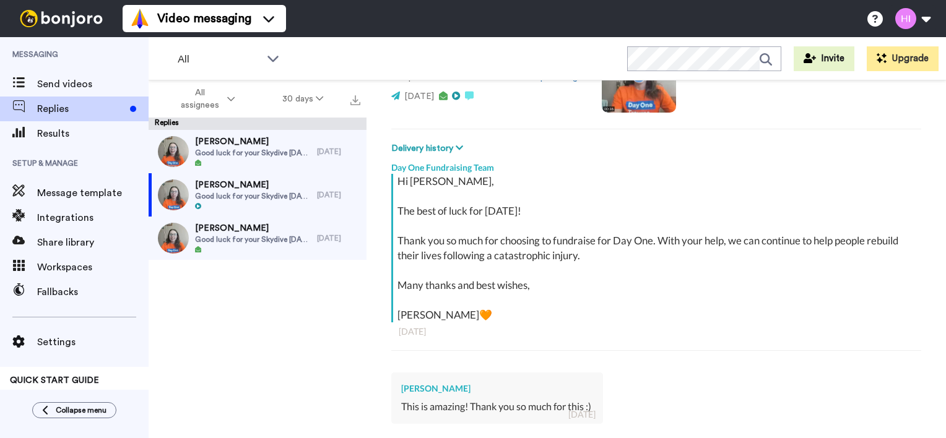
click at [666, 111] on div at bounding box center [639, 77] width 74 height 78
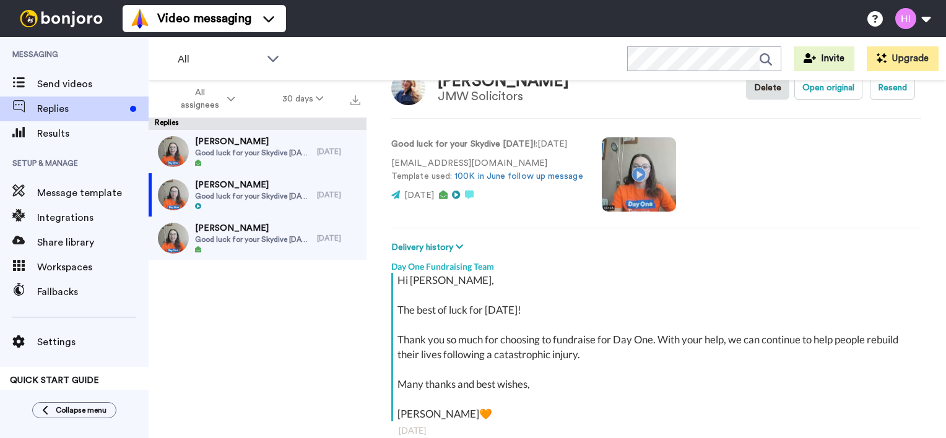
scroll to position [0, 0]
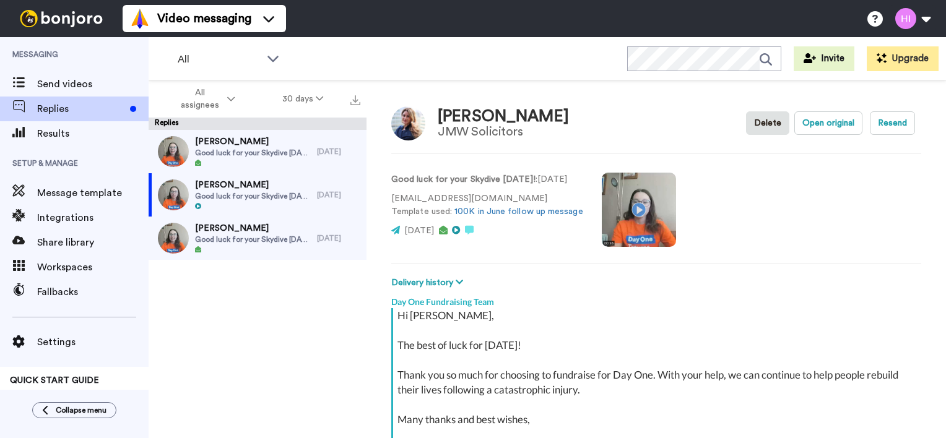
click at [647, 202] on video at bounding box center [639, 210] width 74 height 74
click at [79, 77] on span "Send videos" at bounding box center [92, 84] width 111 height 15
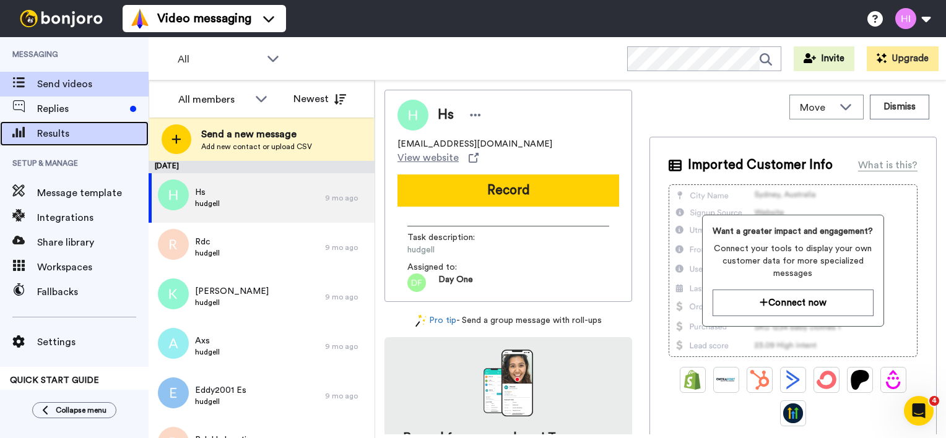
click at [69, 131] on span "Results" at bounding box center [92, 133] width 111 height 15
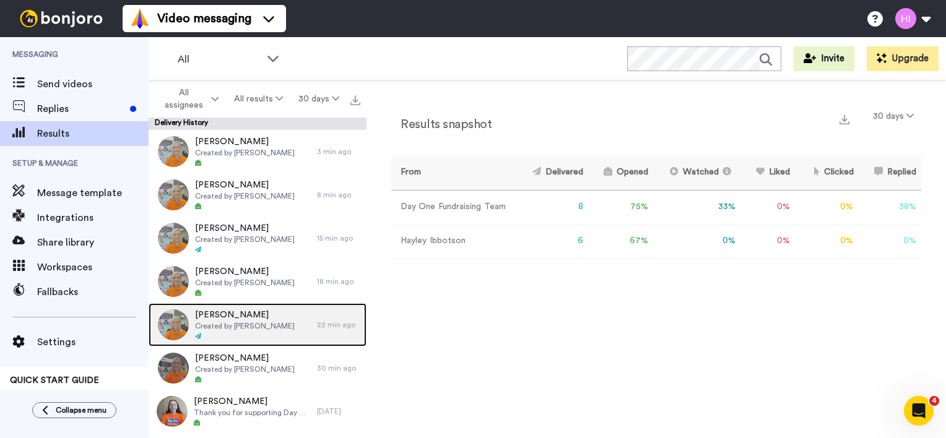
click at [246, 329] on span "Created by [PERSON_NAME]" at bounding box center [245, 326] width 100 height 10
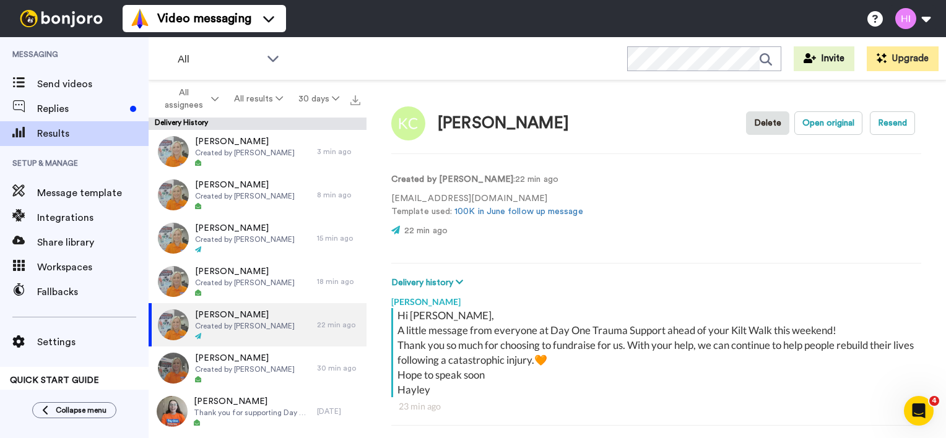
scroll to position [112, 0]
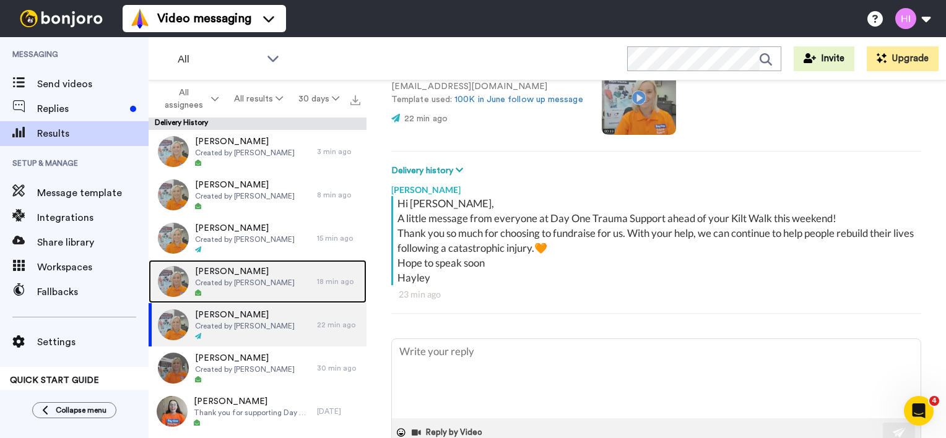
click at [217, 292] on div at bounding box center [245, 293] width 100 height 9
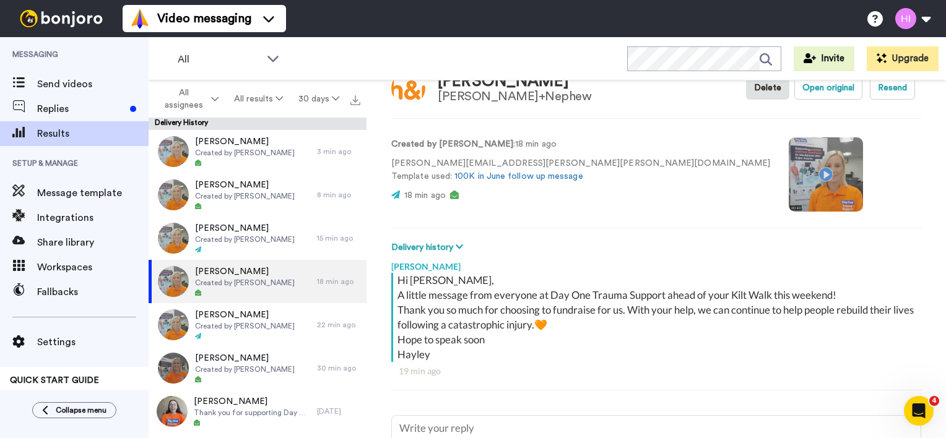
scroll to position [32, 0]
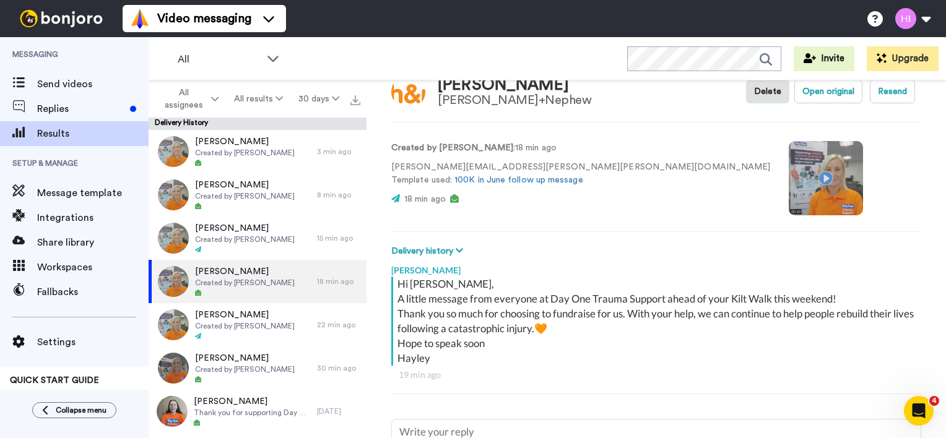
click at [788, 183] on video at bounding box center [825, 178] width 74 height 74
click at [743, 207] on div "Created by [PERSON_NAME] : 18 min ago [PERSON_NAME][EMAIL_ADDRESS][PERSON_NAME]…" at bounding box center [656, 177] width 530 height 84
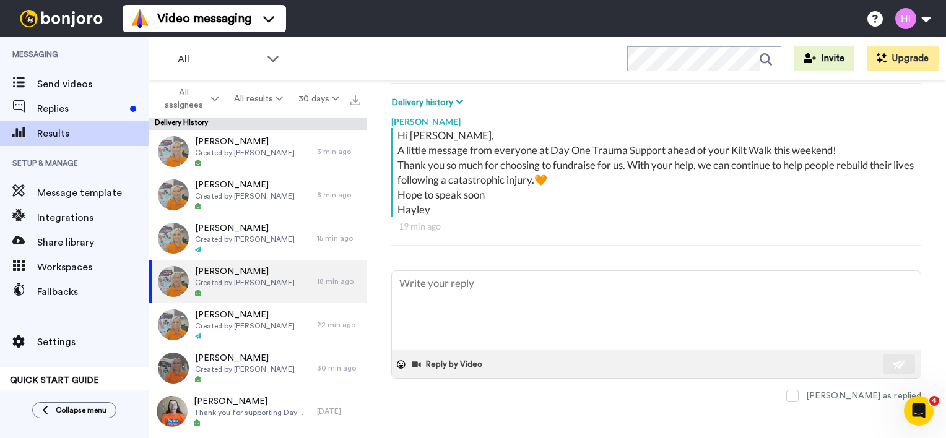
scroll to position [110, 0]
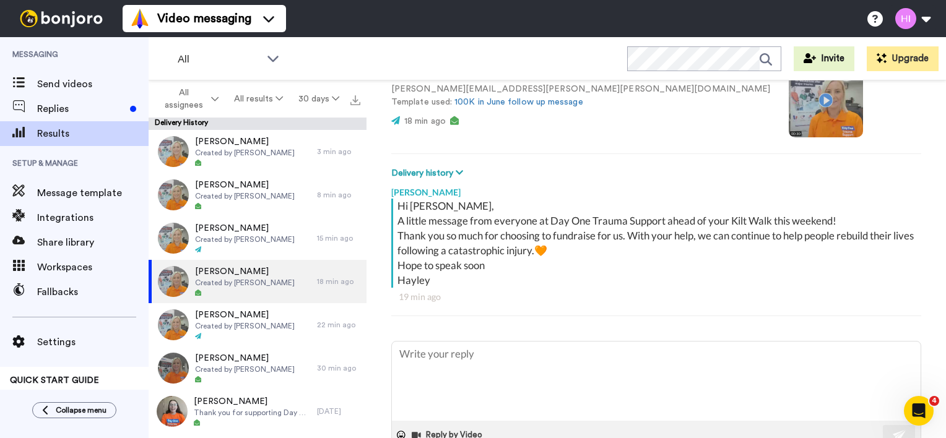
click at [788, 95] on video at bounding box center [825, 100] width 74 height 74
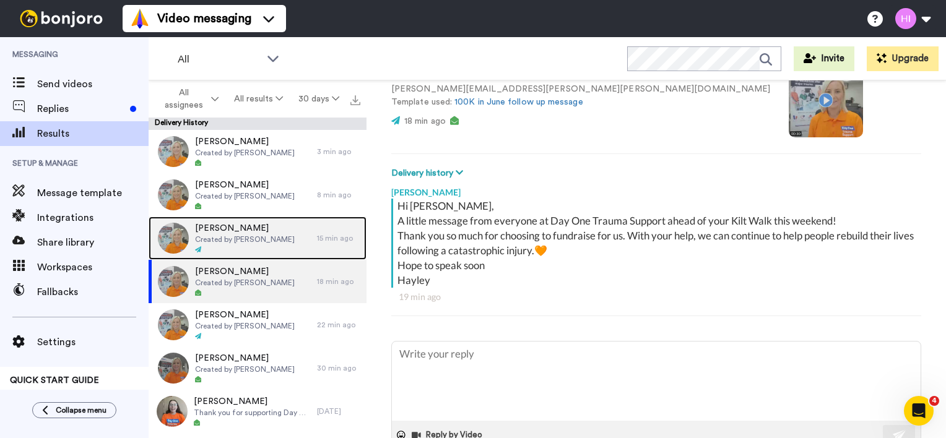
click at [257, 231] on span "[PERSON_NAME]" at bounding box center [245, 228] width 100 height 12
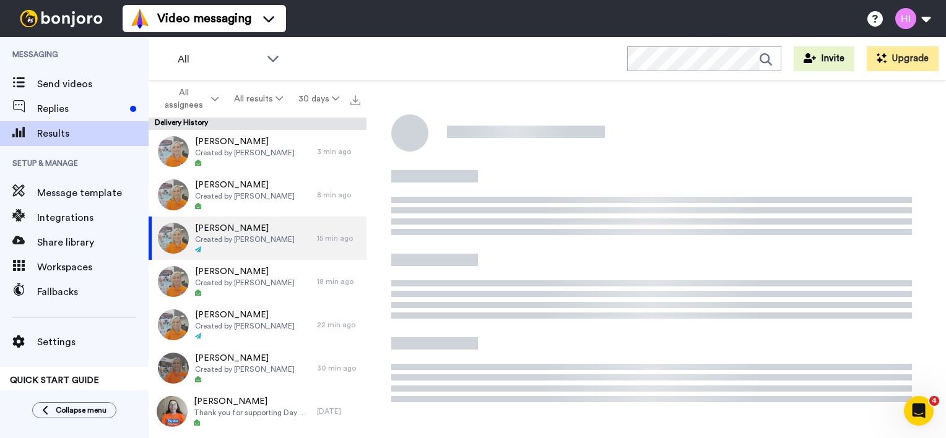
scroll to position [112, 0]
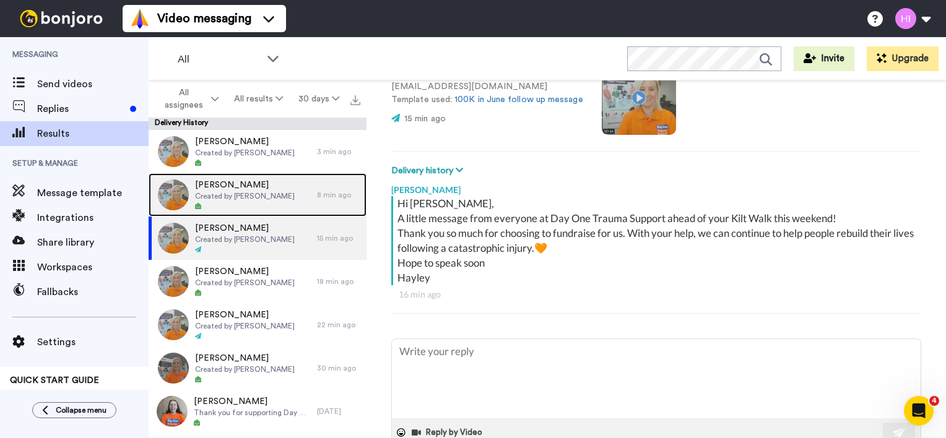
click at [236, 191] on span "Created by [PERSON_NAME]" at bounding box center [245, 196] width 100 height 10
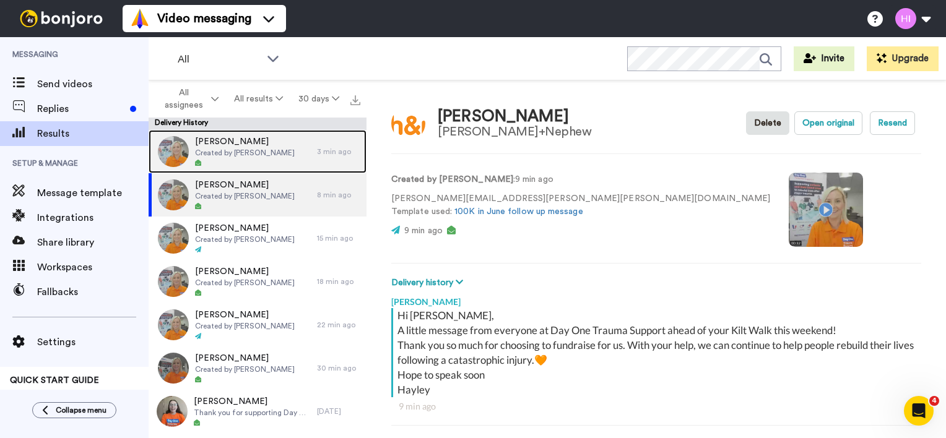
click at [225, 155] on span "Created by [PERSON_NAME]" at bounding box center [245, 153] width 100 height 10
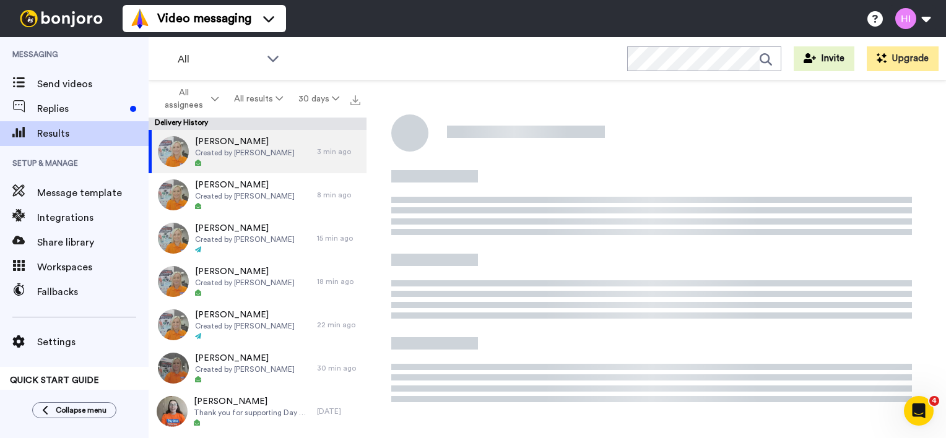
scroll to position [112, 0]
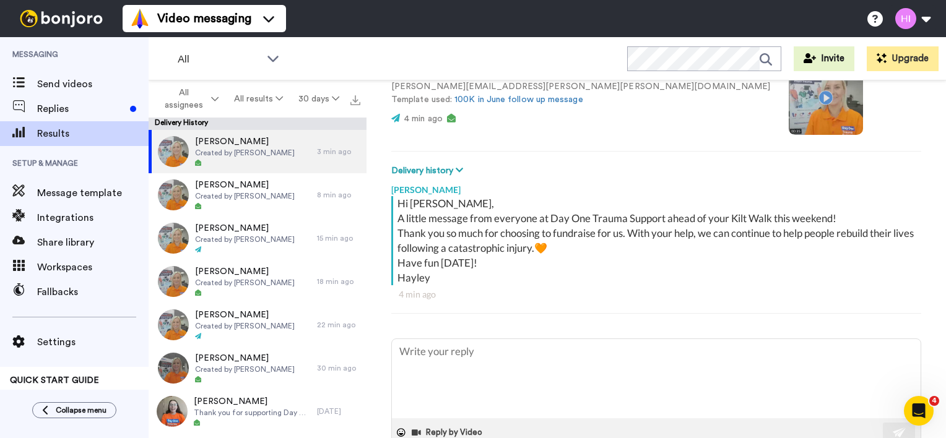
click at [788, 98] on video at bounding box center [825, 98] width 74 height 74
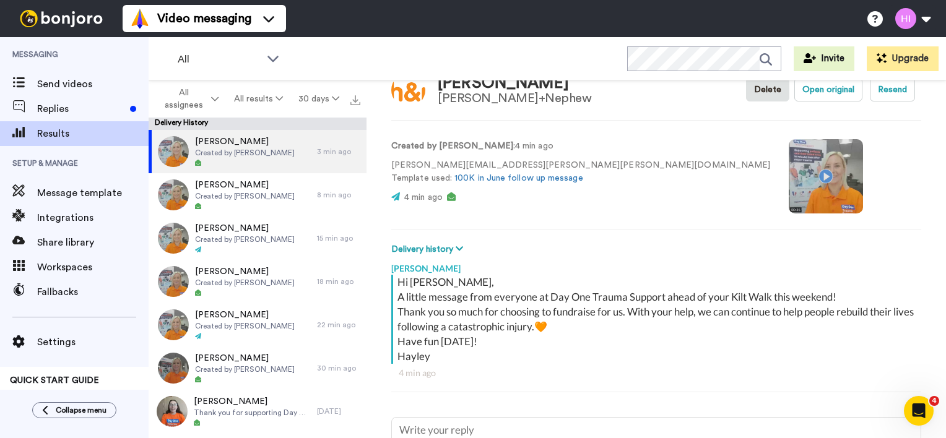
scroll to position [33, 0]
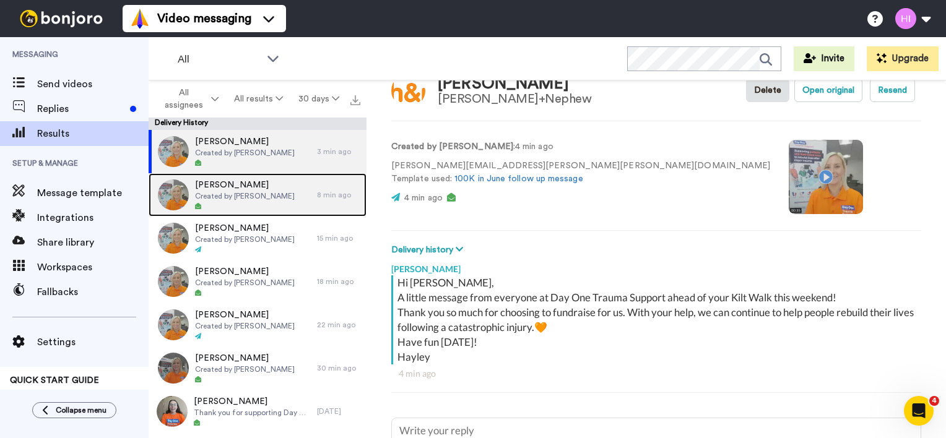
click at [272, 203] on div at bounding box center [245, 206] width 100 height 9
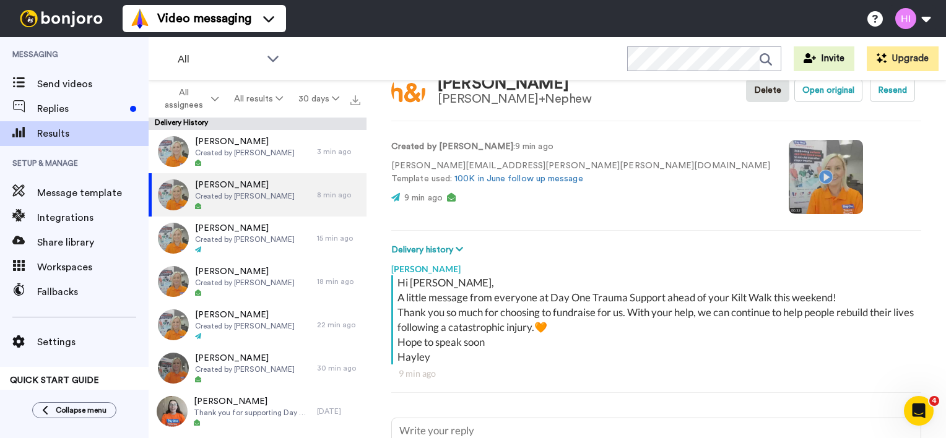
click at [788, 178] on video at bounding box center [825, 177] width 74 height 74
click at [788, 183] on video at bounding box center [825, 177] width 74 height 74
click at [788, 176] on video at bounding box center [825, 177] width 74 height 74
click at [788, 184] on video at bounding box center [825, 177] width 74 height 74
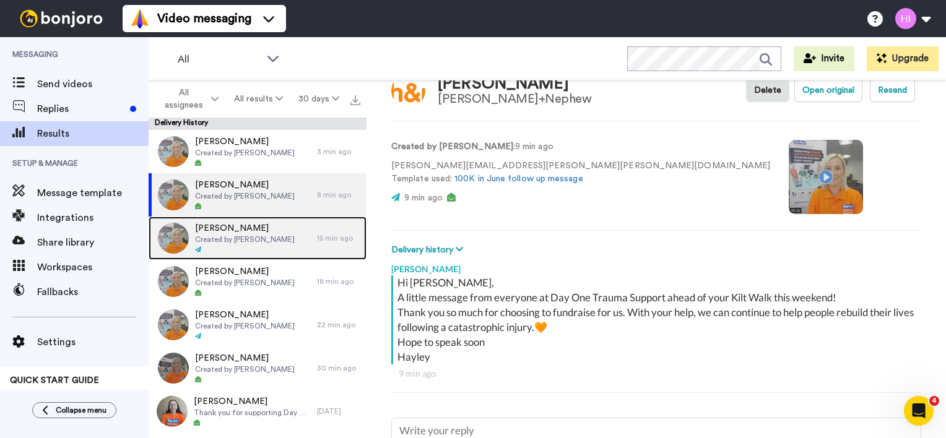
click at [208, 226] on span "[PERSON_NAME]" at bounding box center [245, 228] width 100 height 12
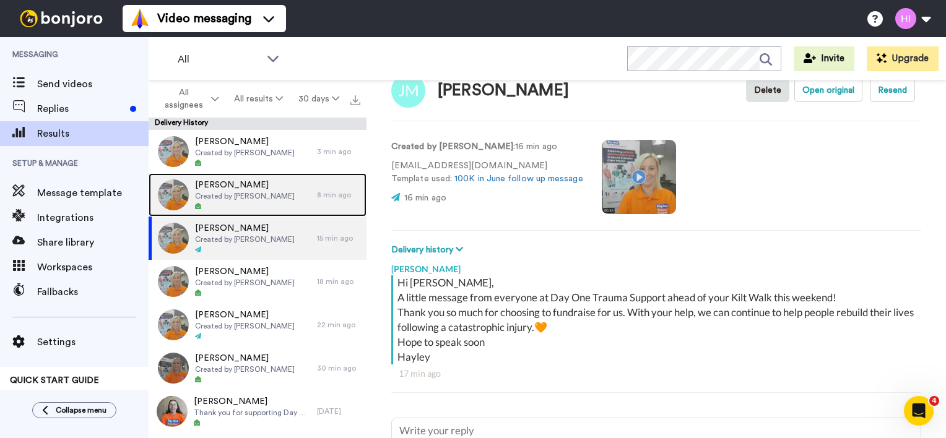
click at [267, 199] on span "Created by [PERSON_NAME]" at bounding box center [245, 196] width 100 height 10
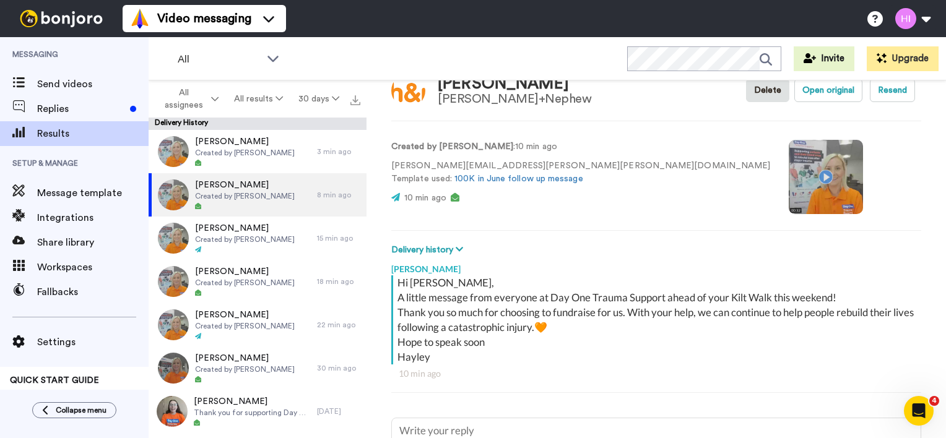
click at [788, 173] on video at bounding box center [825, 177] width 74 height 74
click at [788, 175] on video at bounding box center [825, 177] width 74 height 74
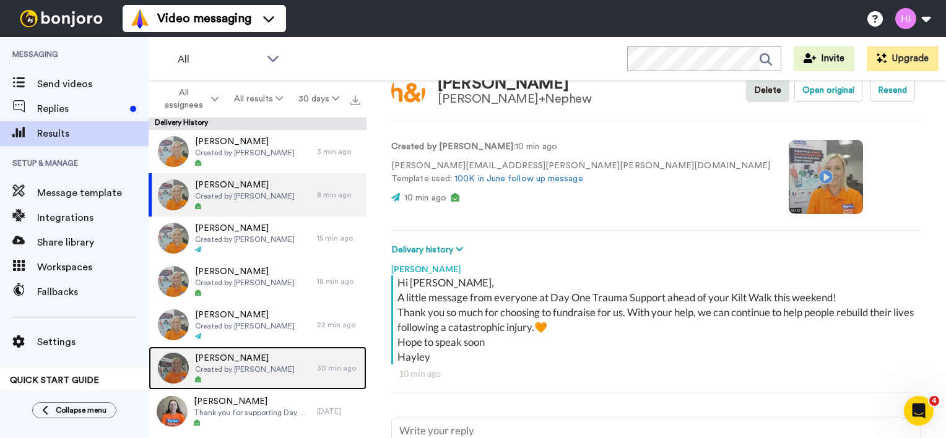
click at [250, 376] on div at bounding box center [245, 380] width 100 height 9
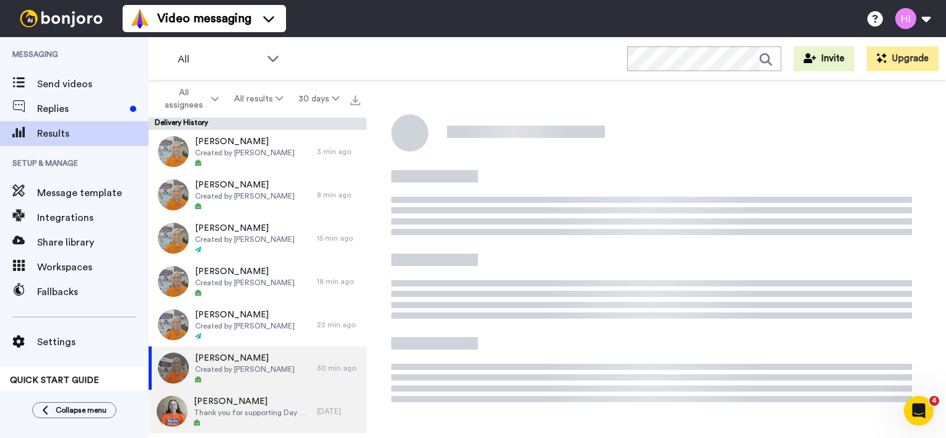
scroll to position [112, 0]
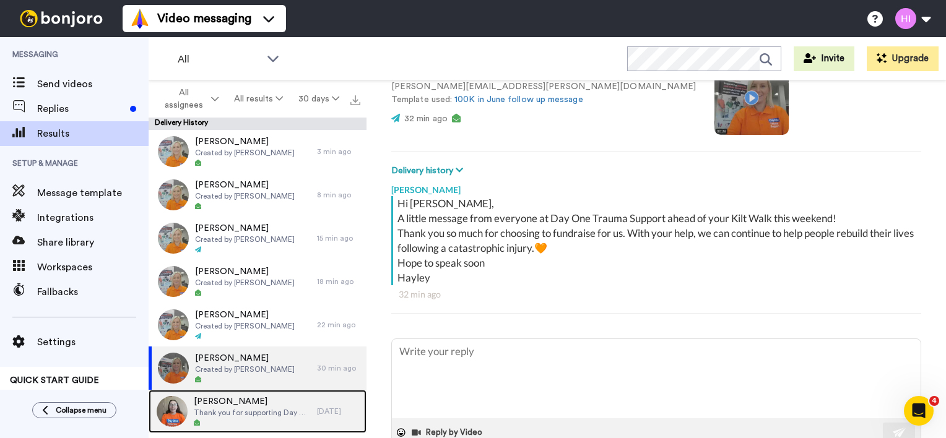
click at [238, 412] on span "Thank you for supporting Day One [PERSON_NAME]!" at bounding box center [252, 413] width 117 height 10
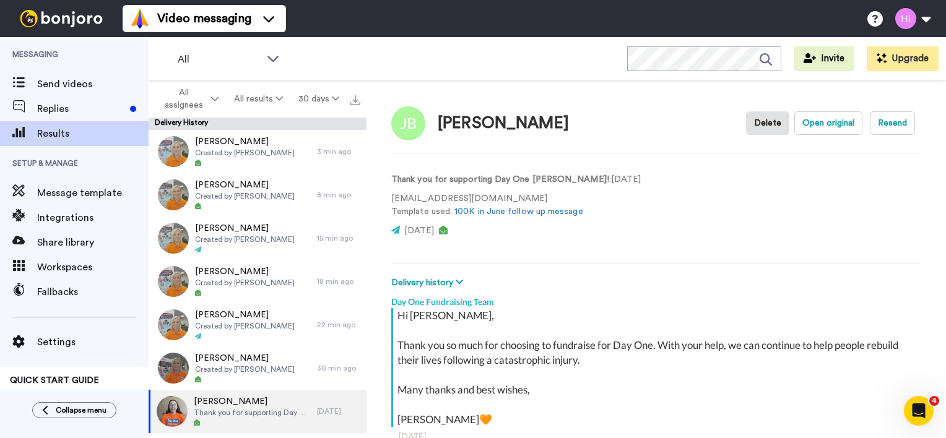
scroll to position [142, 0]
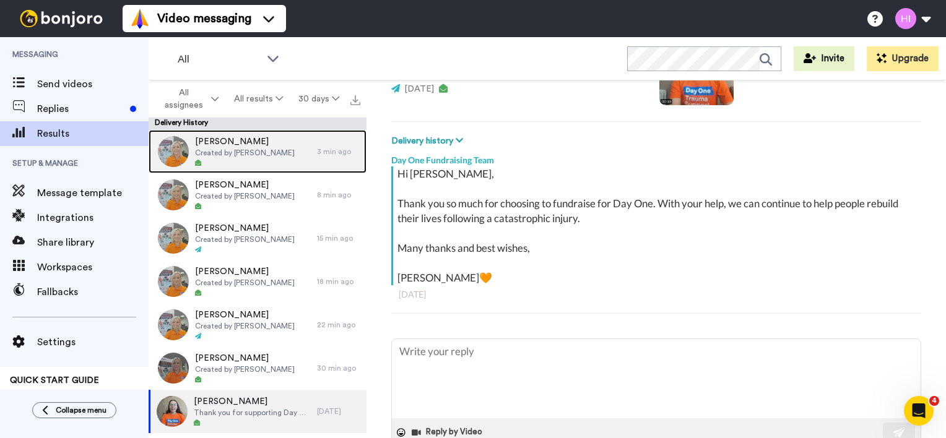
click at [289, 158] on div "[PERSON_NAME] Created by [PERSON_NAME]" at bounding box center [233, 151] width 168 height 43
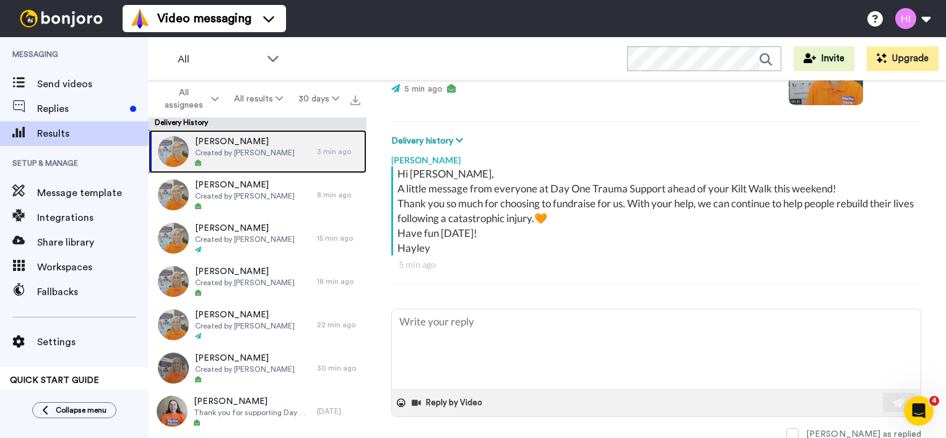
type textarea "x"
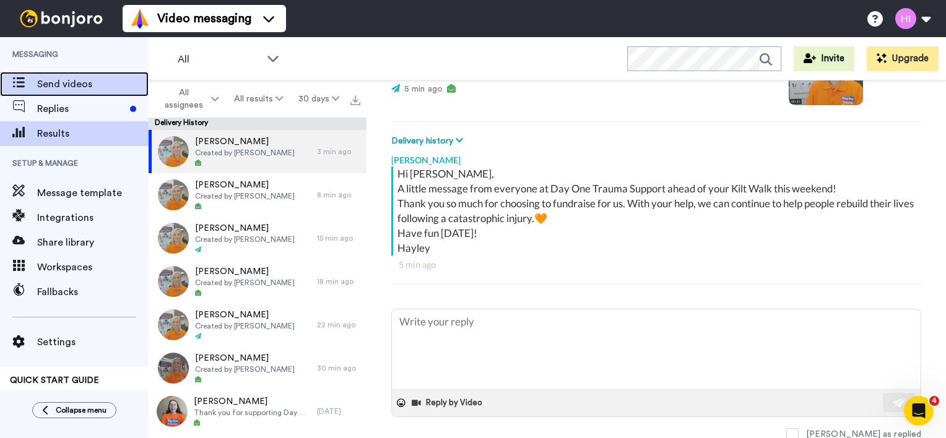
click at [58, 81] on span "Send videos" at bounding box center [92, 84] width 111 height 15
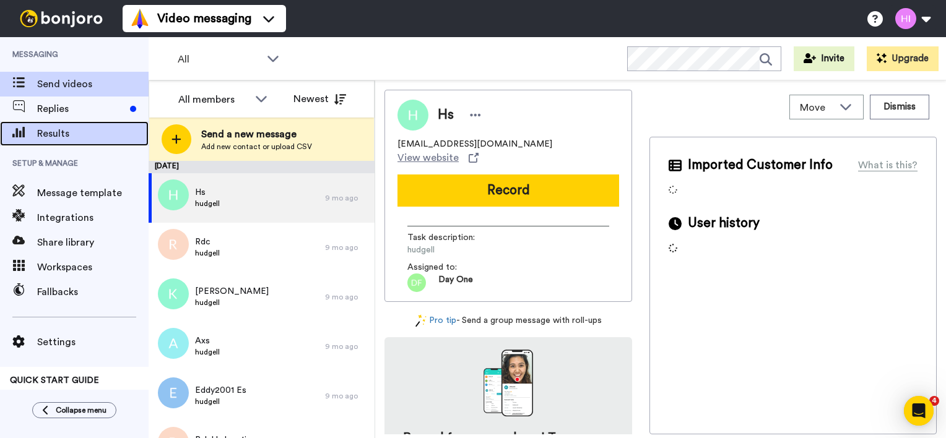
click at [67, 136] on span "Results" at bounding box center [92, 133] width 111 height 15
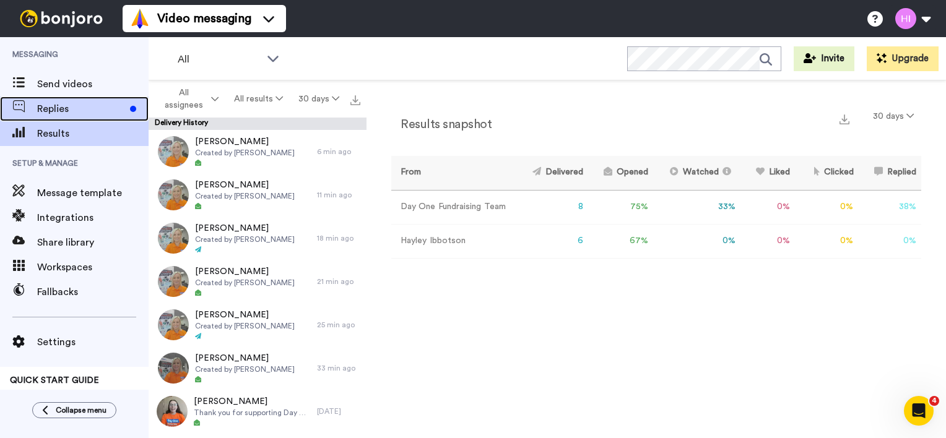
click at [67, 114] on span "Replies" at bounding box center [81, 108] width 88 height 15
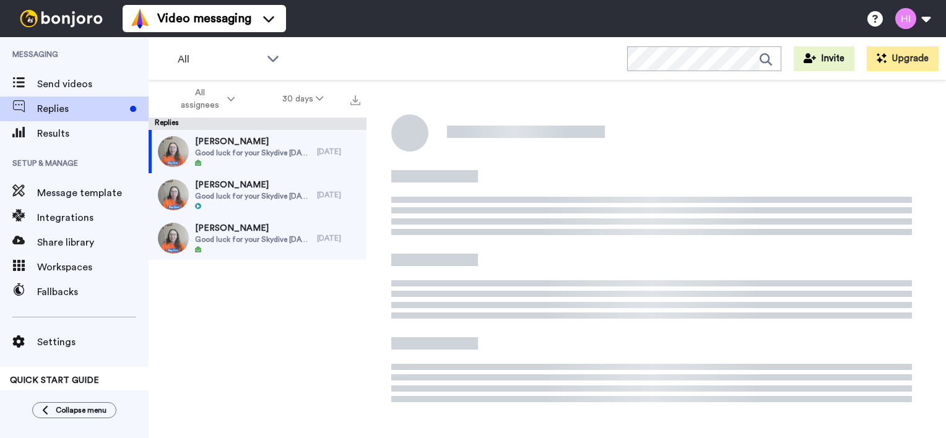
scroll to position [134, 0]
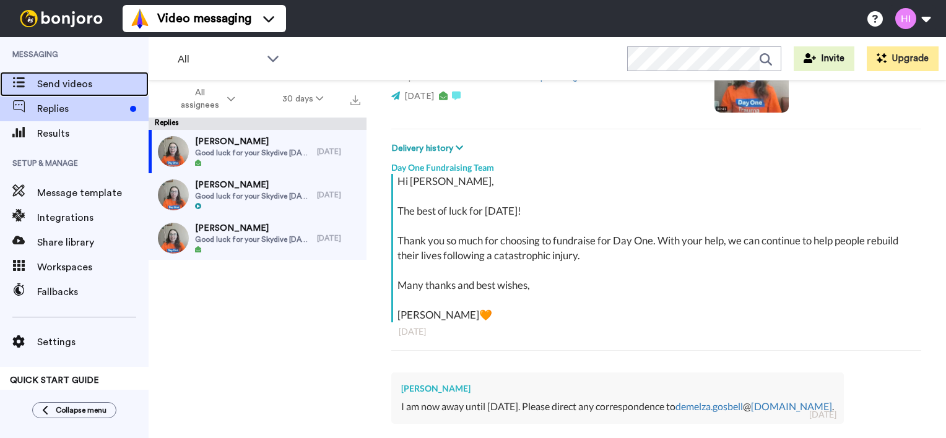
click at [67, 84] on span "Send videos" at bounding box center [92, 84] width 111 height 15
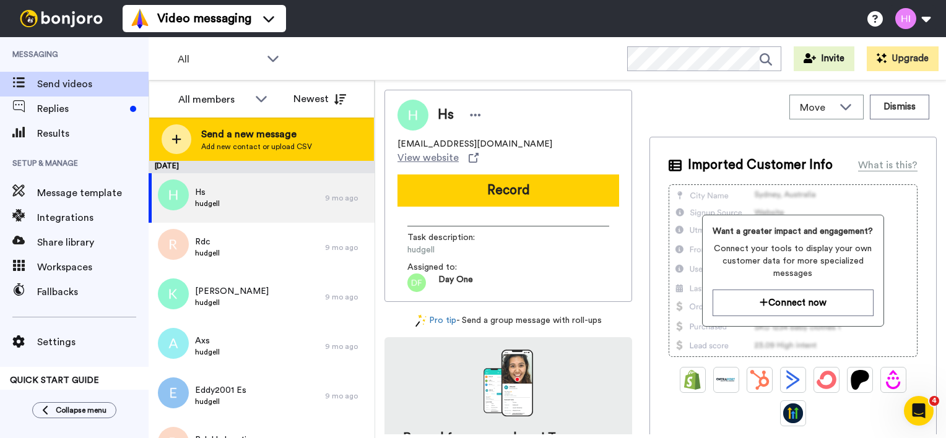
click at [213, 144] on span "Add new contact or upload CSV" at bounding box center [256, 147] width 111 height 10
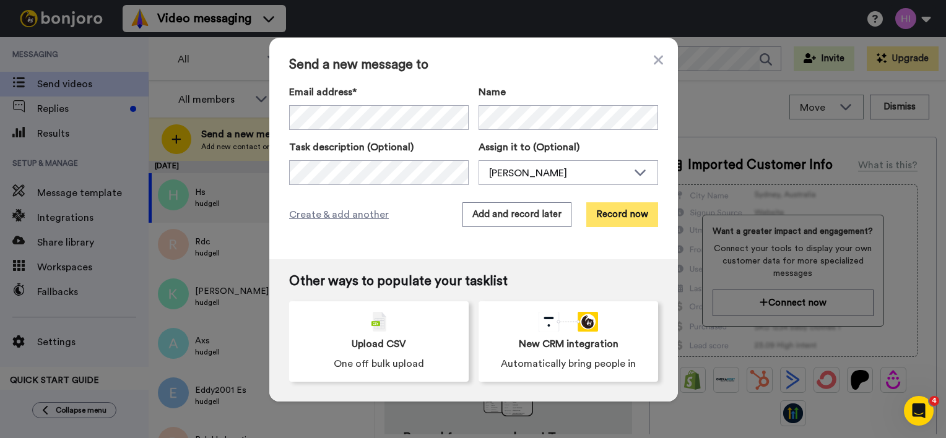
click at [602, 209] on button "Record now" at bounding box center [622, 214] width 72 height 25
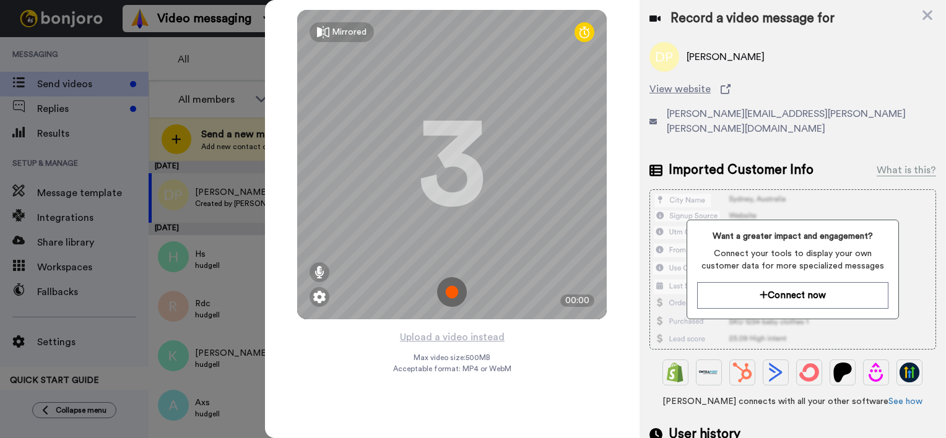
click at [441, 290] on img at bounding box center [452, 292] width 30 height 30
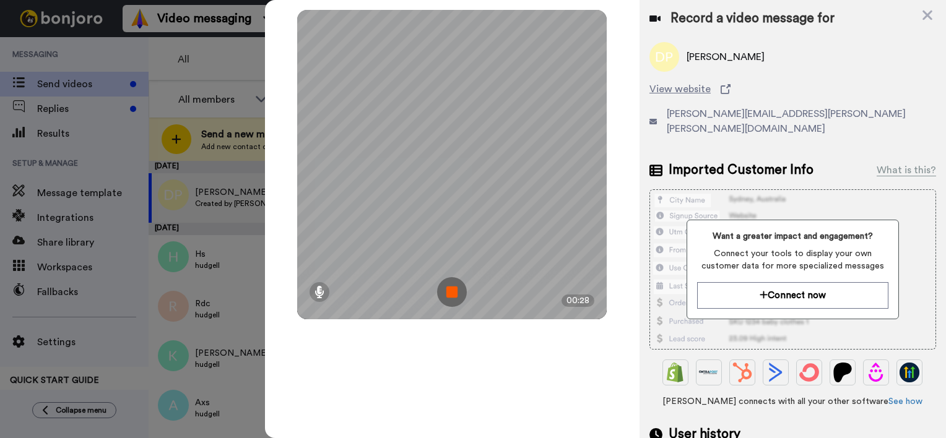
click at [448, 303] on img at bounding box center [452, 292] width 30 height 30
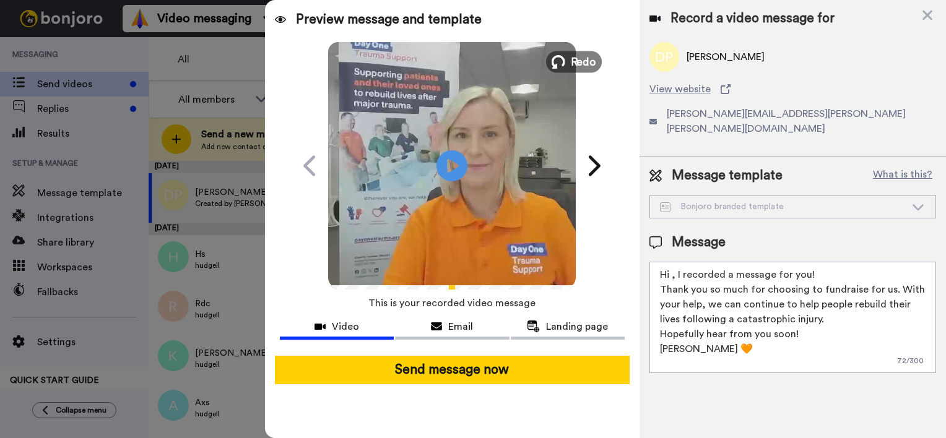
click at [570, 64] on button "Redo" at bounding box center [574, 62] width 56 height 22
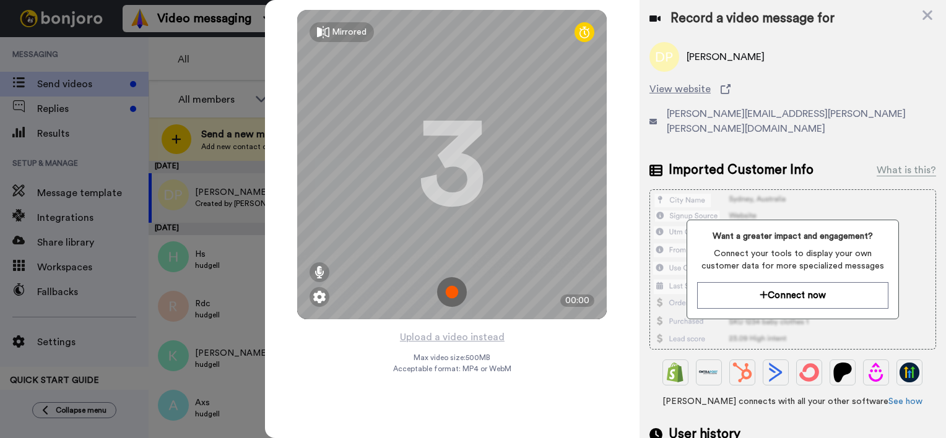
click at [448, 296] on img at bounding box center [452, 292] width 30 height 30
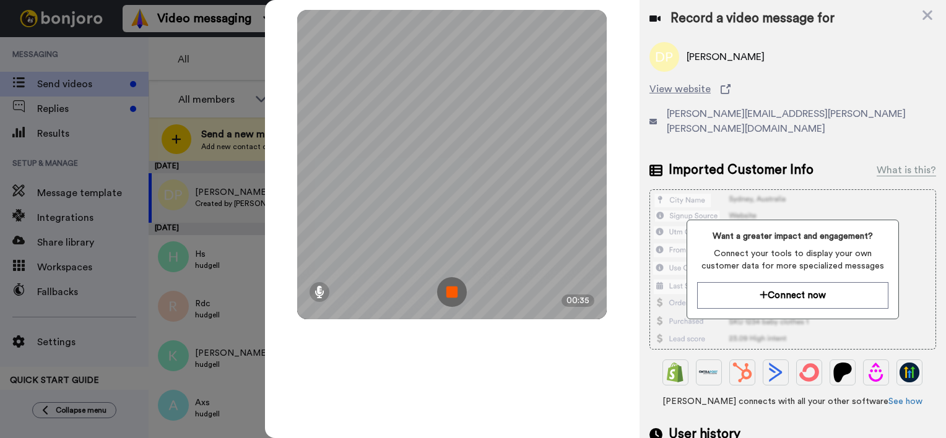
click at [441, 296] on img at bounding box center [452, 292] width 30 height 30
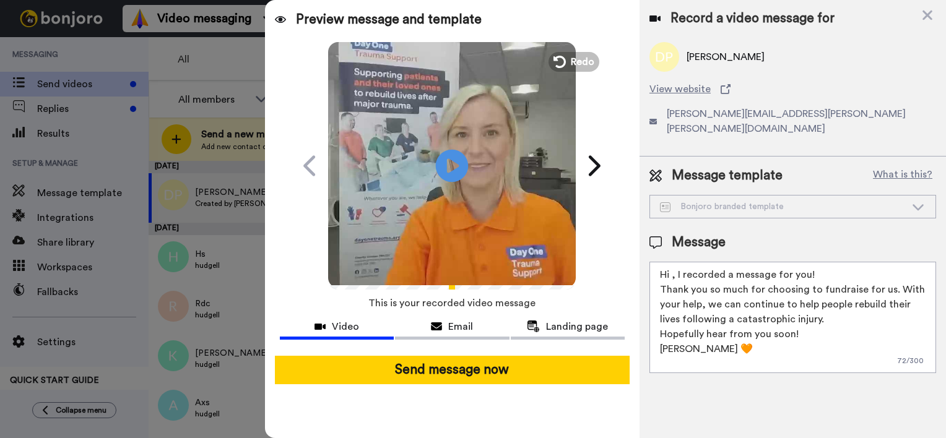
click at [453, 171] on icon at bounding box center [452, 165] width 33 height 33
drag, startPoint x: 725, startPoint y: 338, endPoint x: 559, endPoint y: 223, distance: 201.4
click at [559, 223] on div "Preview message and template Play/Pause Here's a personal video I recorded for …" at bounding box center [605, 219] width 681 height 438
paste textarea "[PERSON_NAME][EMAIL_ADDRESS][PERSON_NAME][PERSON_NAME][DOMAIN_NAME]"
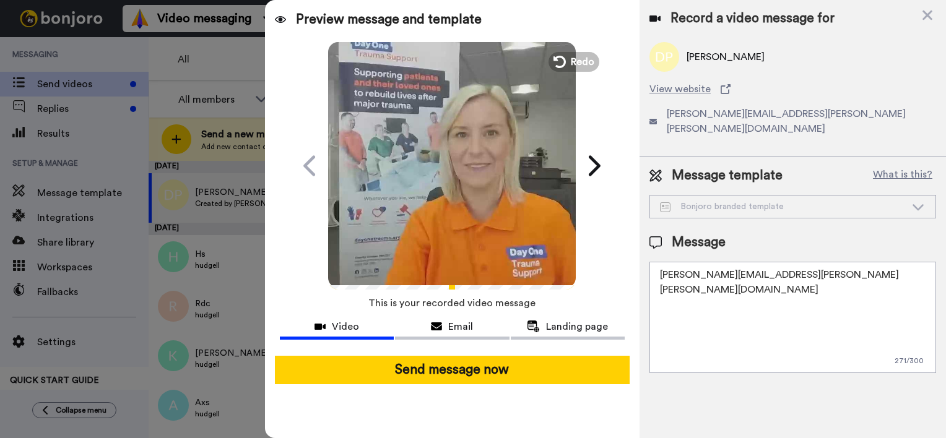
type textarea "[PERSON_NAME][EMAIL_ADDRESS][PERSON_NAME][PERSON_NAME][DOMAIN_NAME]"
click at [838, 242] on div "Message [PERSON_NAME][EMAIL_ADDRESS][PERSON_NAME][PERSON_NAME][DOMAIN_NAME] 271…" at bounding box center [792, 303] width 287 height 140
drag, startPoint x: 817, startPoint y: 260, endPoint x: 628, endPoint y: 276, distance: 190.0
click at [628, 276] on div "Preview message and template Play/Pause Here's a personal video I recorded for …" at bounding box center [605, 219] width 681 height 438
type textarea "[PERSON_NAME][EMAIL_ADDRESS][PERSON_NAME][PERSON_NAME][DOMAIN_NAME]"
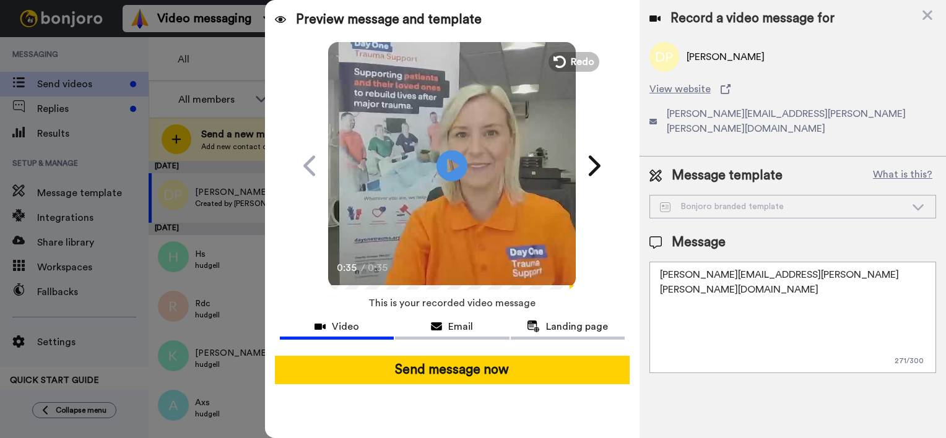
drag, startPoint x: 720, startPoint y: 301, endPoint x: 735, endPoint y: 345, distance: 45.8
click at [735, 345] on textarea "[PERSON_NAME][EMAIL_ADDRESS][PERSON_NAME][PERSON_NAME][DOMAIN_NAME]" at bounding box center [792, 317] width 287 height 111
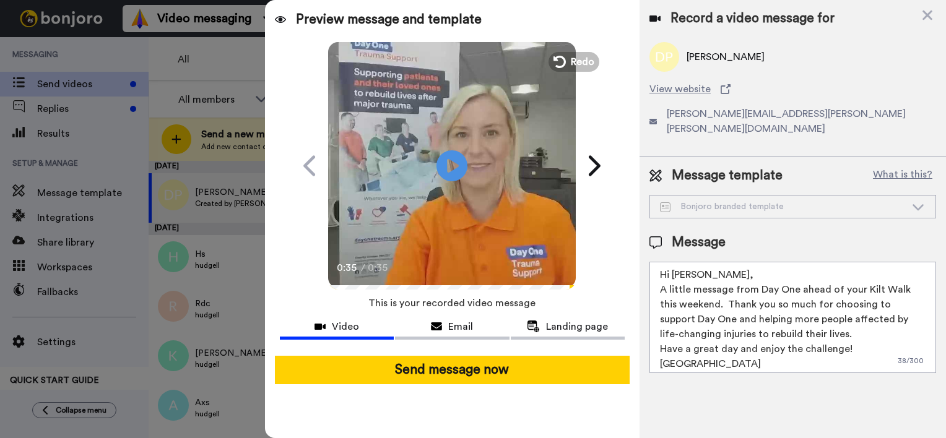
click at [868, 317] on textarea "Hi [PERSON_NAME], A little message from Day One ahead of your Kilt Walk this we…" at bounding box center [792, 317] width 287 height 111
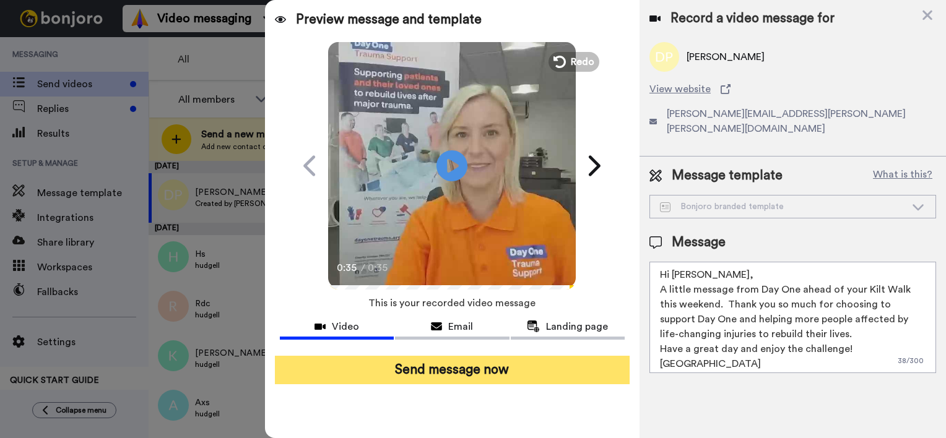
type textarea "Hi [PERSON_NAME], A little message from Day One ahead of your Kilt Walk this we…"
click at [561, 369] on button "Send message now" at bounding box center [452, 370] width 355 height 28
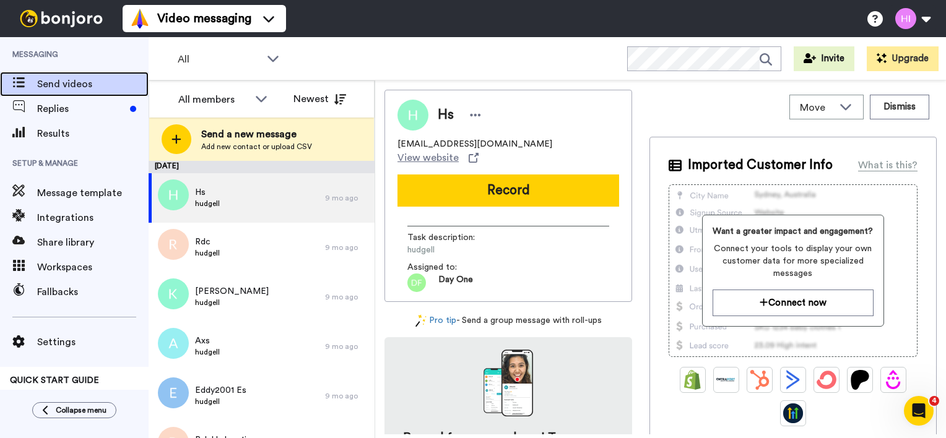
click at [46, 72] on div "Send videos" at bounding box center [74, 84] width 149 height 25
click at [57, 85] on span "Send videos" at bounding box center [92, 84] width 111 height 15
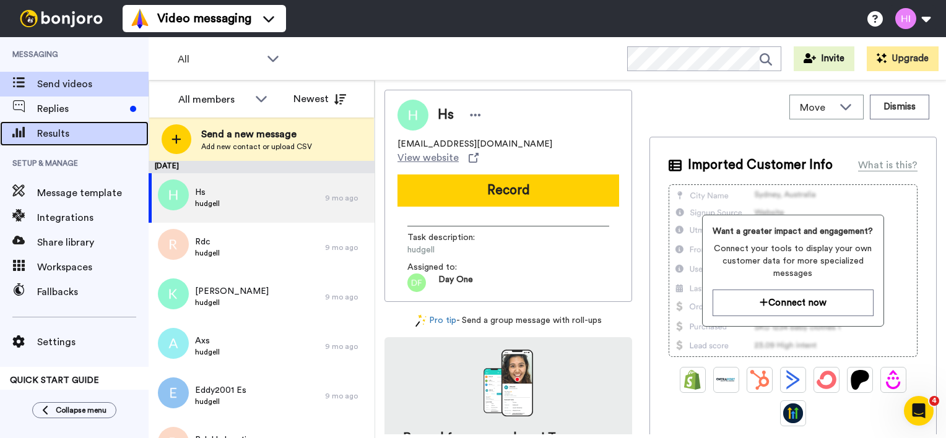
click at [65, 136] on span "Results" at bounding box center [92, 133] width 111 height 15
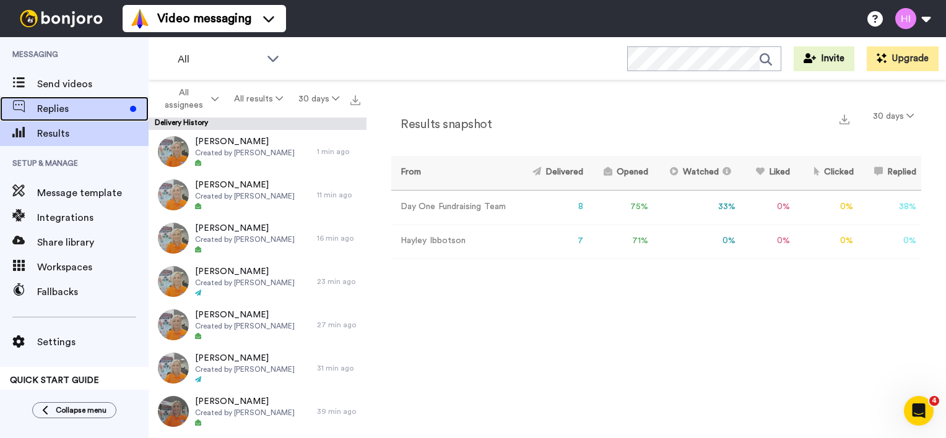
click at [54, 107] on span "Replies" at bounding box center [81, 108] width 88 height 15
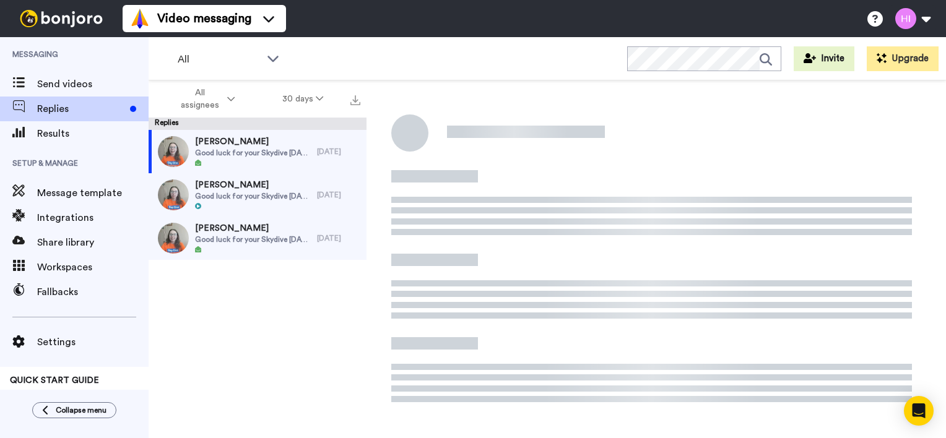
scroll to position [134, 0]
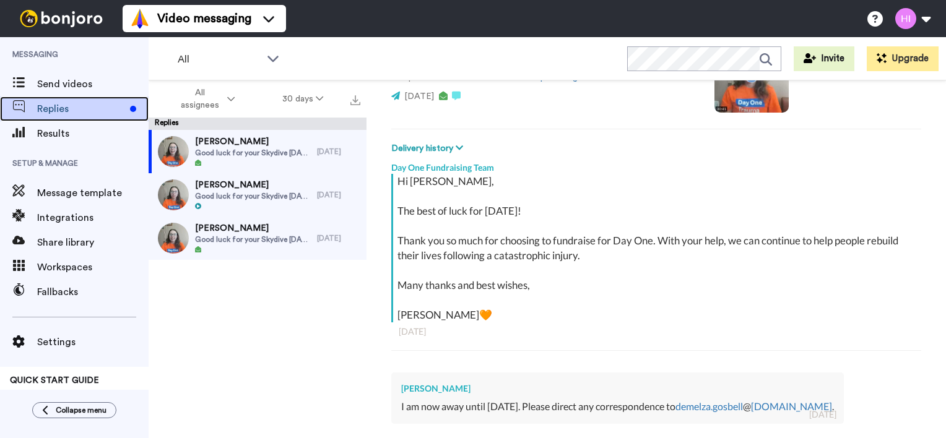
click at [54, 107] on span "Replies" at bounding box center [81, 108] width 88 height 15
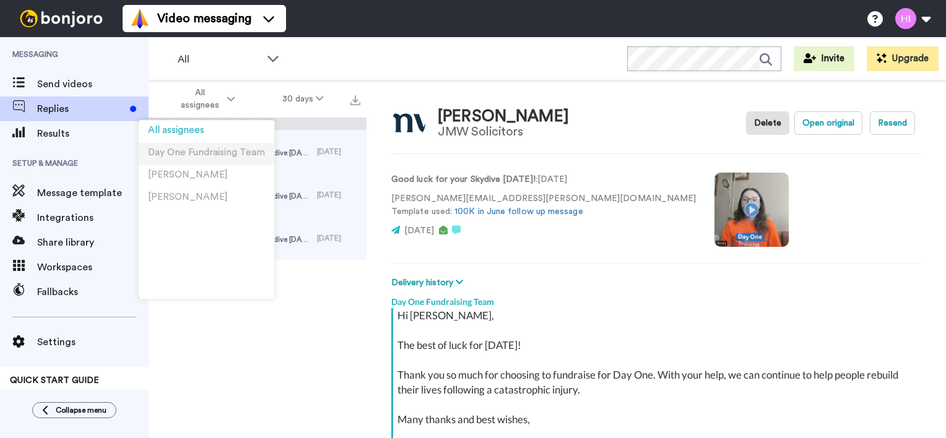
scroll to position [134, 0]
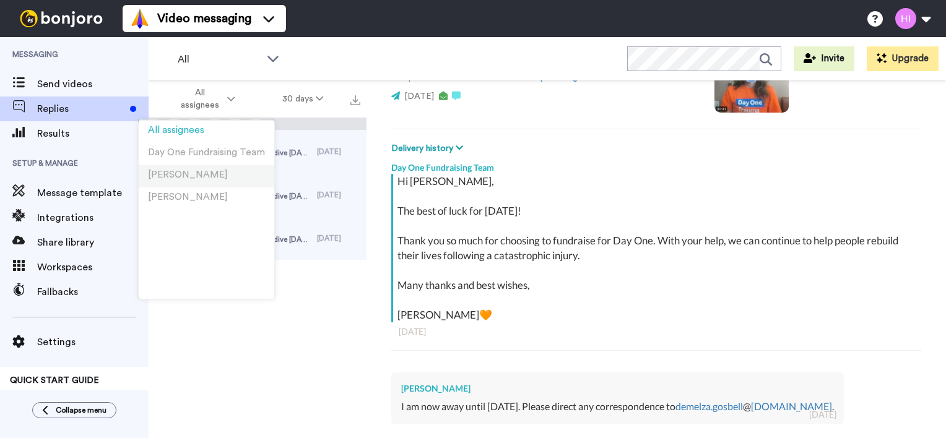
click at [207, 175] on span "Hayley Ibbotson" at bounding box center [188, 174] width 80 height 9
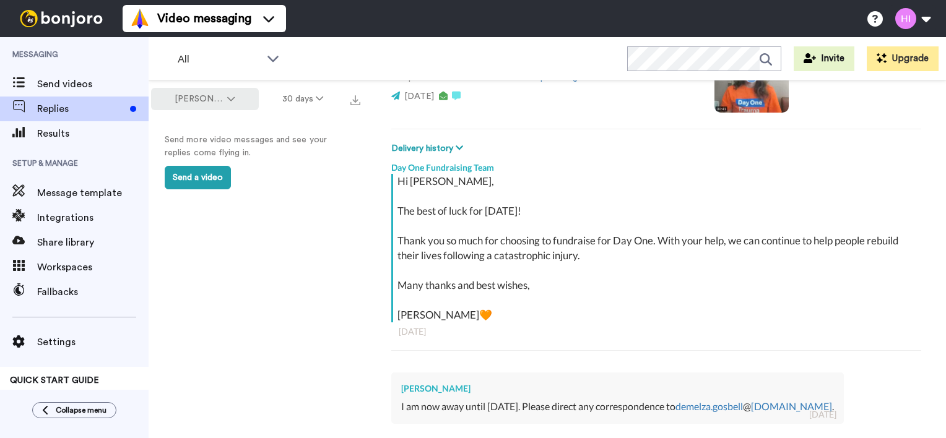
click at [233, 88] on button "Hayley Ibbotson" at bounding box center [205, 99] width 108 height 22
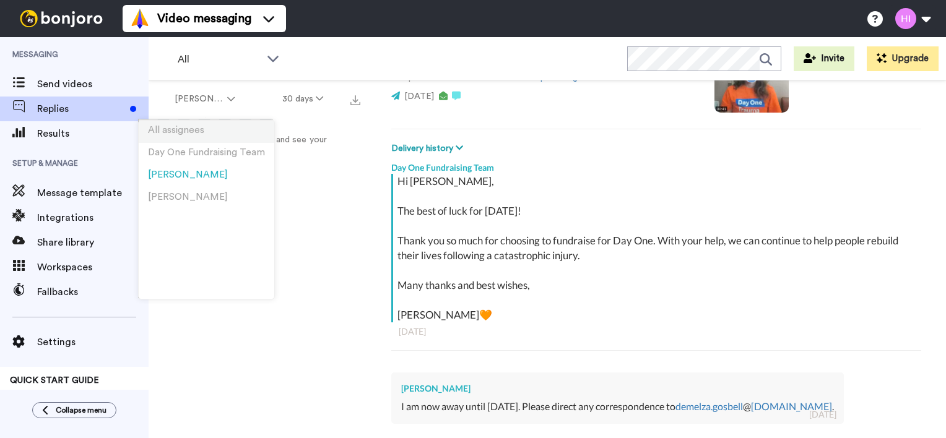
click at [191, 133] on span "All assignees" at bounding box center [176, 130] width 56 height 9
type textarea "x"
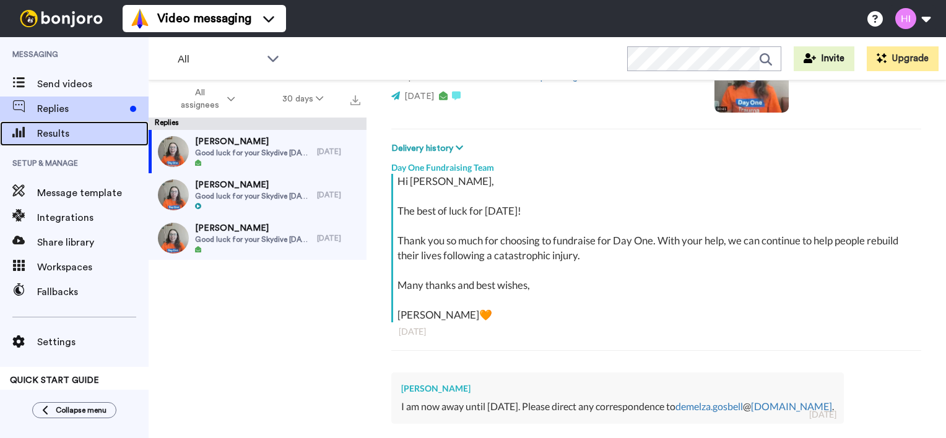
click at [64, 131] on span "Results" at bounding box center [92, 133] width 111 height 15
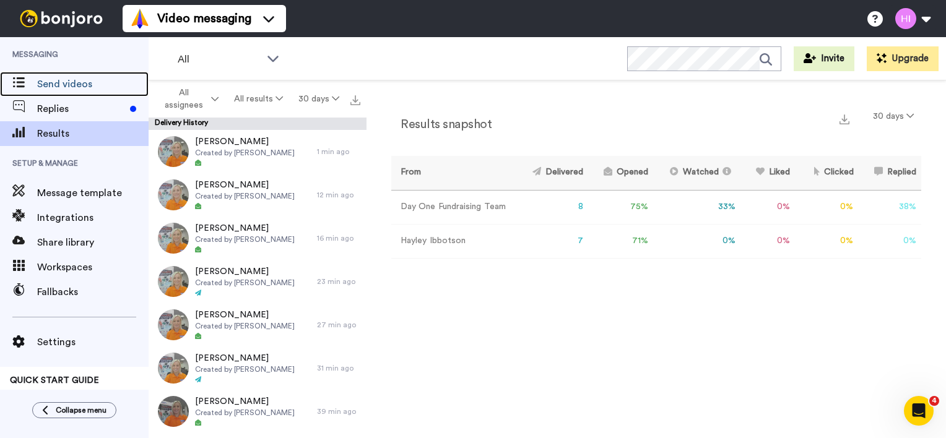
click at [77, 87] on span "Send videos" at bounding box center [92, 84] width 111 height 15
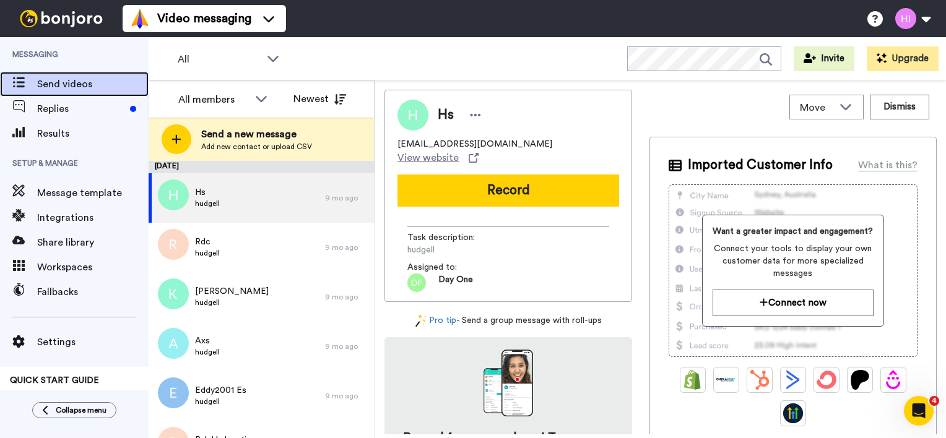
click at [88, 77] on span "Send videos" at bounding box center [92, 84] width 111 height 15
click at [22, 88] on span at bounding box center [18, 84] width 37 height 12
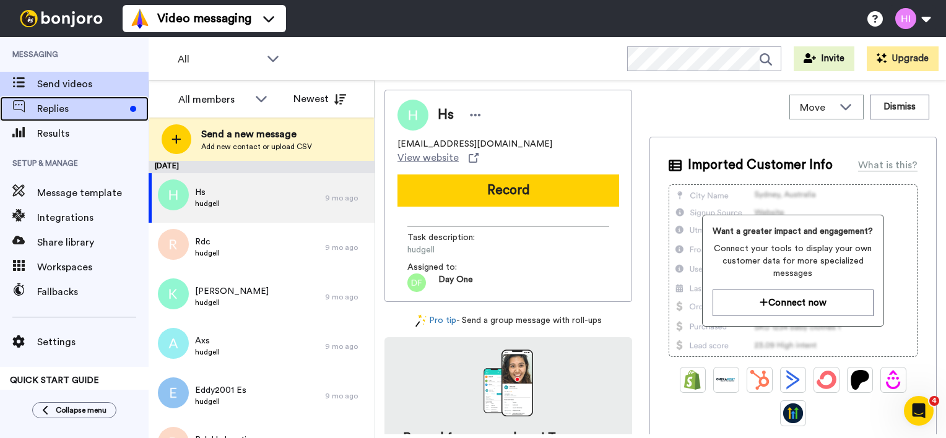
click at [37, 105] on span at bounding box center [18, 109] width 37 height 12
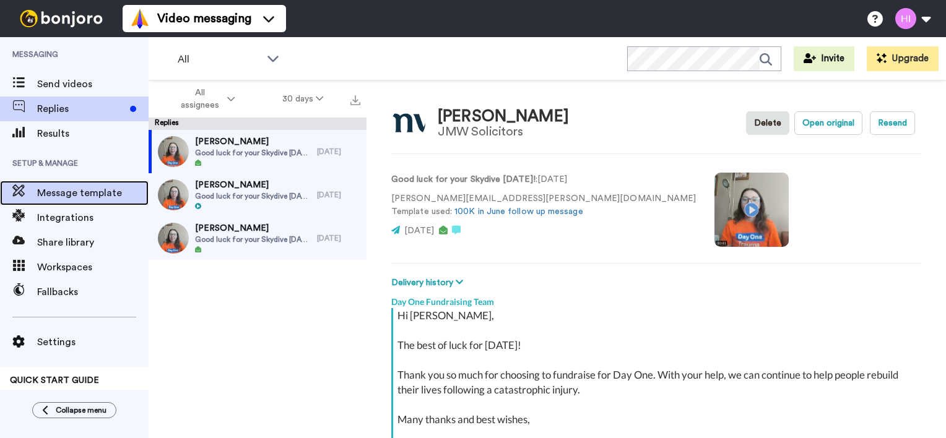
click at [64, 194] on span "Message template" at bounding box center [92, 193] width 111 height 15
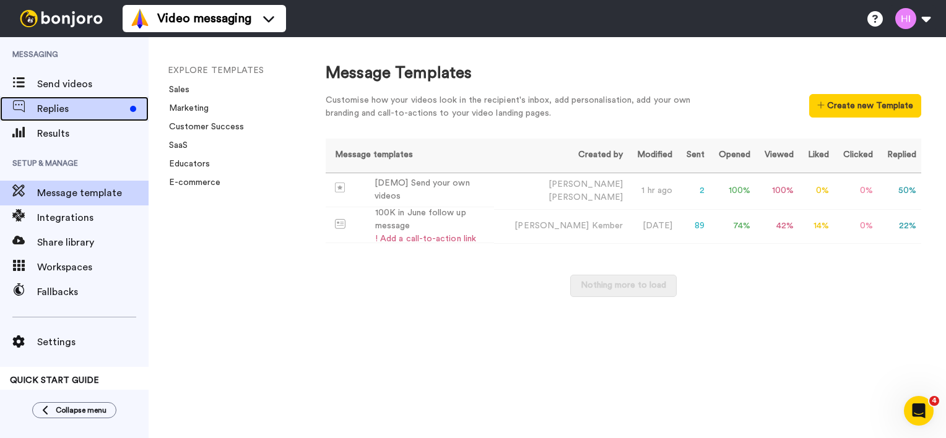
click at [62, 103] on span "Replies" at bounding box center [81, 108] width 88 height 15
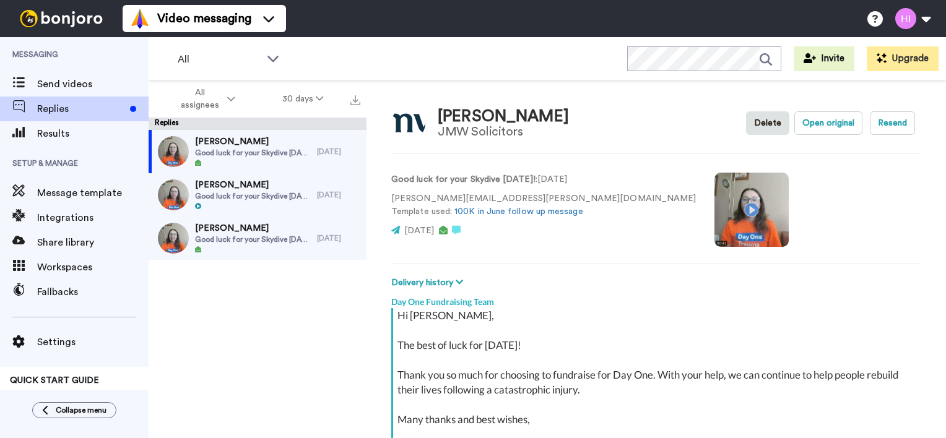
scroll to position [134, 0]
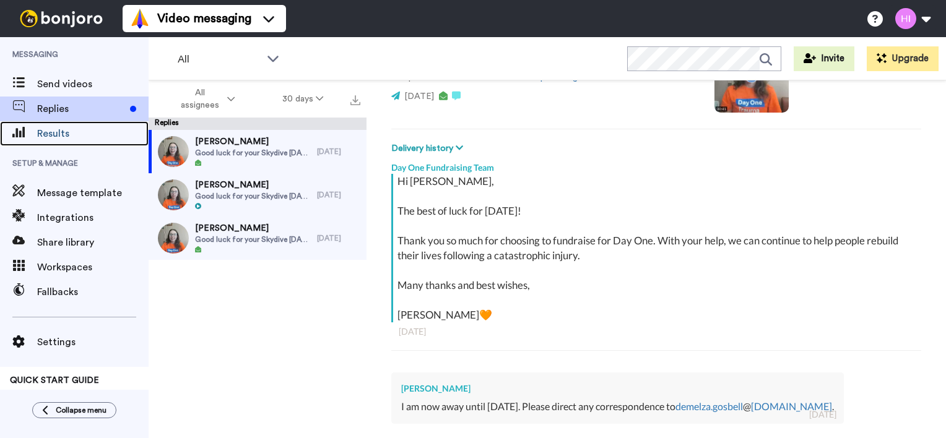
click at [59, 131] on span "Results" at bounding box center [92, 133] width 111 height 15
